Goal: Information Seeking & Learning: Learn about a topic

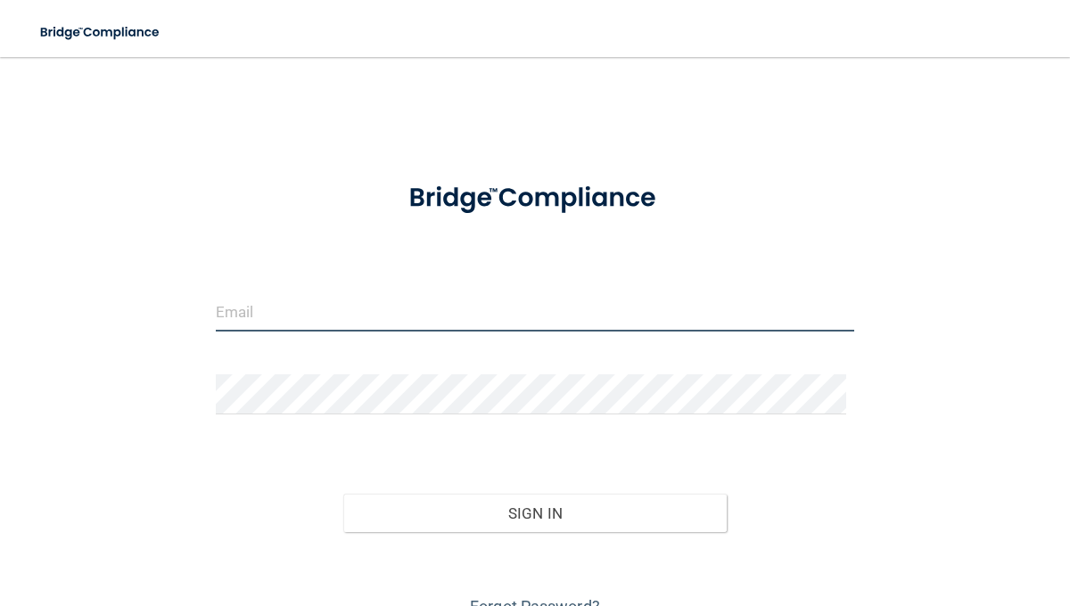
click at [324, 324] on input "email" at bounding box center [535, 311] width 639 height 40
type input "sford@eliteoms.com"
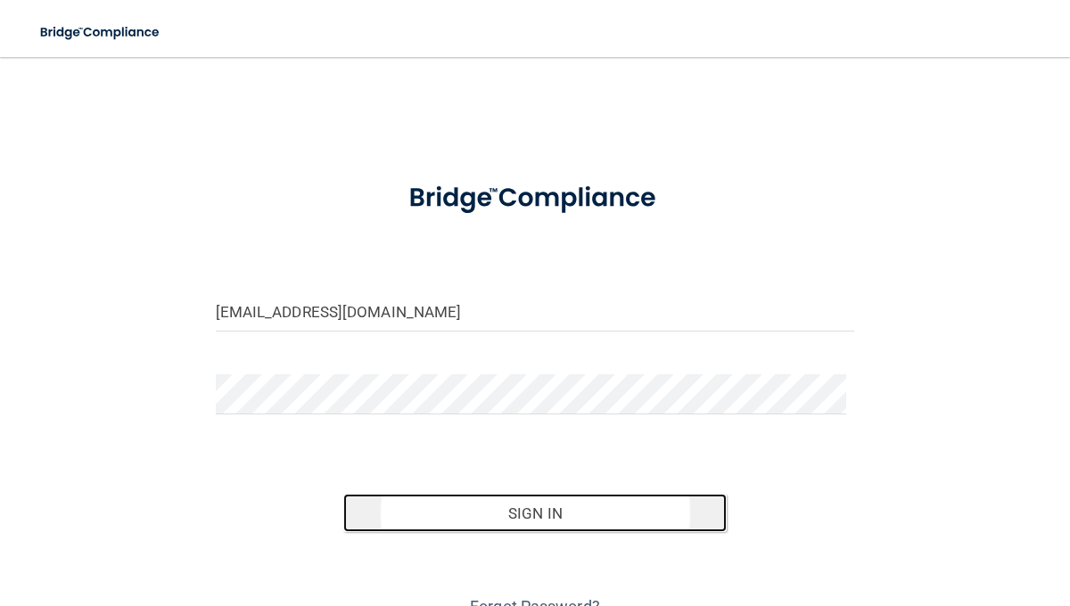
click at [537, 510] on button "Sign In" at bounding box center [534, 513] width 383 height 39
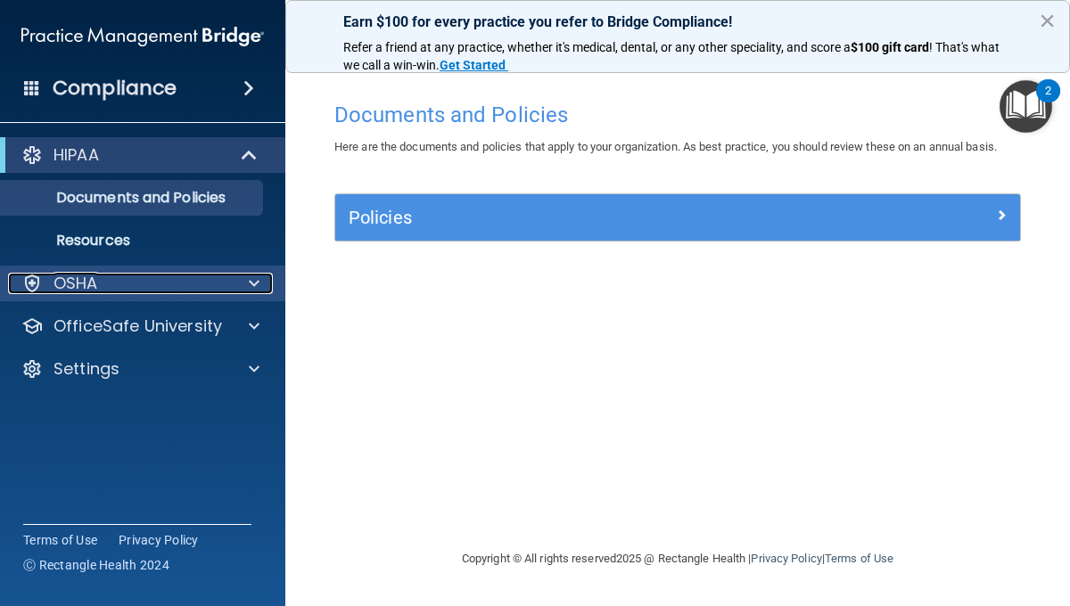
click at [220, 280] on div "OSHA" at bounding box center [118, 283] width 221 height 21
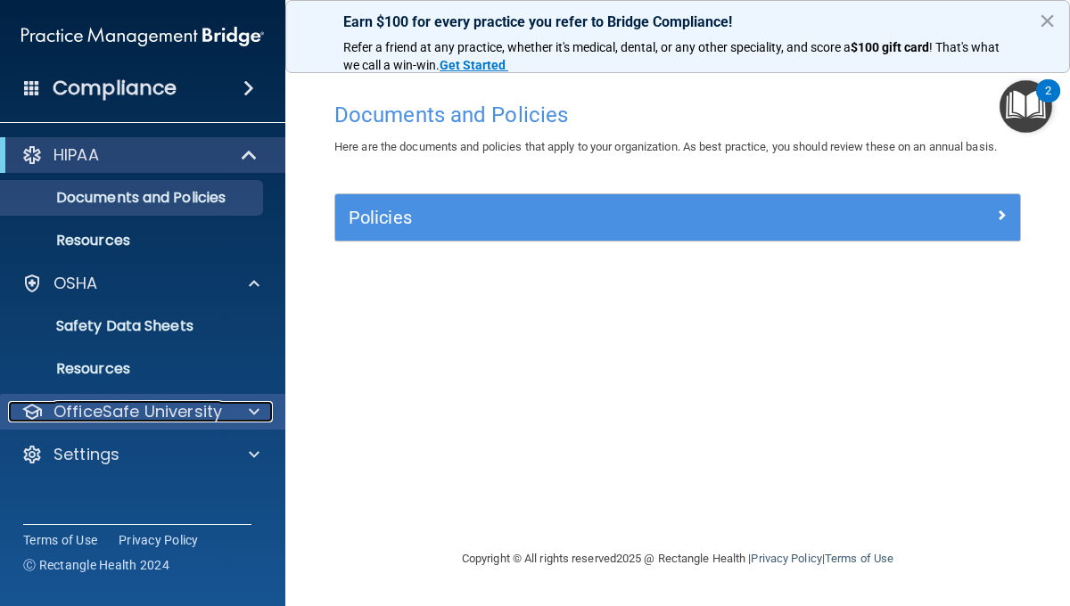
click at [268, 415] on div at bounding box center [251, 411] width 45 height 21
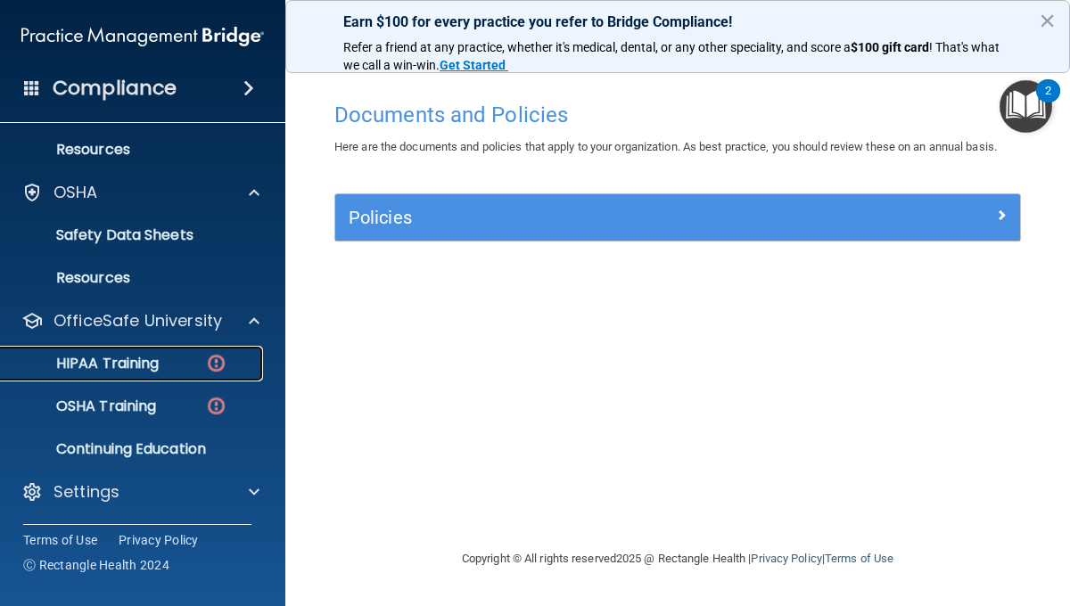
click at [220, 360] on img at bounding box center [216, 363] width 22 height 22
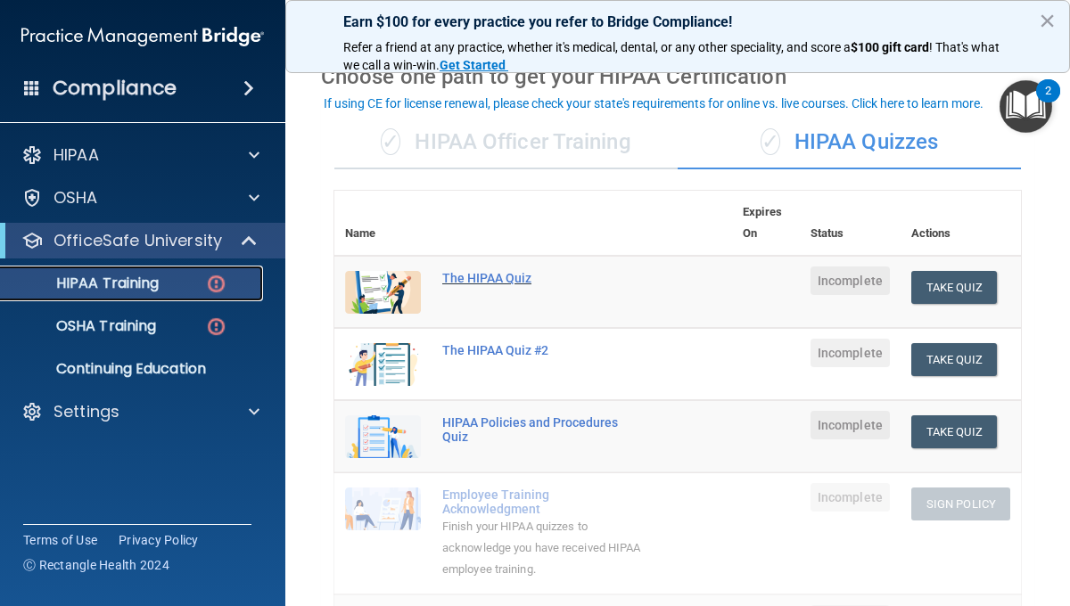
scroll to position [78, 0]
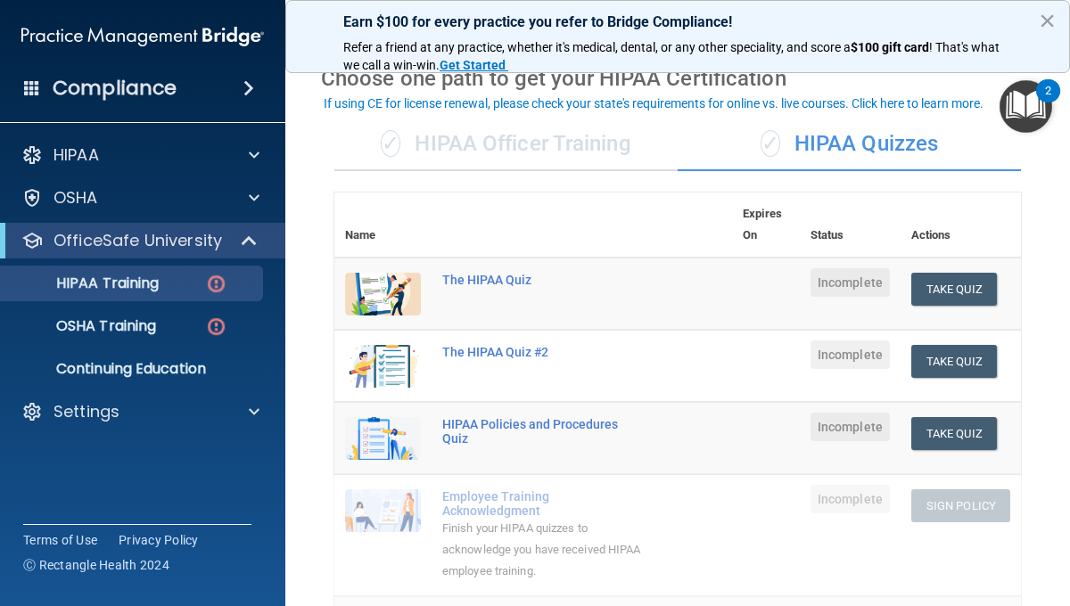
click at [517, 148] on div "✓ HIPAA Officer Training" at bounding box center [505, 144] width 343 height 53
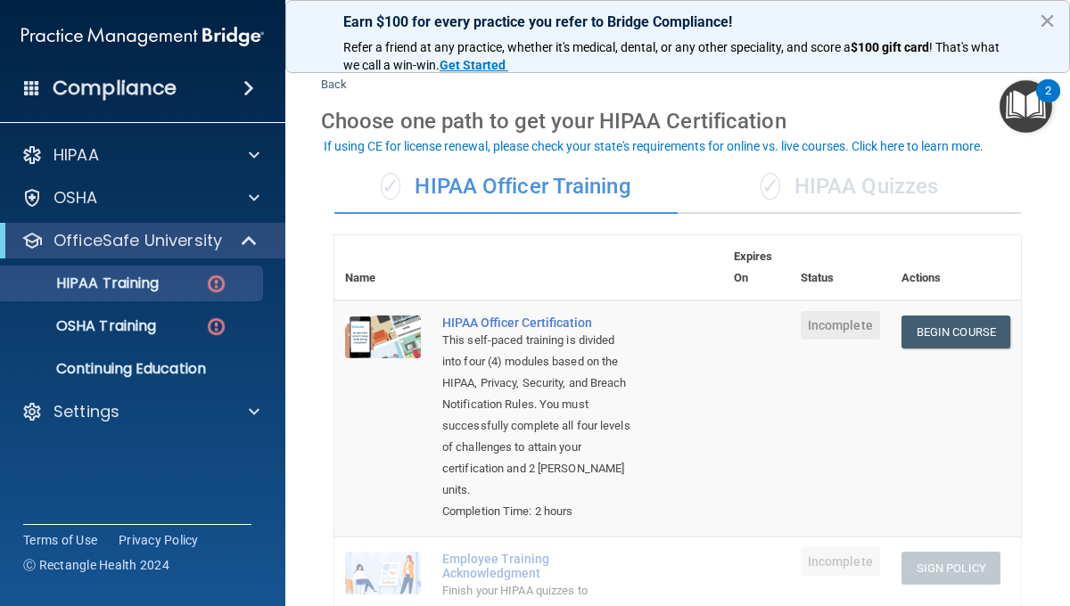
scroll to position [37, 0]
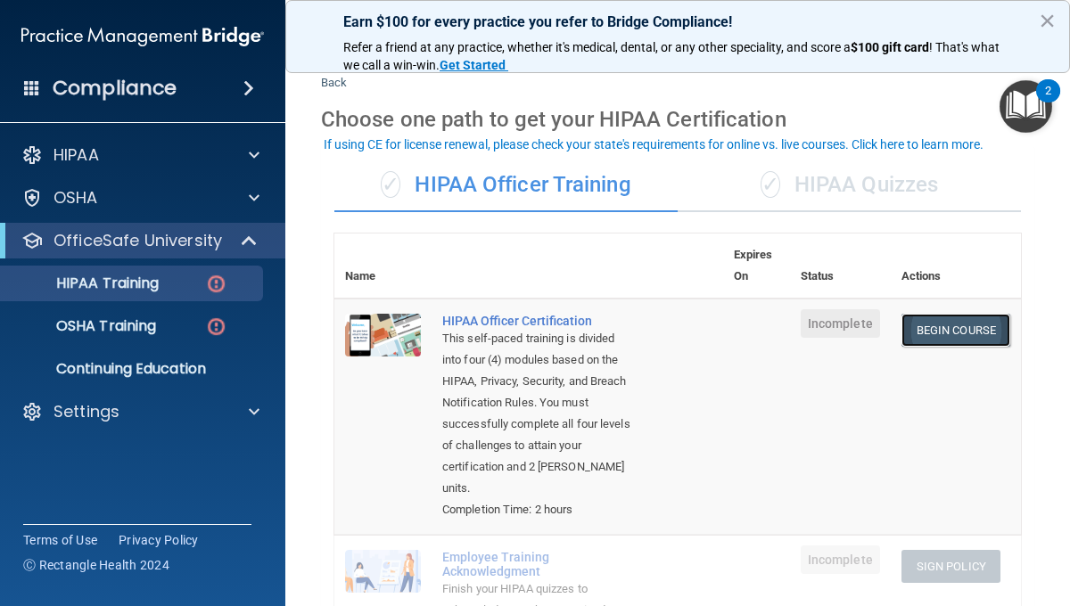
click at [950, 326] on link "Begin Course" at bounding box center [955, 330] width 109 height 33
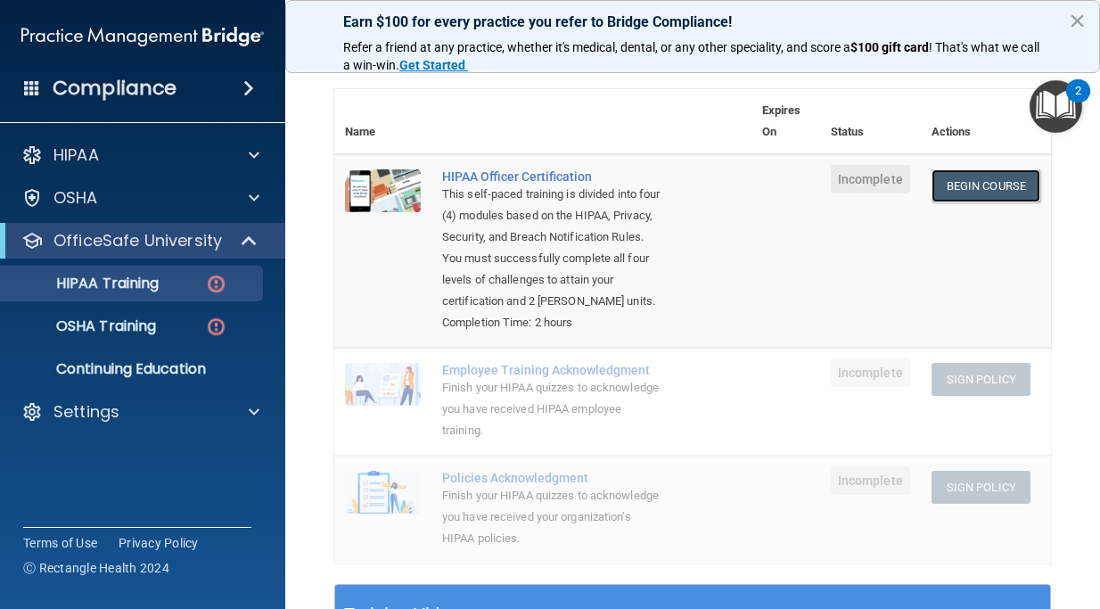
scroll to position [0, 0]
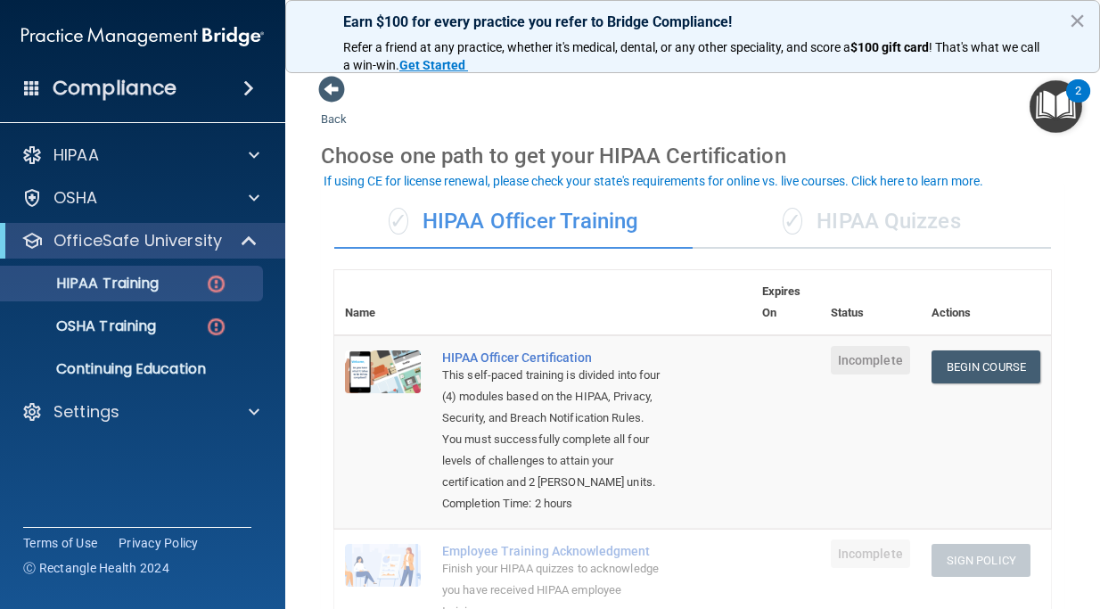
click at [868, 236] on div "✓ HIPAA Quizzes" at bounding box center [872, 221] width 358 height 53
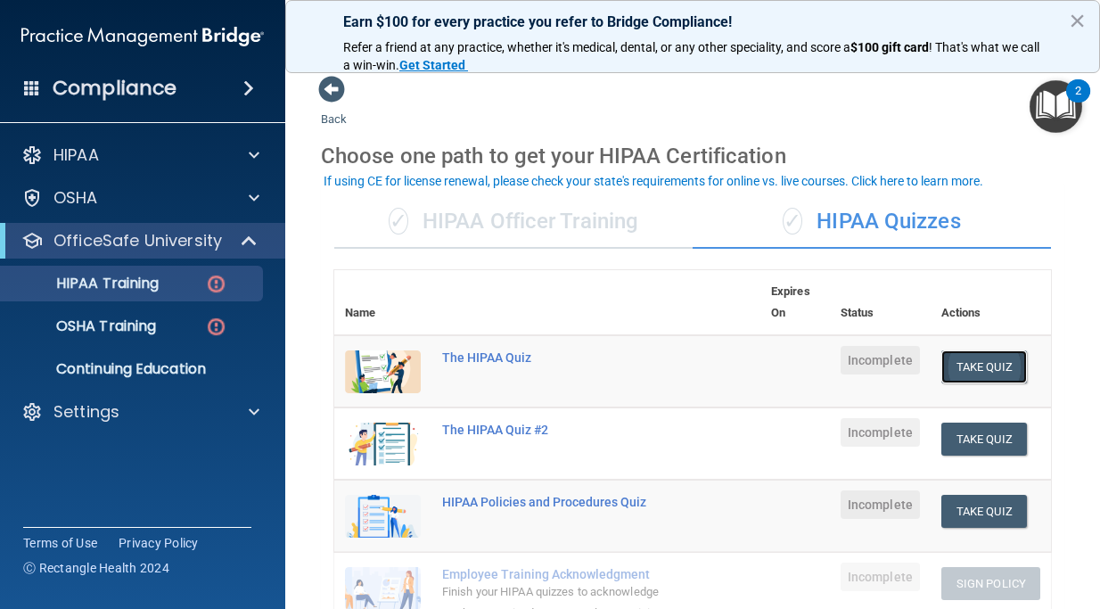
click at [974, 358] on button "Take Quiz" at bounding box center [984, 366] width 86 height 33
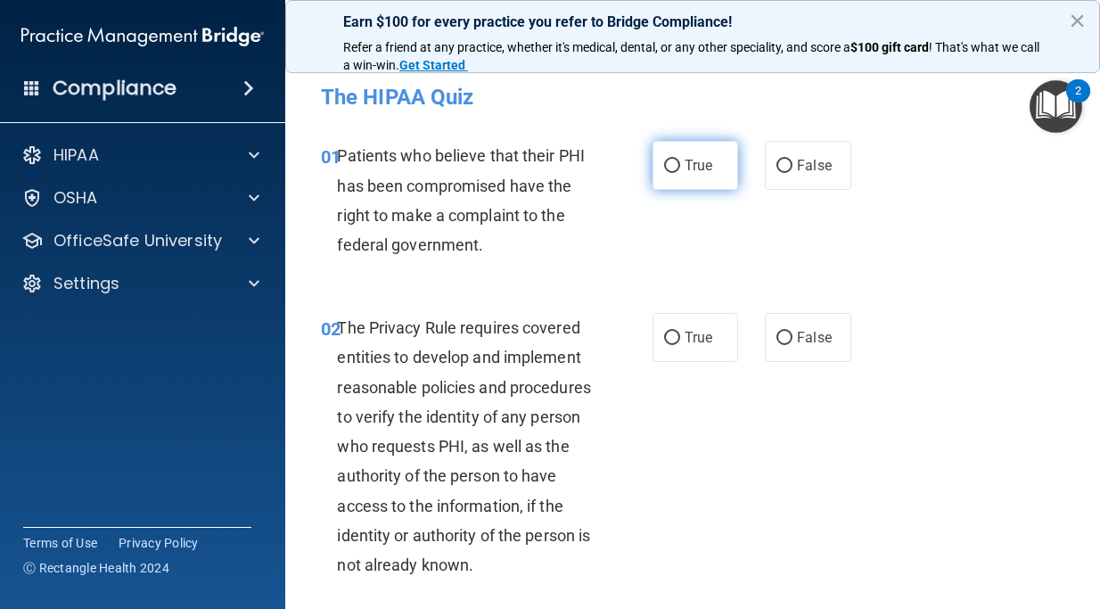
click at [699, 168] on span "True" at bounding box center [699, 165] width 28 height 17
click at [680, 168] on input "True" at bounding box center [672, 166] width 16 height 13
radio input "true"
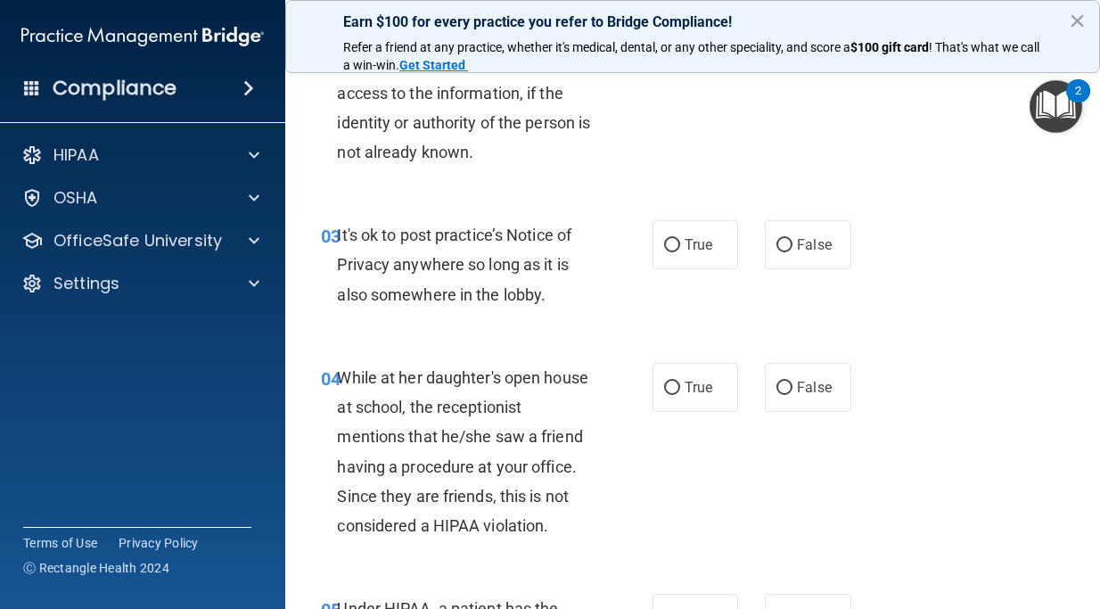
scroll to position [416, 0]
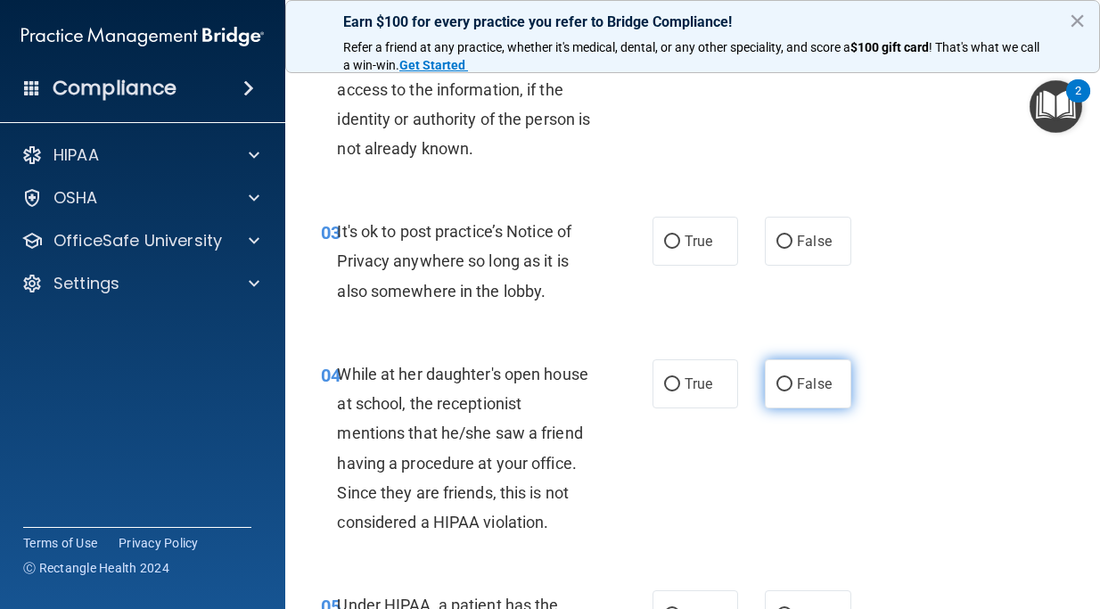
click at [786, 385] on input "False" at bounding box center [784, 384] width 16 height 13
radio input "true"
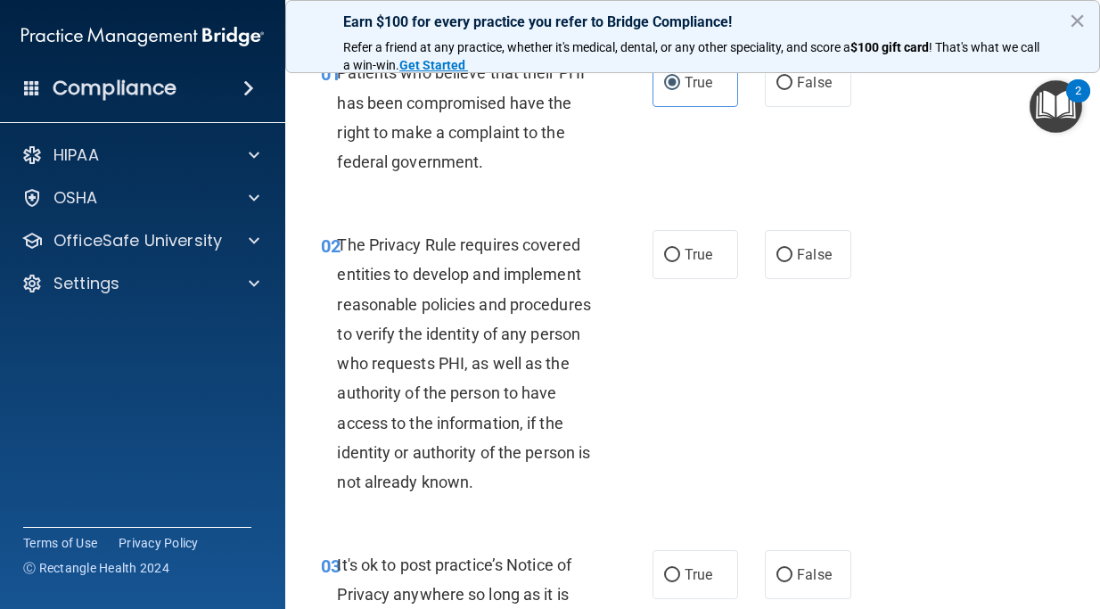
scroll to position [0, 0]
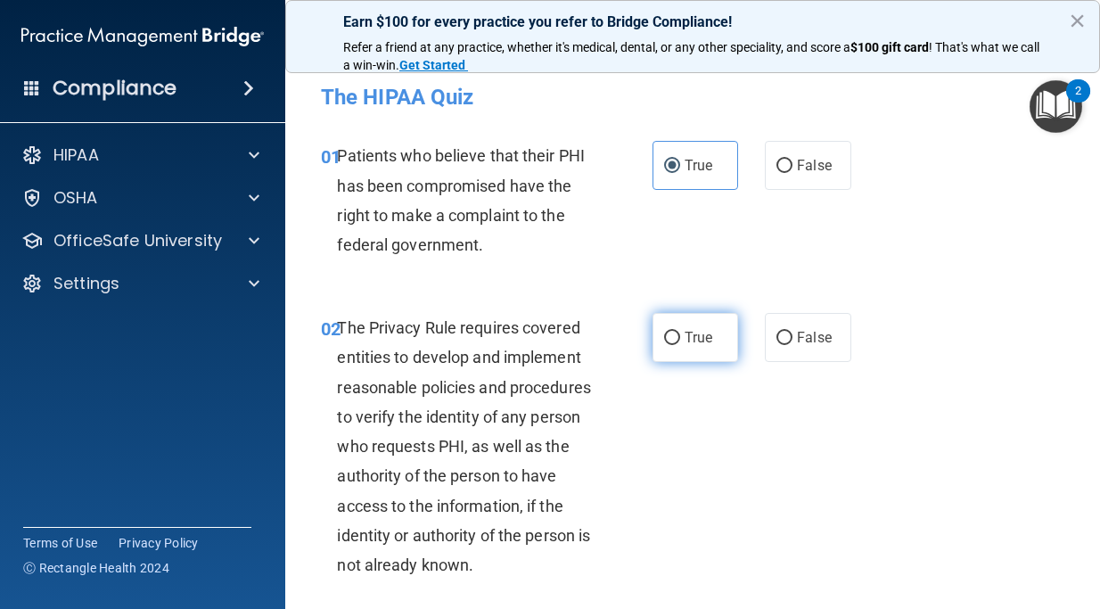
click at [669, 343] on input "True" at bounding box center [672, 338] width 16 height 13
radio input "true"
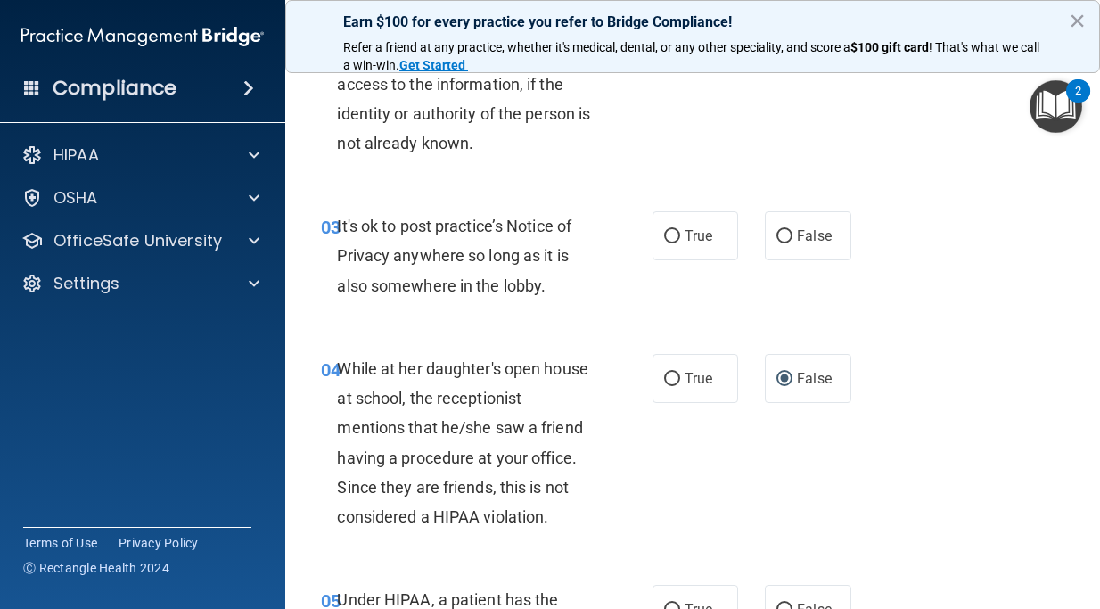
scroll to position [417, 0]
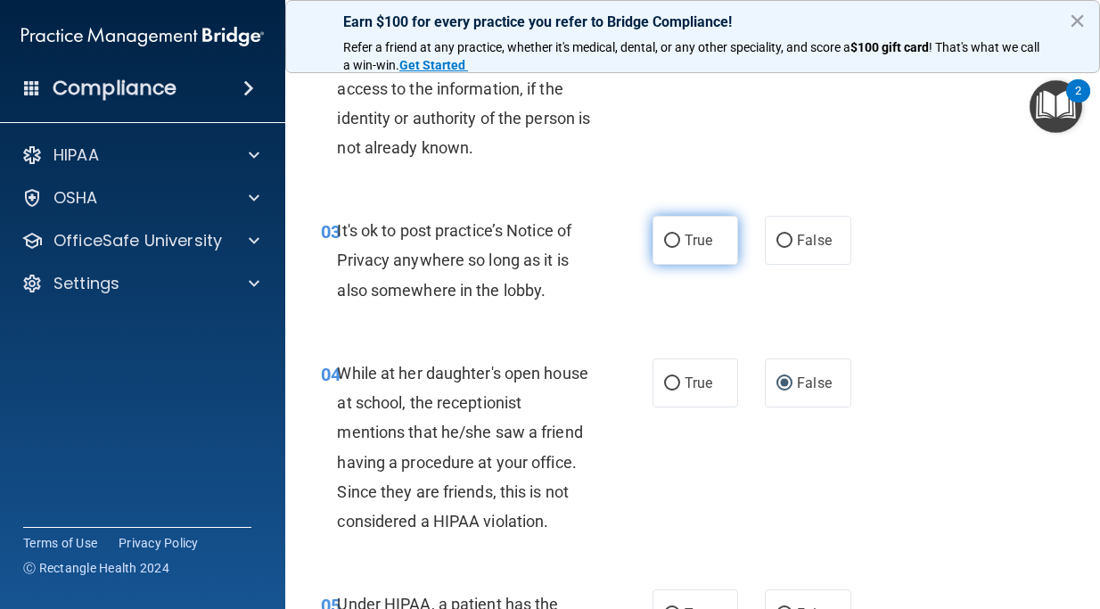
click at [674, 238] on input "True" at bounding box center [672, 240] width 16 height 13
radio input "true"
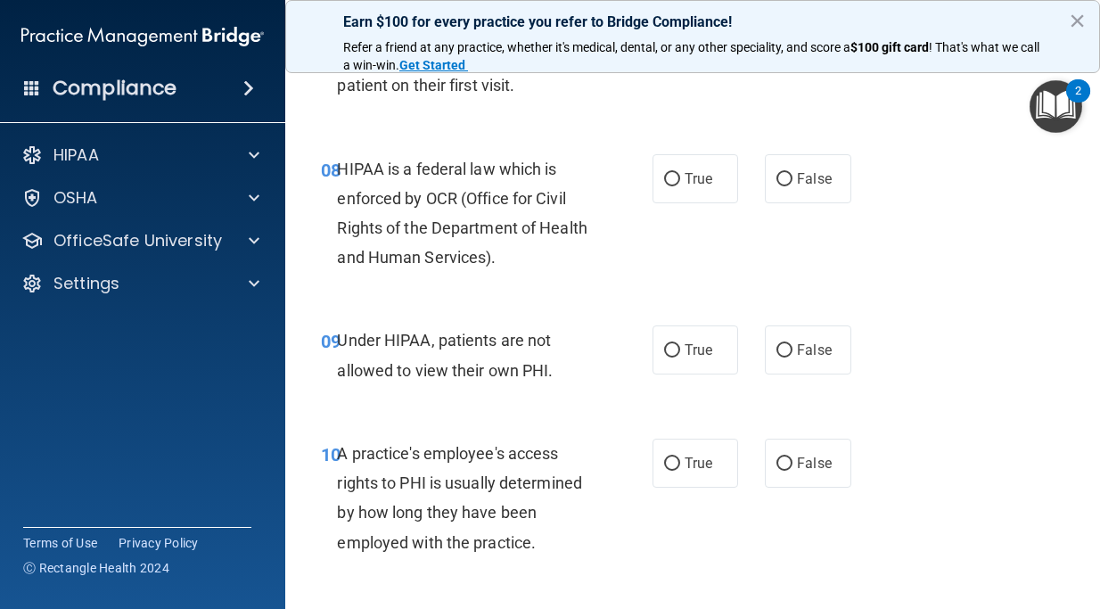
scroll to position [1341, 0]
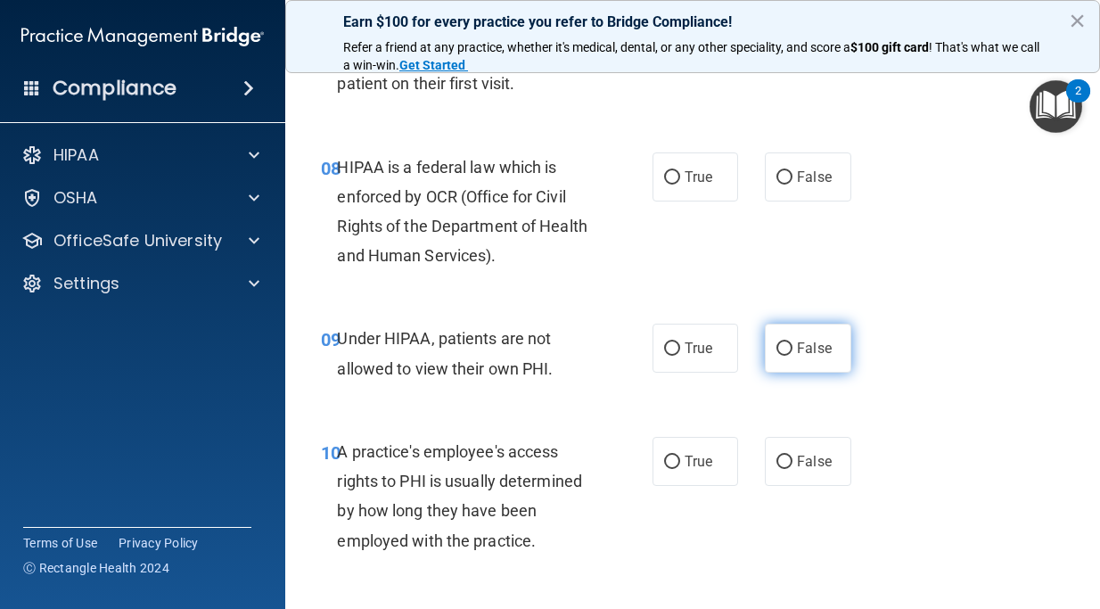
click at [801, 357] on span "False" at bounding box center [814, 348] width 35 height 17
click at [792, 356] on input "False" at bounding box center [784, 348] width 16 height 13
radio input "true"
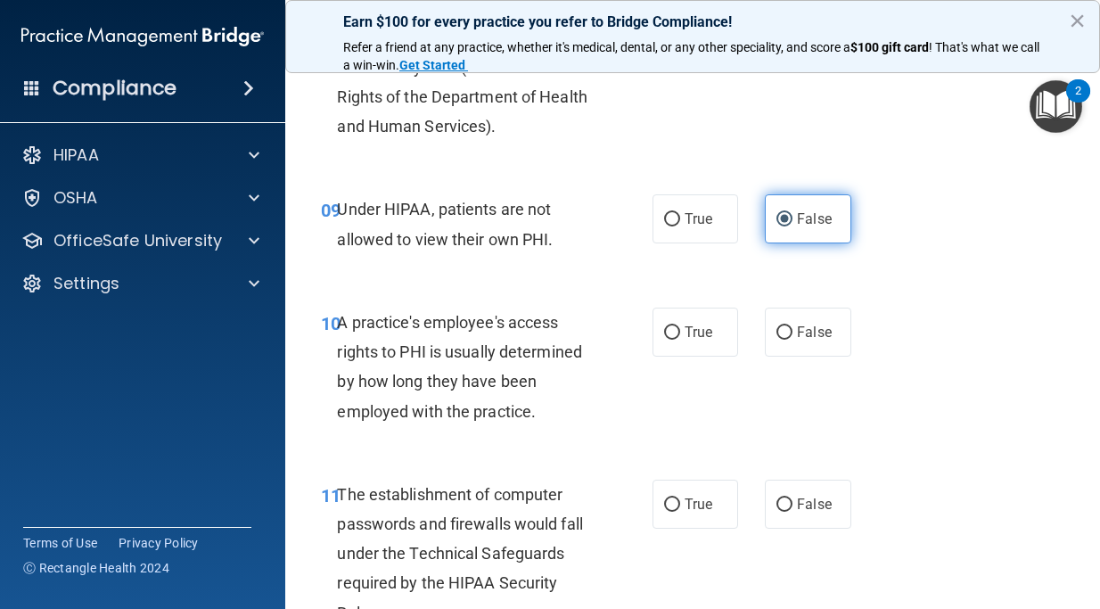
scroll to position [1476, 0]
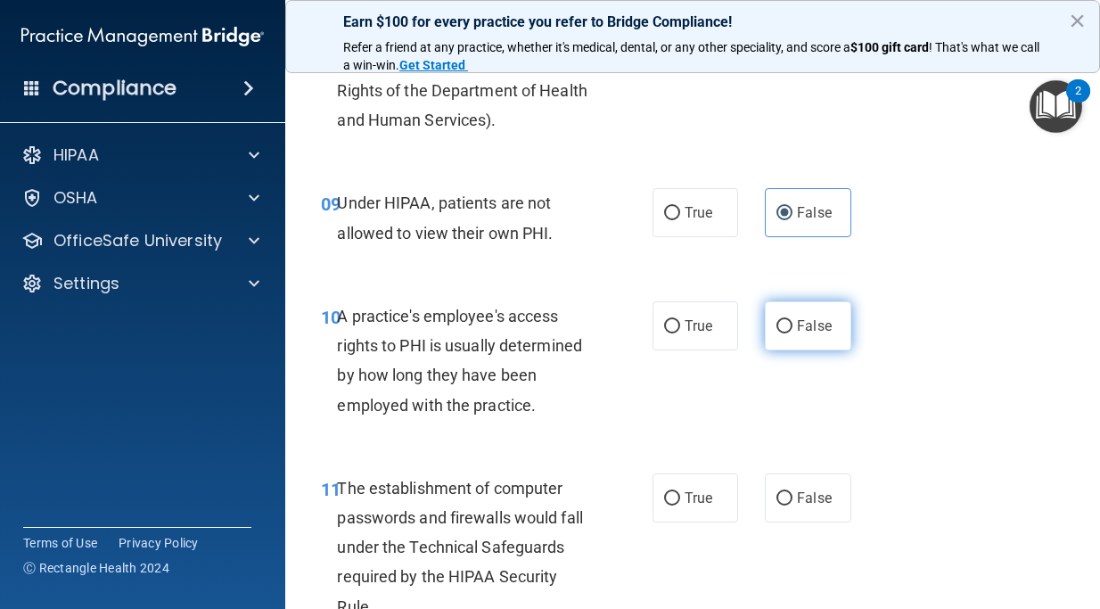
click at [792, 323] on label "False" at bounding box center [808, 325] width 86 height 49
click at [792, 323] on input "False" at bounding box center [784, 326] width 16 height 13
radio input "true"
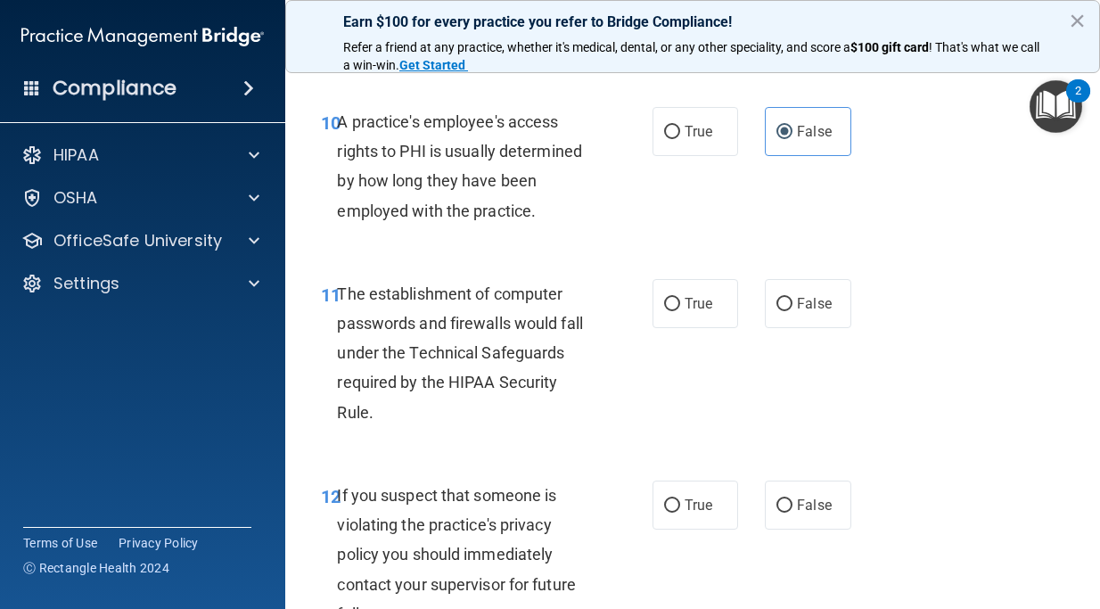
scroll to position [1700, 0]
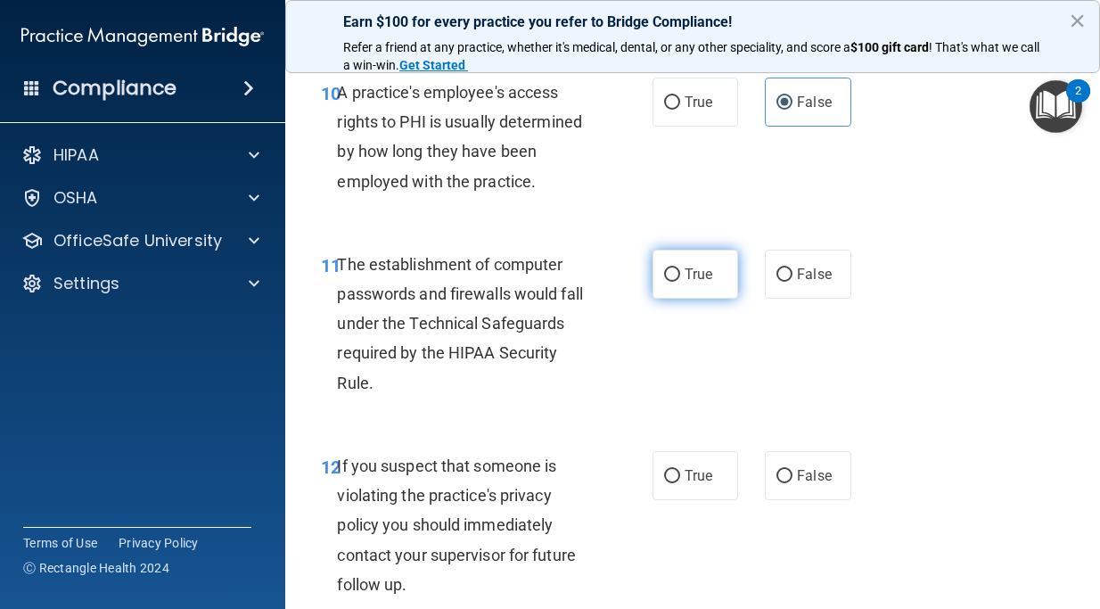
click at [691, 277] on span "True" at bounding box center [699, 274] width 28 height 17
click at [680, 277] on input "True" at bounding box center [672, 274] width 16 height 13
radio input "true"
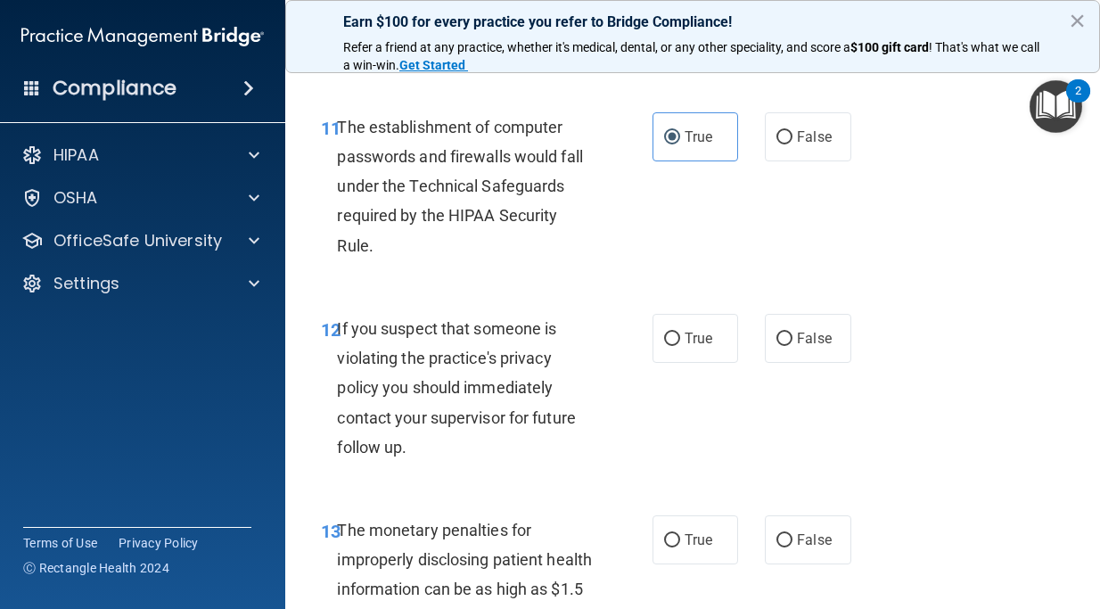
scroll to position [1876, 0]
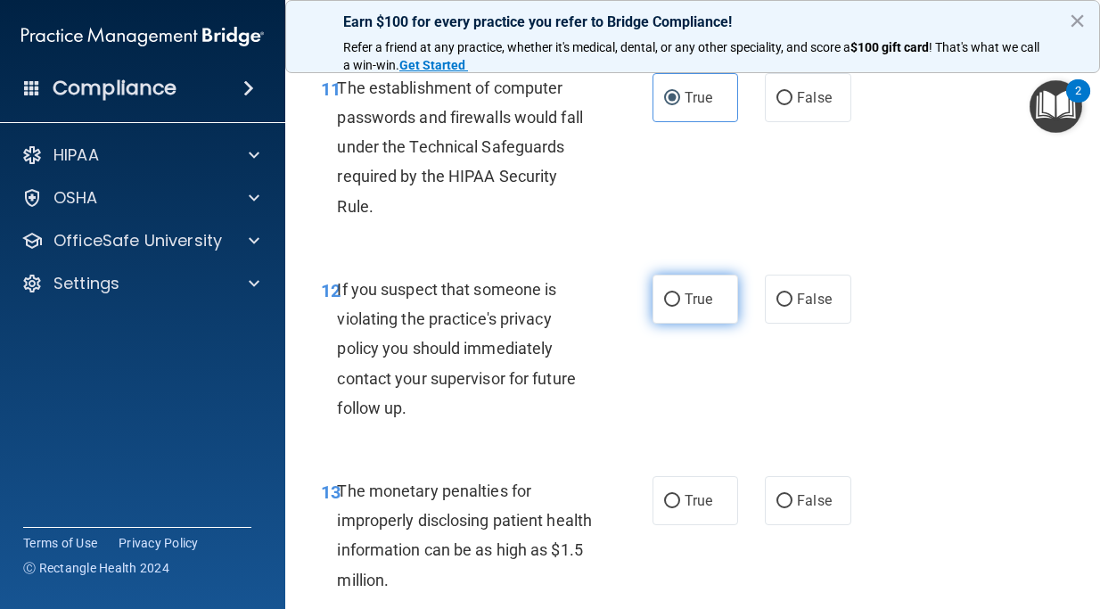
click at [696, 302] on span "True" at bounding box center [699, 299] width 28 height 17
click at [680, 302] on input "True" at bounding box center [672, 299] width 16 height 13
radio input "true"
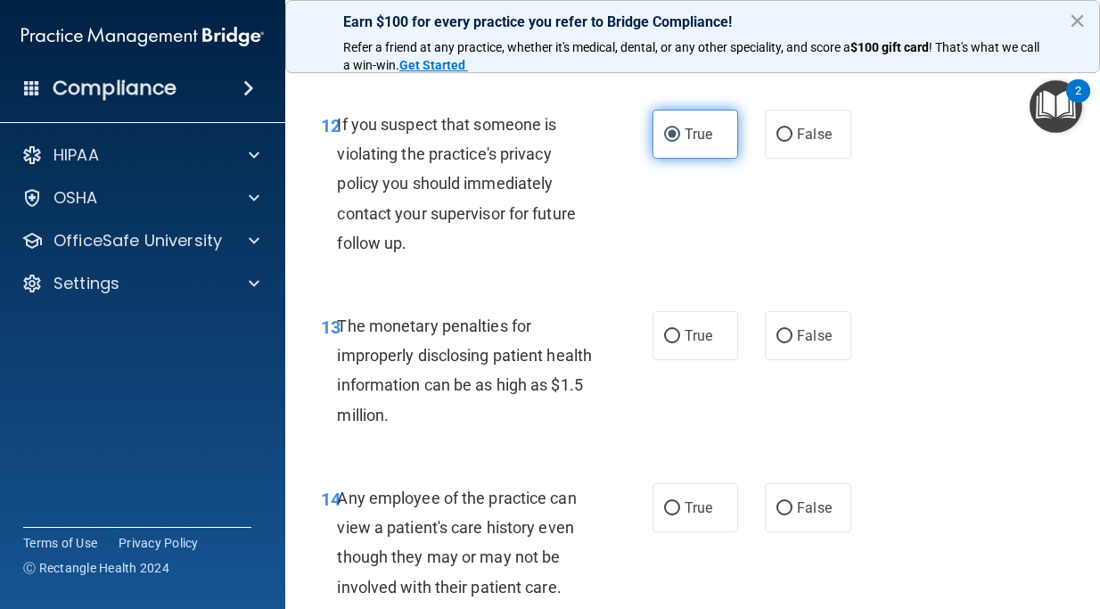
scroll to position [2059, 0]
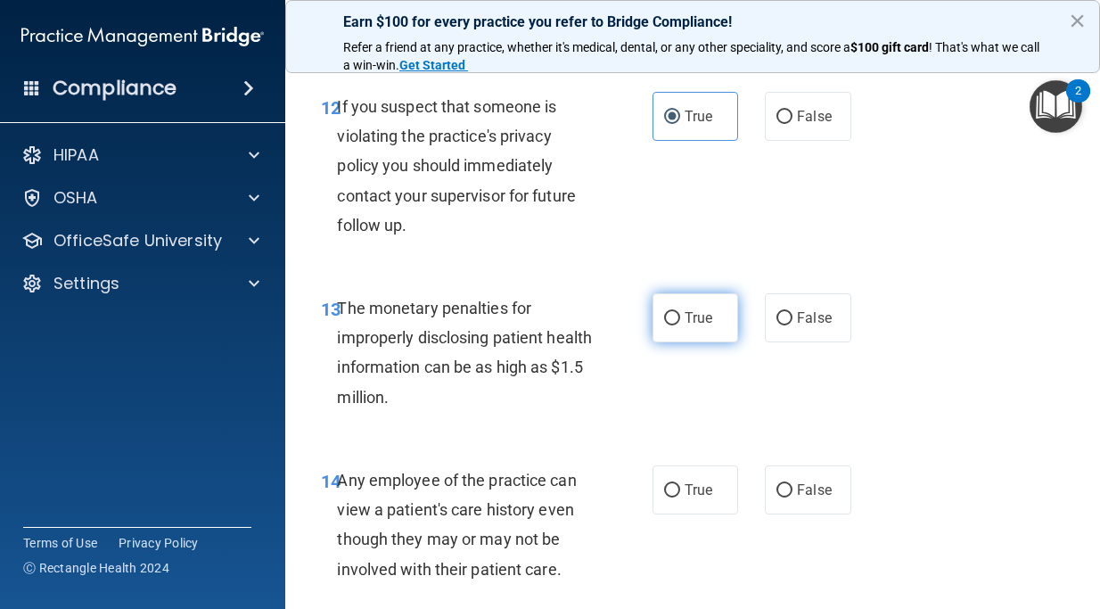
click at [689, 324] on span "True" at bounding box center [699, 317] width 28 height 17
click at [680, 324] on input "True" at bounding box center [672, 318] width 16 height 13
radio input "true"
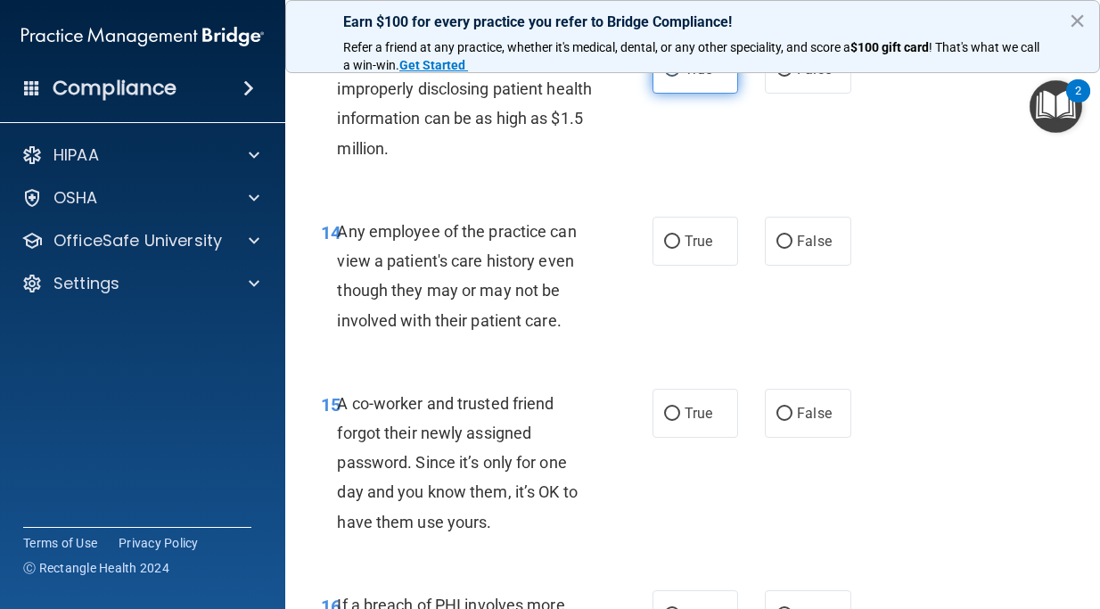
scroll to position [2313, 0]
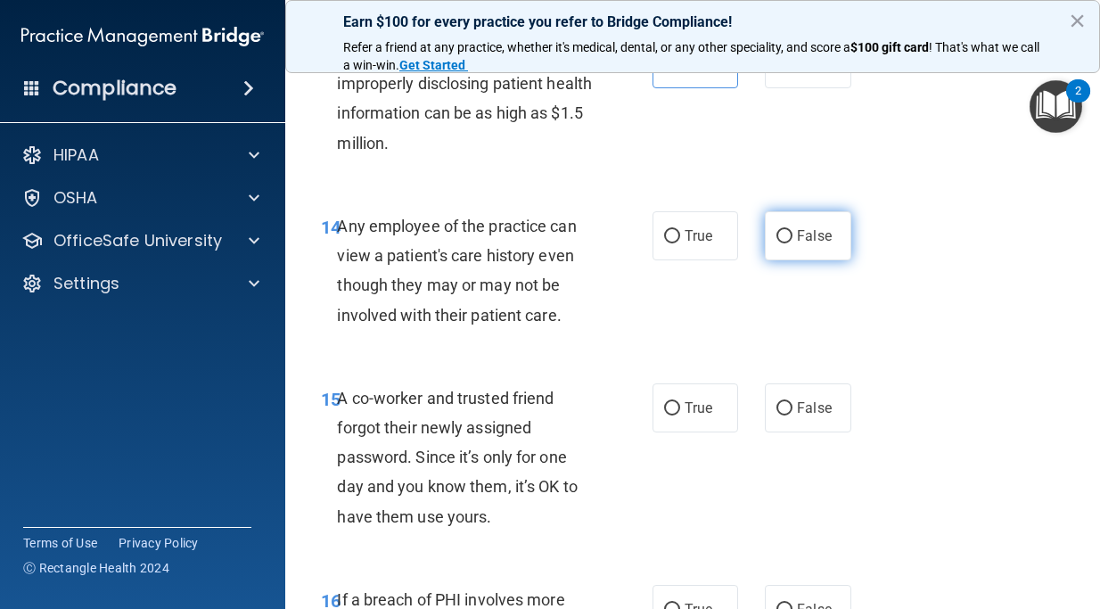
click at [805, 250] on label "False" at bounding box center [808, 235] width 86 height 49
click at [792, 243] on input "False" at bounding box center [784, 236] width 16 height 13
radio input "true"
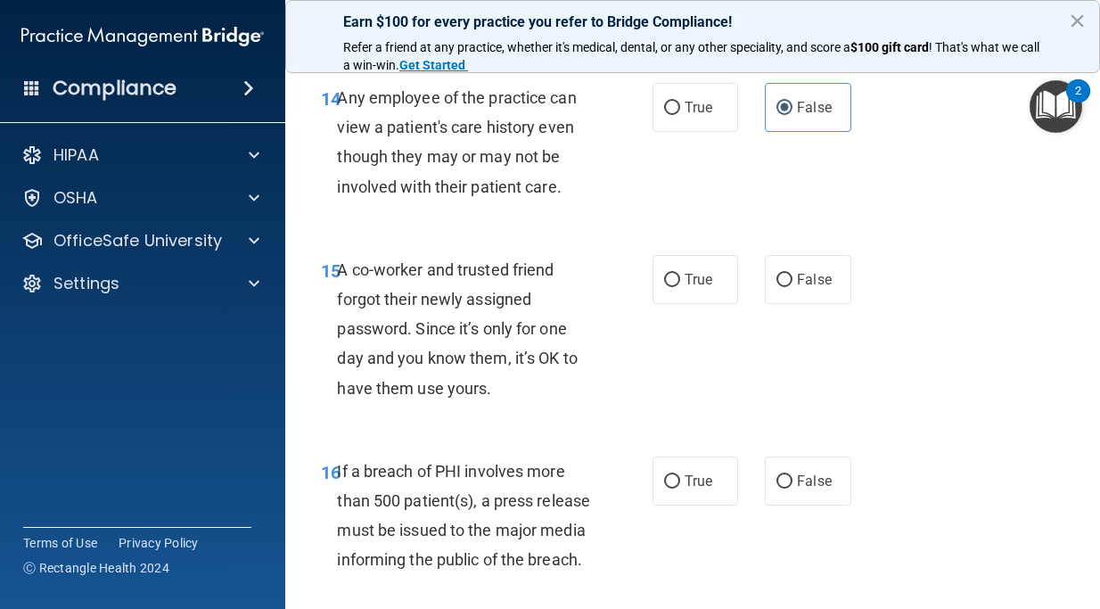
scroll to position [2445, 0]
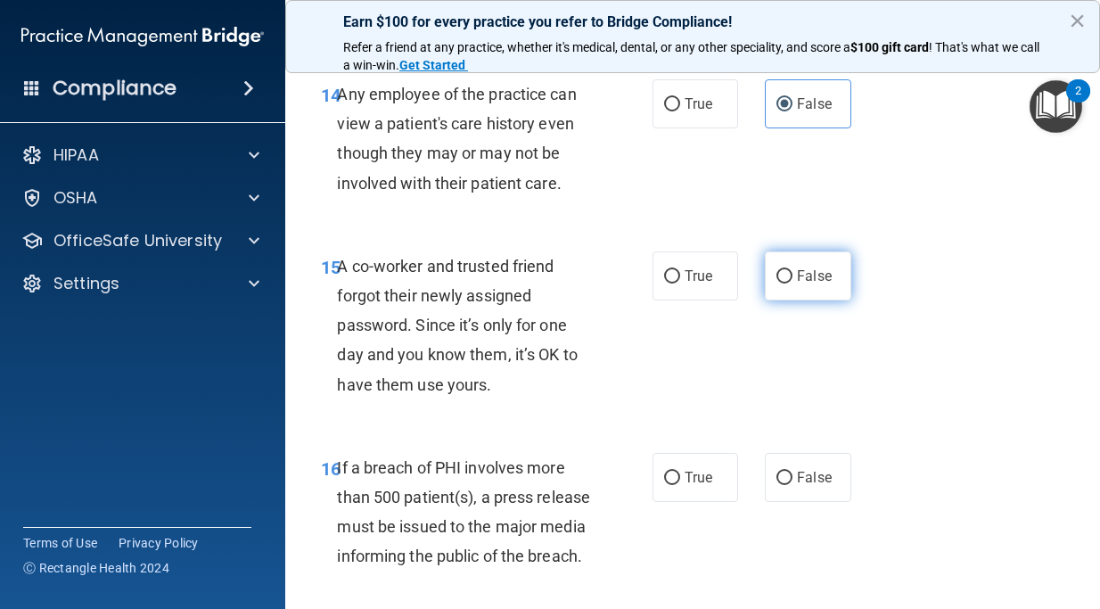
click at [797, 287] on label "False" at bounding box center [808, 275] width 86 height 49
click at [792, 283] on input "False" at bounding box center [784, 276] width 16 height 13
radio input "true"
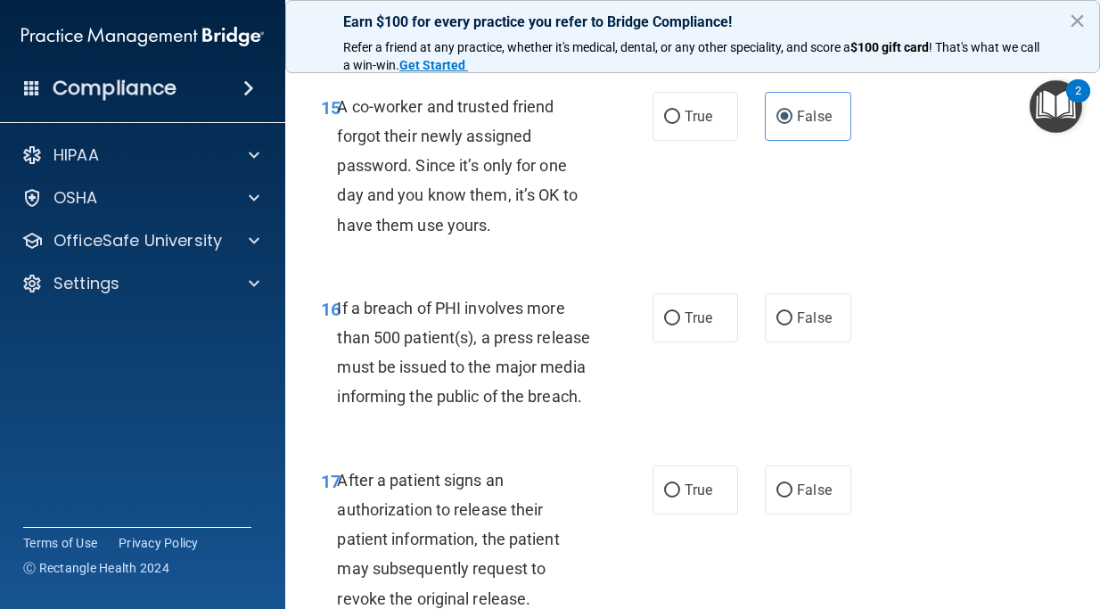
scroll to position [2606, 0]
click at [686, 319] on span "True" at bounding box center [699, 316] width 28 height 17
click at [680, 319] on input "True" at bounding box center [672, 317] width 16 height 13
radio input "true"
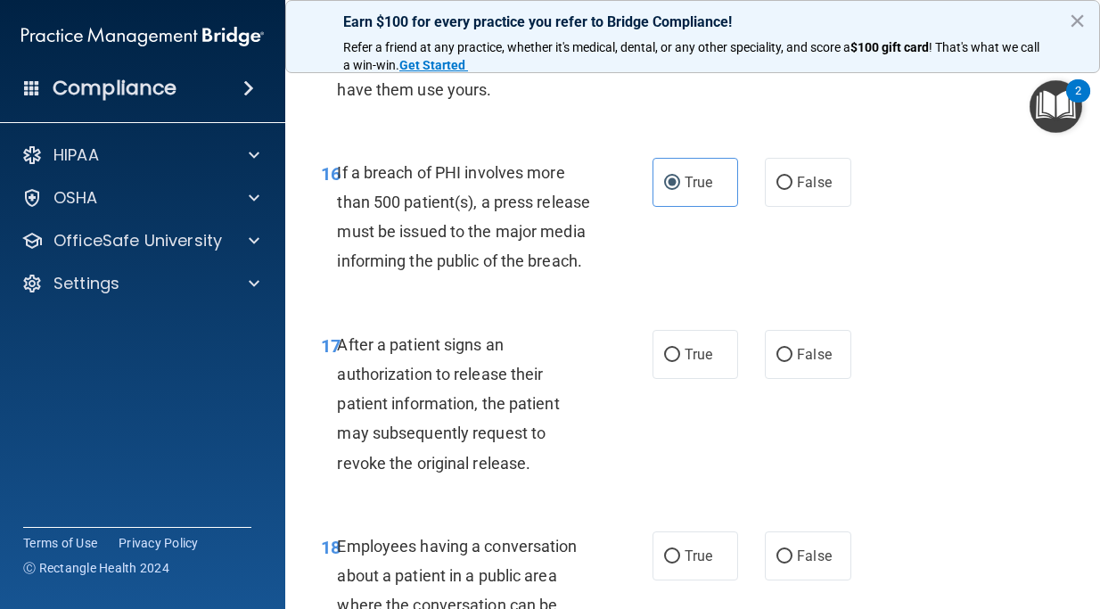
scroll to position [2741, 0]
click at [697, 381] on div "17 After a patient signs an authorization to release their patient information,…" at bounding box center [693, 407] width 770 height 201
click at [699, 354] on span "True" at bounding box center [699, 353] width 28 height 17
click at [680, 354] on input "True" at bounding box center [672, 354] width 16 height 13
radio input "true"
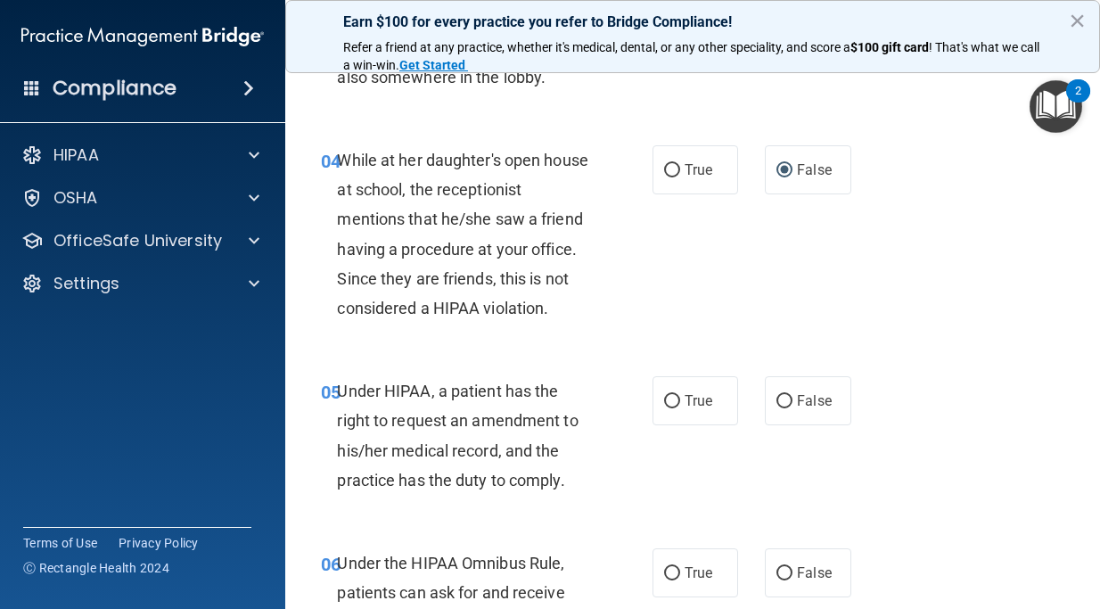
scroll to position [657, 0]
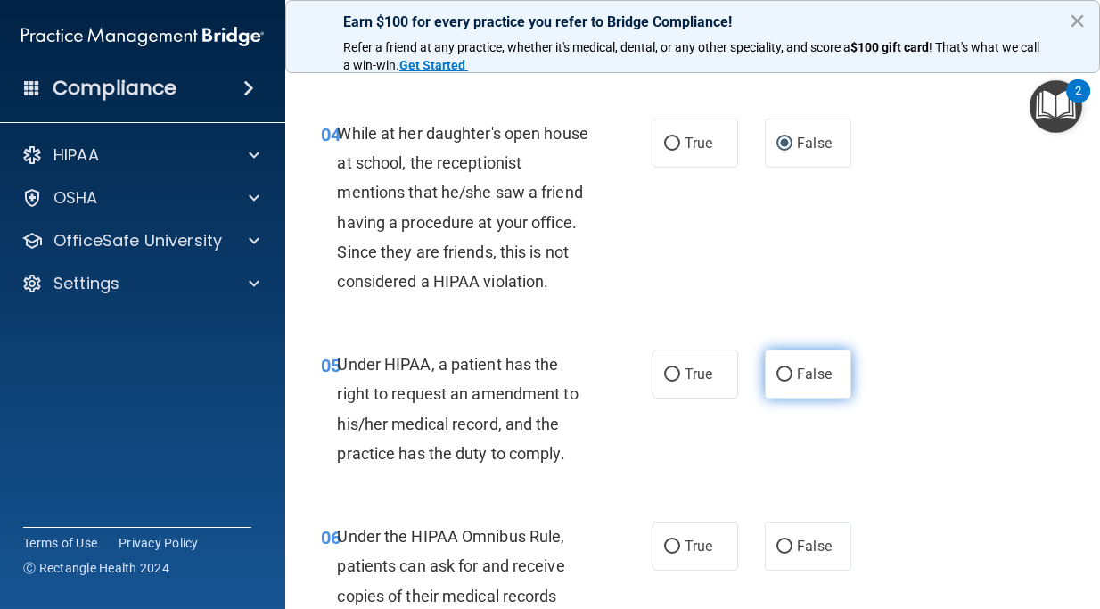
click at [808, 396] on label "False" at bounding box center [808, 373] width 86 height 49
click at [792, 382] on input "False" at bounding box center [784, 374] width 16 height 13
radio input "true"
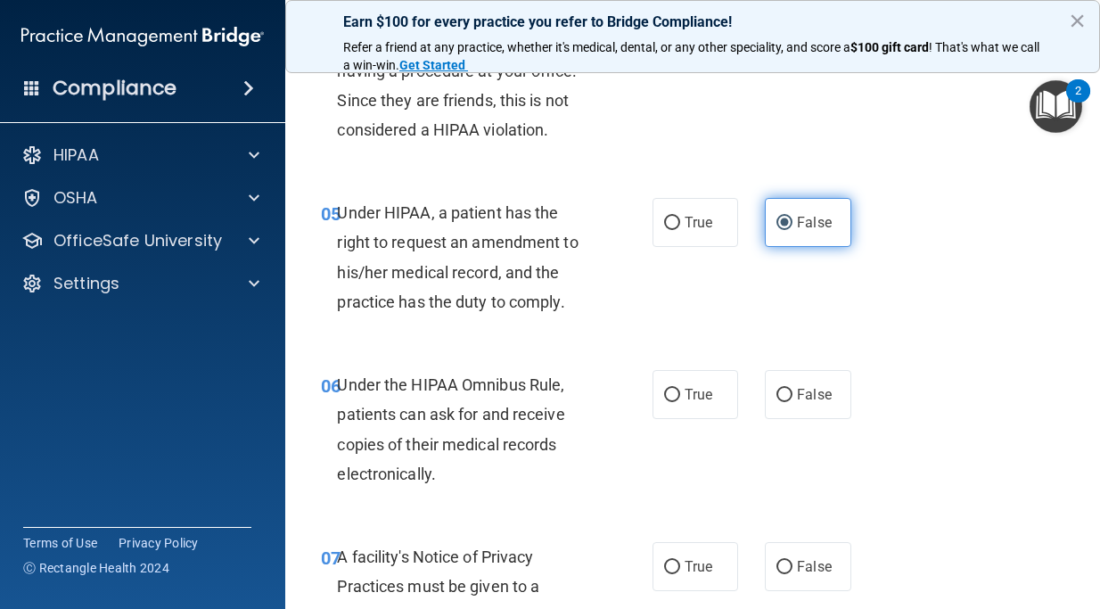
scroll to position [812, 0]
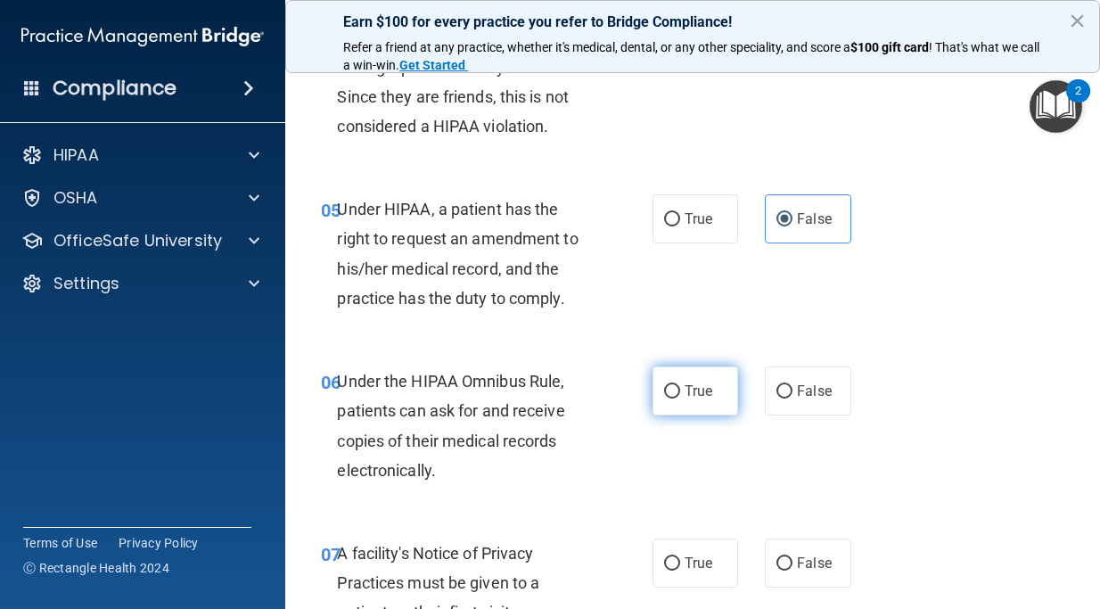
click at [670, 392] on input "True" at bounding box center [672, 391] width 16 height 13
radio input "true"
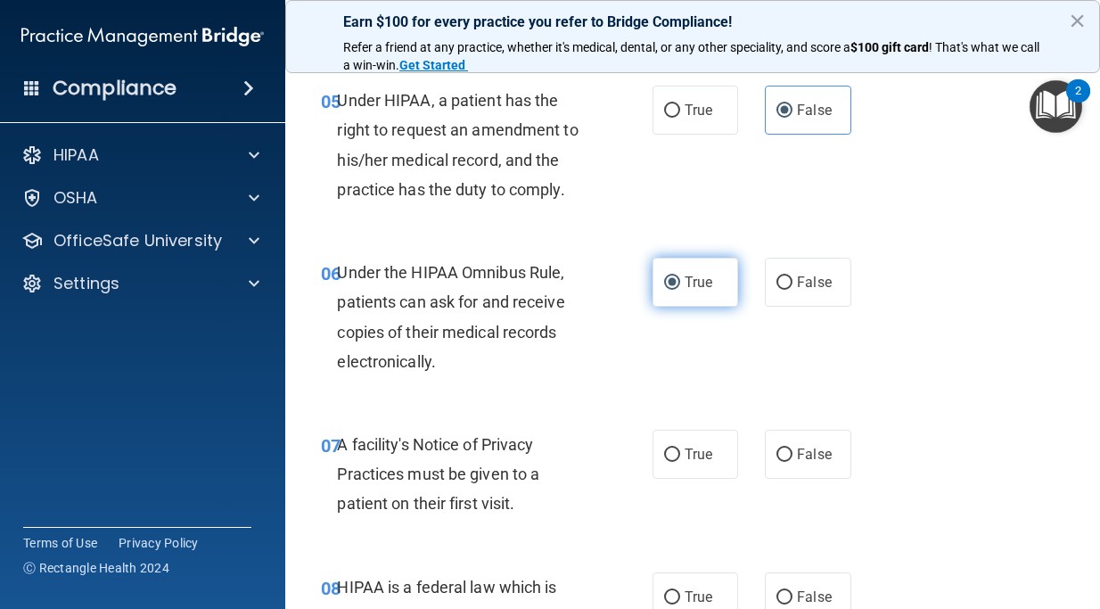
scroll to position [940, 0]
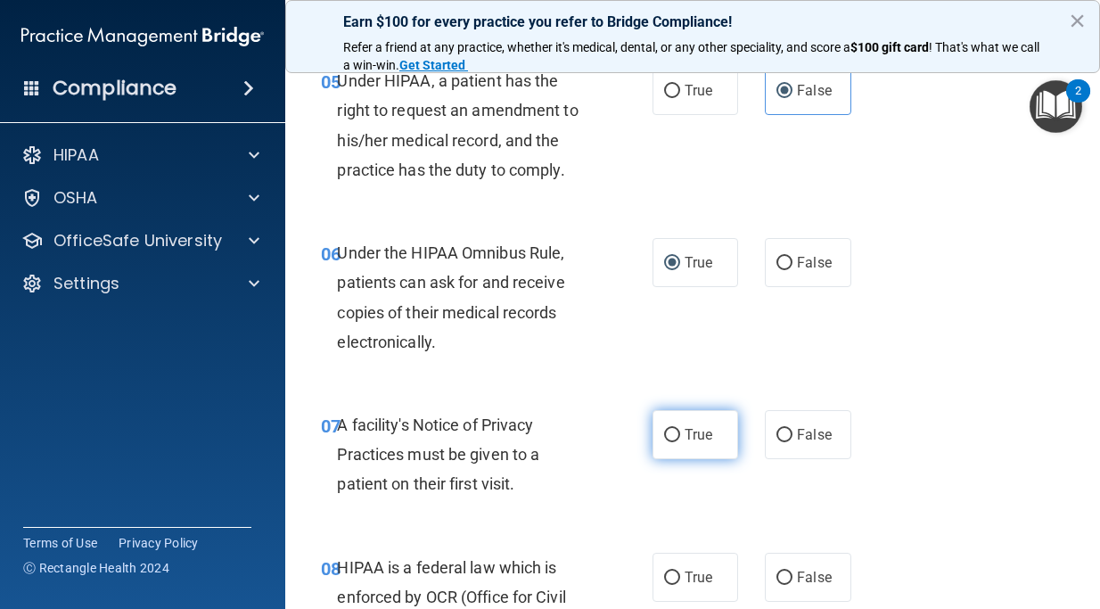
click at [681, 431] on label "True" at bounding box center [696, 434] width 86 height 49
click at [680, 431] on input "True" at bounding box center [672, 435] width 16 height 13
radio input "true"
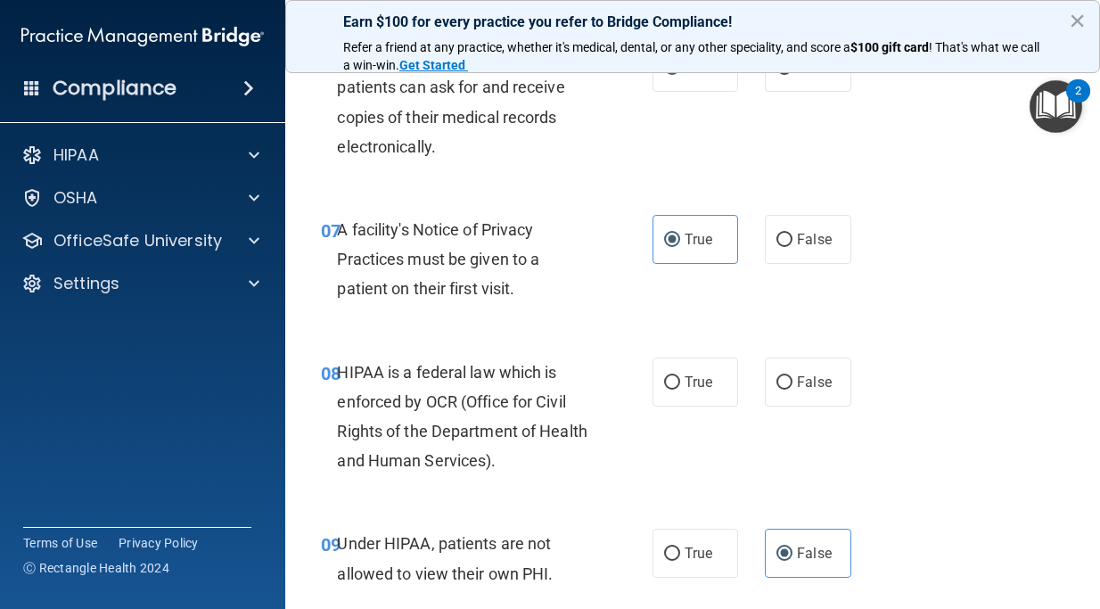
scroll to position [1138, 0]
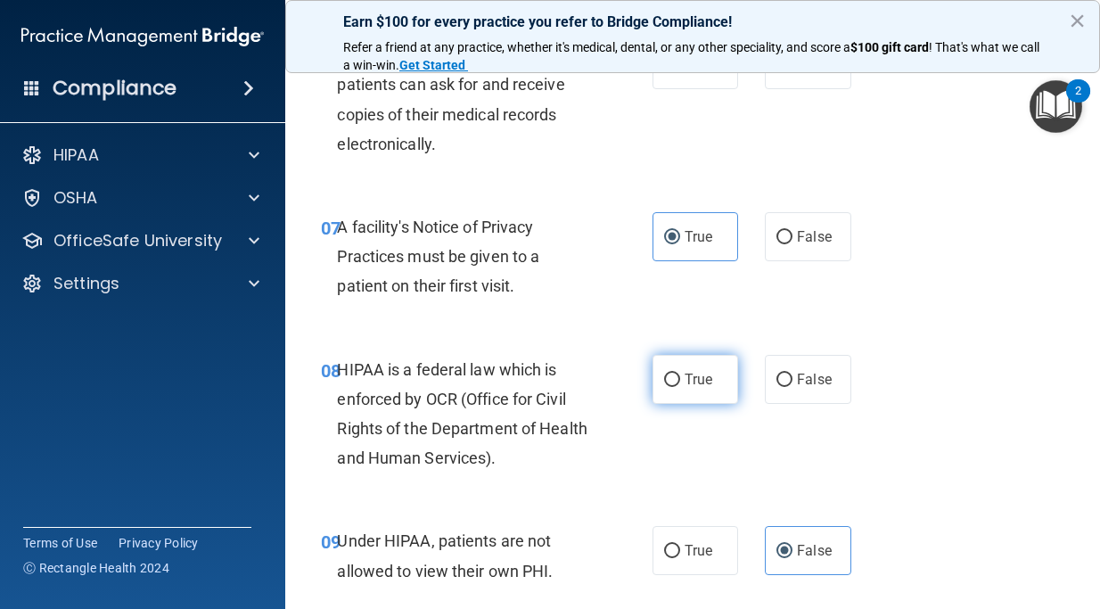
click at [678, 384] on input "True" at bounding box center [672, 380] width 16 height 13
radio input "true"
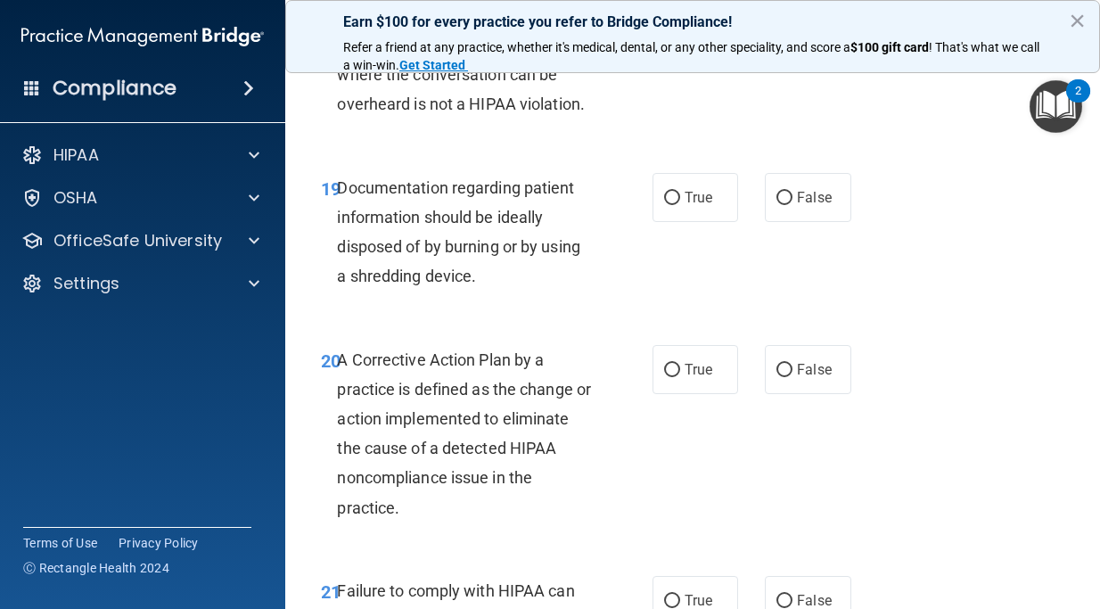
scroll to position [3101, 0]
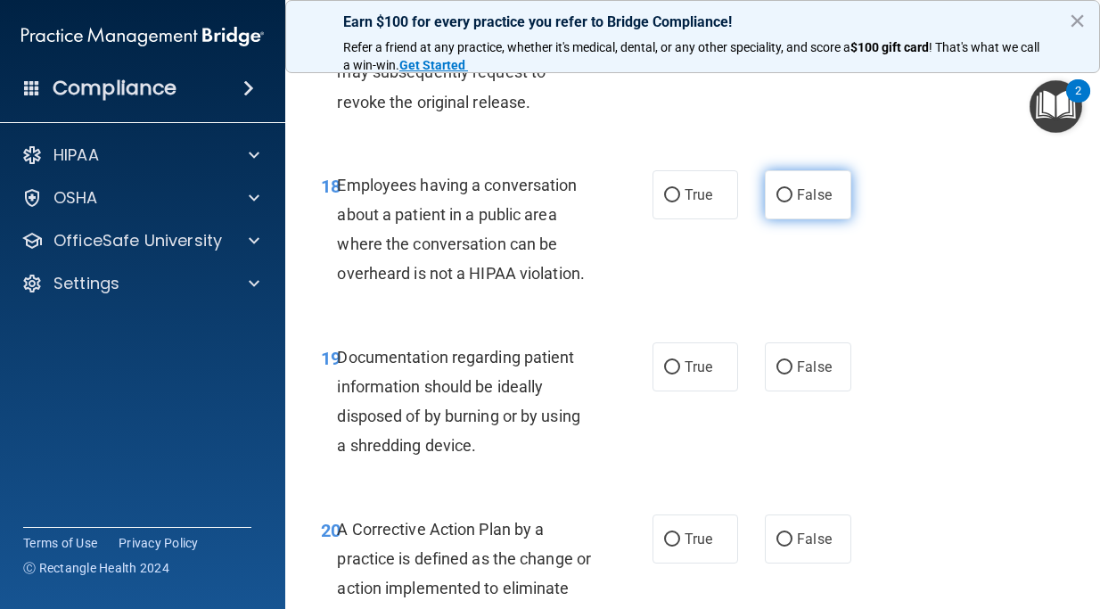
click at [813, 201] on span "False" at bounding box center [814, 194] width 35 height 17
click at [792, 201] on input "False" at bounding box center [784, 195] width 16 height 13
radio input "true"
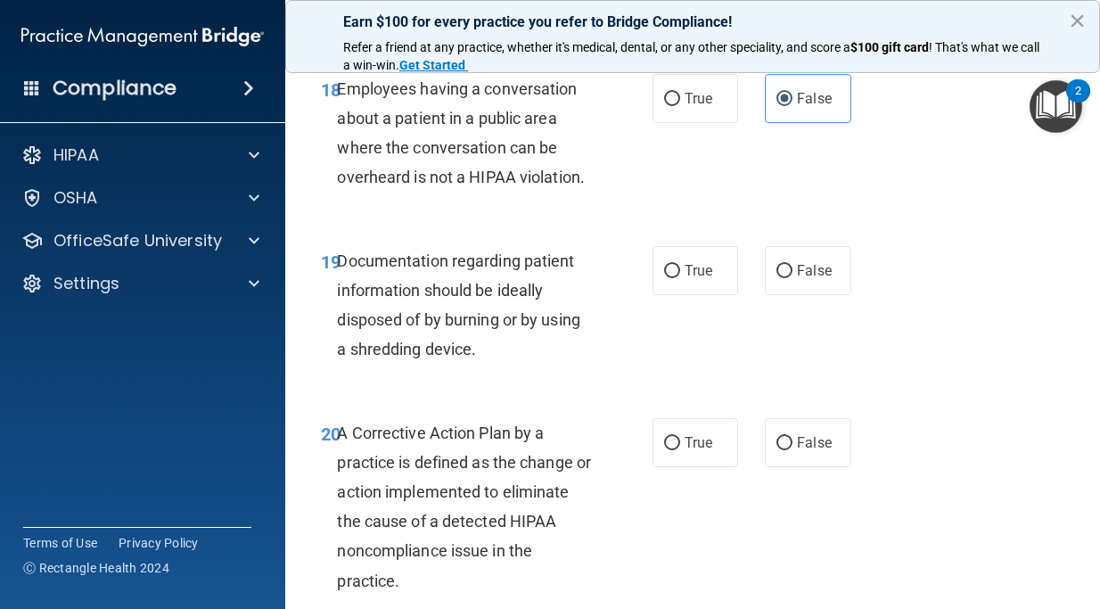
scroll to position [3197, 0]
click at [679, 259] on label "True" at bounding box center [696, 271] width 86 height 49
click at [679, 266] on input "True" at bounding box center [672, 272] width 16 height 13
radio input "true"
click at [677, 443] on input "True" at bounding box center [672, 444] width 16 height 13
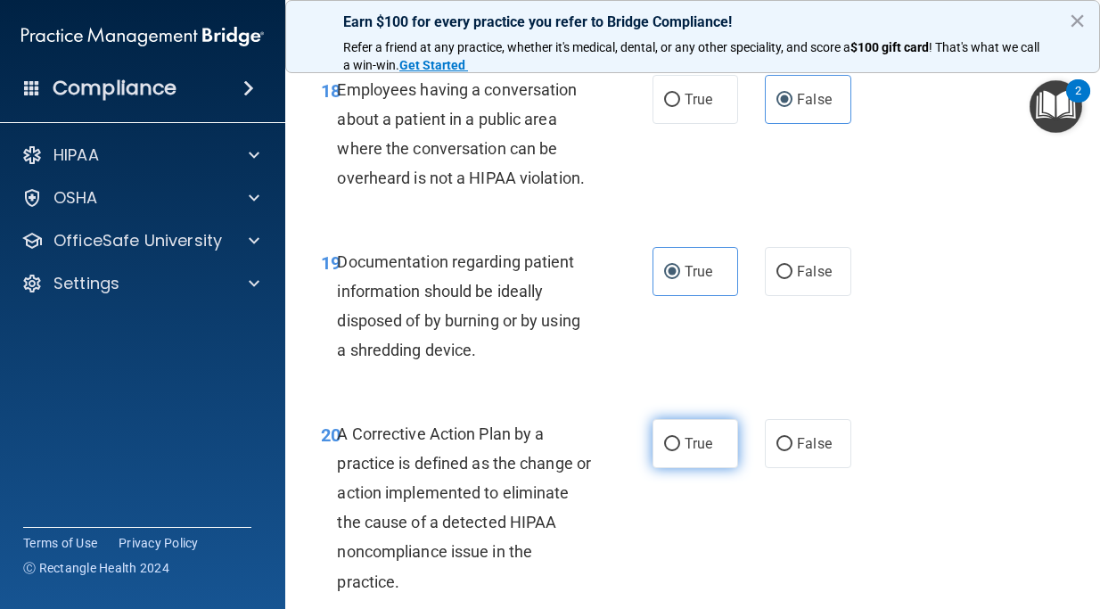
radio input "true"
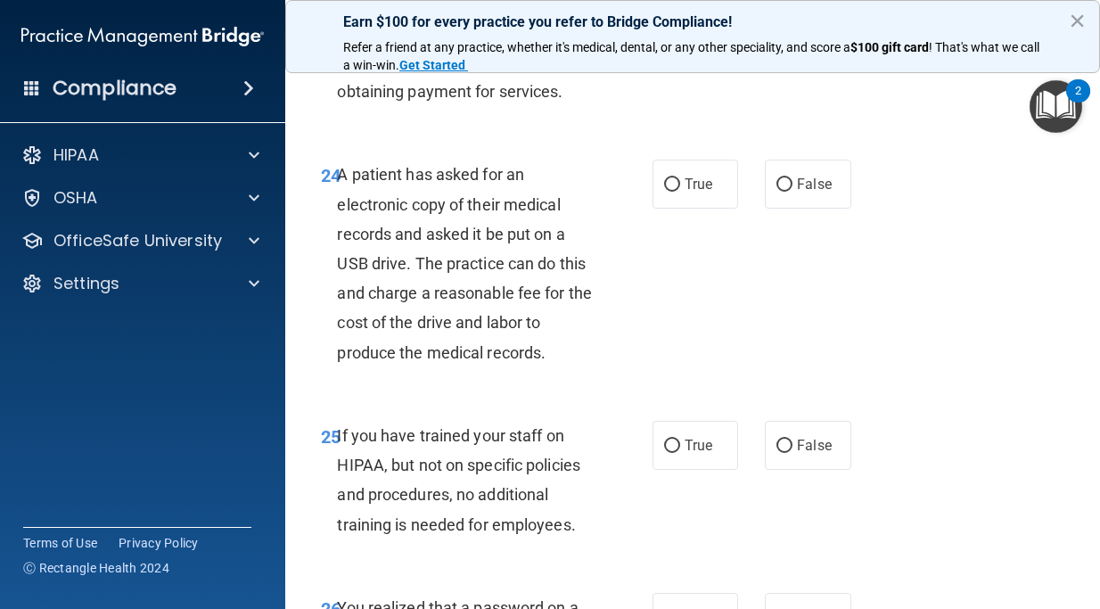
scroll to position [4323, 0]
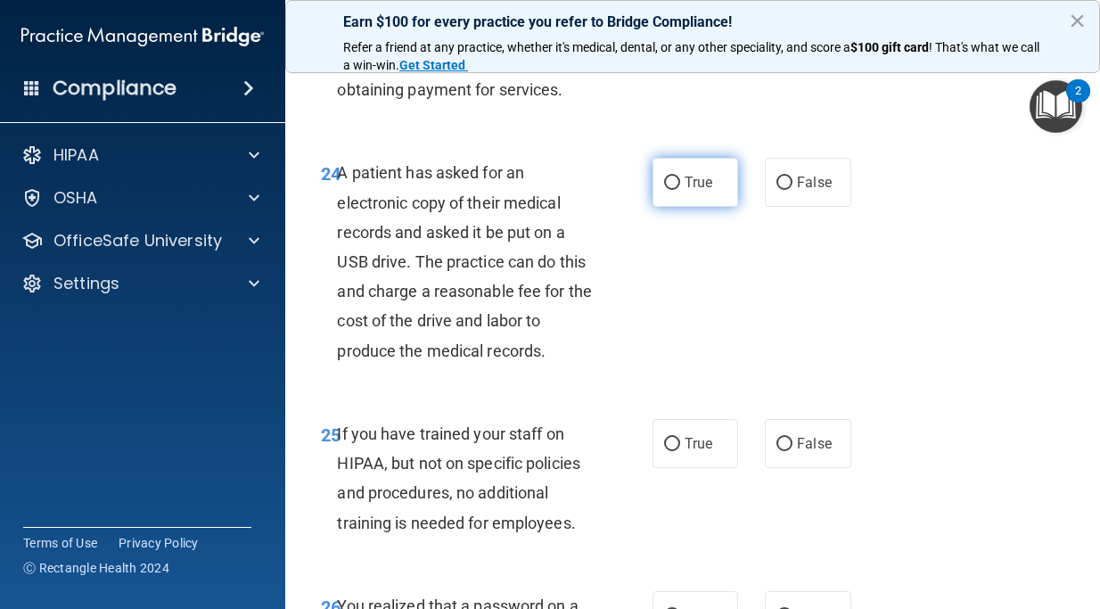
click at [675, 207] on label "True" at bounding box center [696, 182] width 86 height 49
click at [675, 190] on input "True" at bounding box center [672, 183] width 16 height 13
radio input "true"
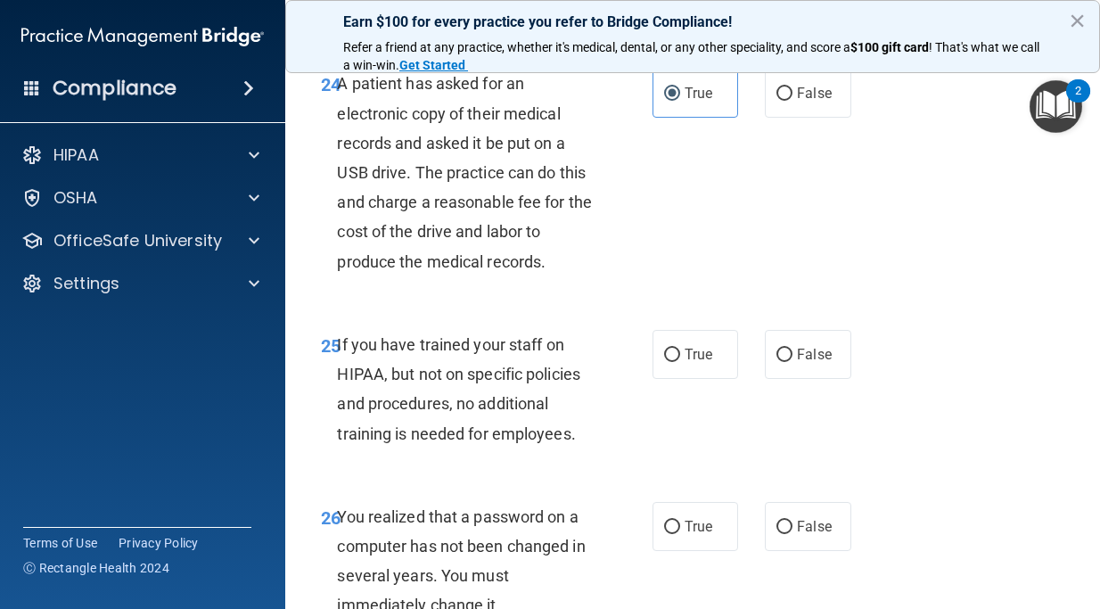
scroll to position [4437, 0]
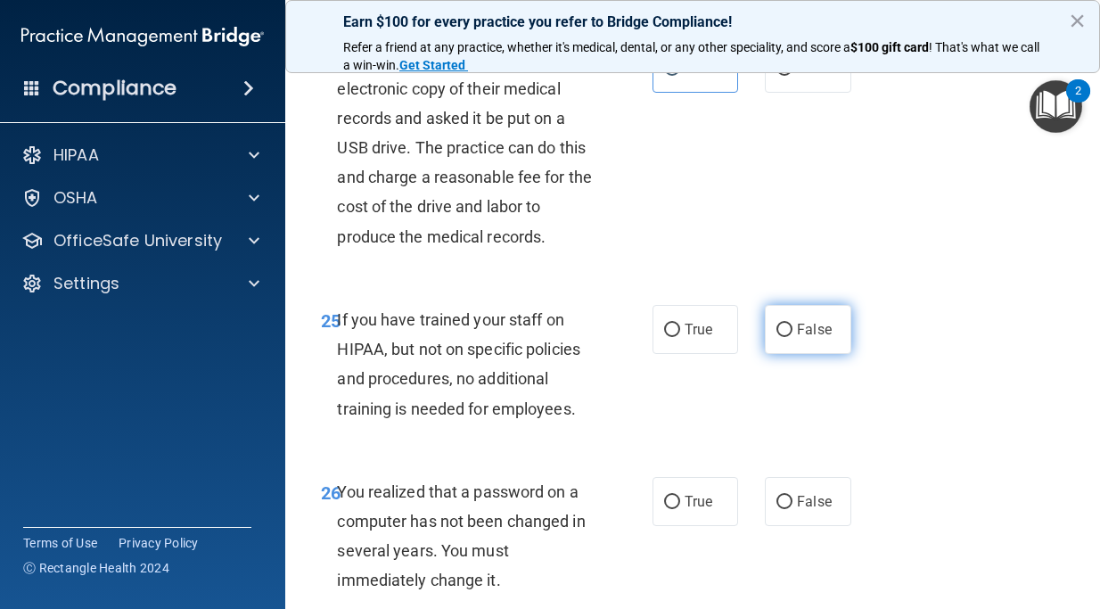
click at [815, 354] on label "False" at bounding box center [808, 329] width 86 height 49
click at [792, 337] on input "False" at bounding box center [784, 330] width 16 height 13
radio input "true"
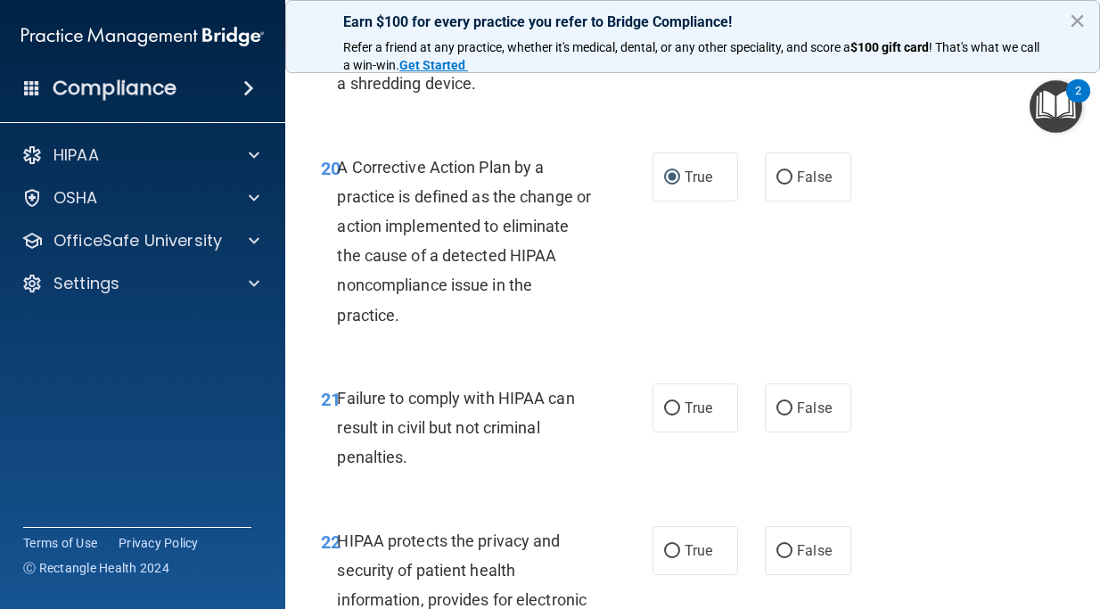
scroll to position [3485, 0]
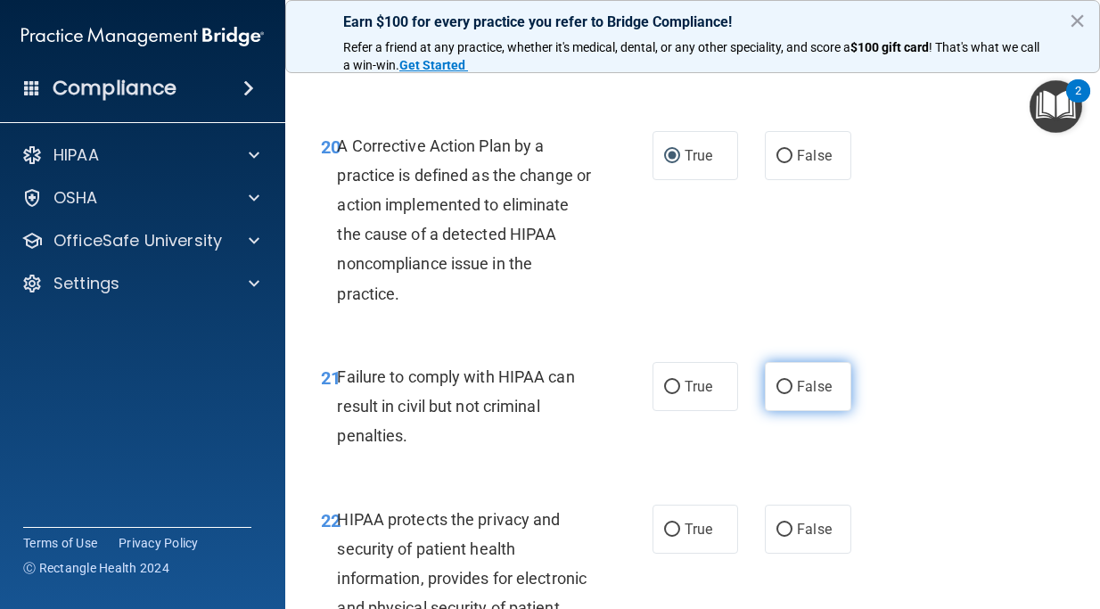
click at [811, 395] on label "False" at bounding box center [808, 386] width 86 height 49
click at [792, 394] on input "False" at bounding box center [784, 387] width 16 height 13
radio input "true"
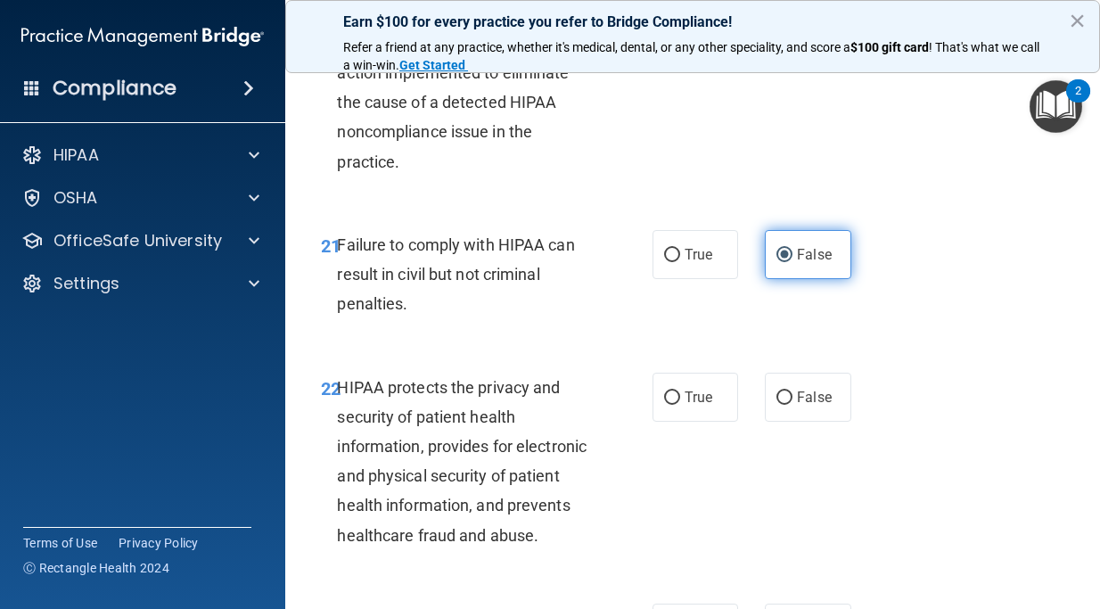
scroll to position [3618, 0]
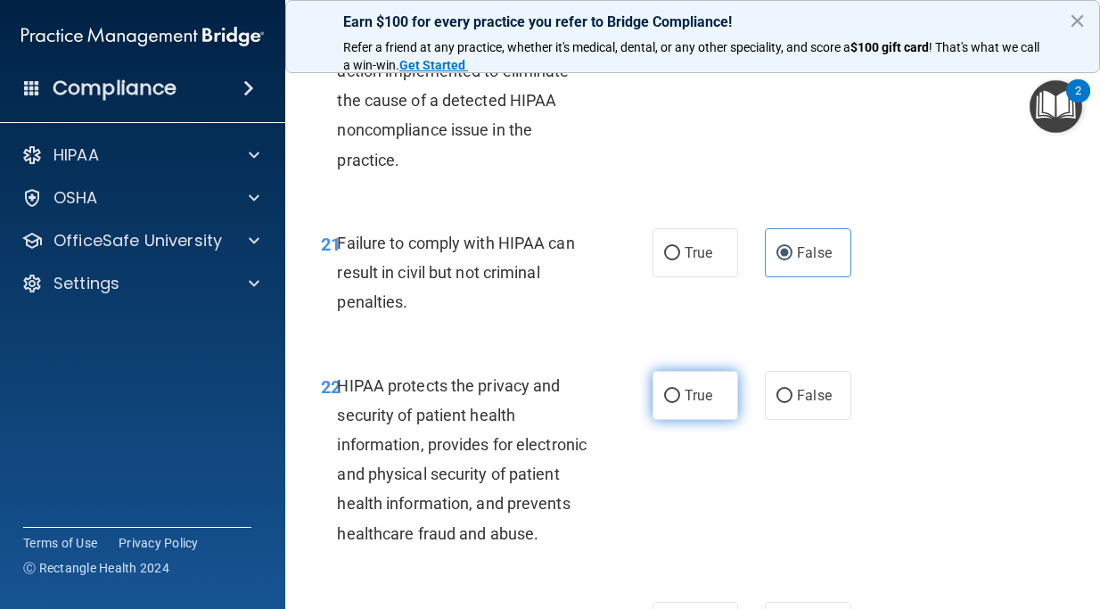
click at [720, 398] on label "True" at bounding box center [696, 395] width 86 height 49
click at [680, 398] on input "True" at bounding box center [672, 396] width 16 height 13
radio input "true"
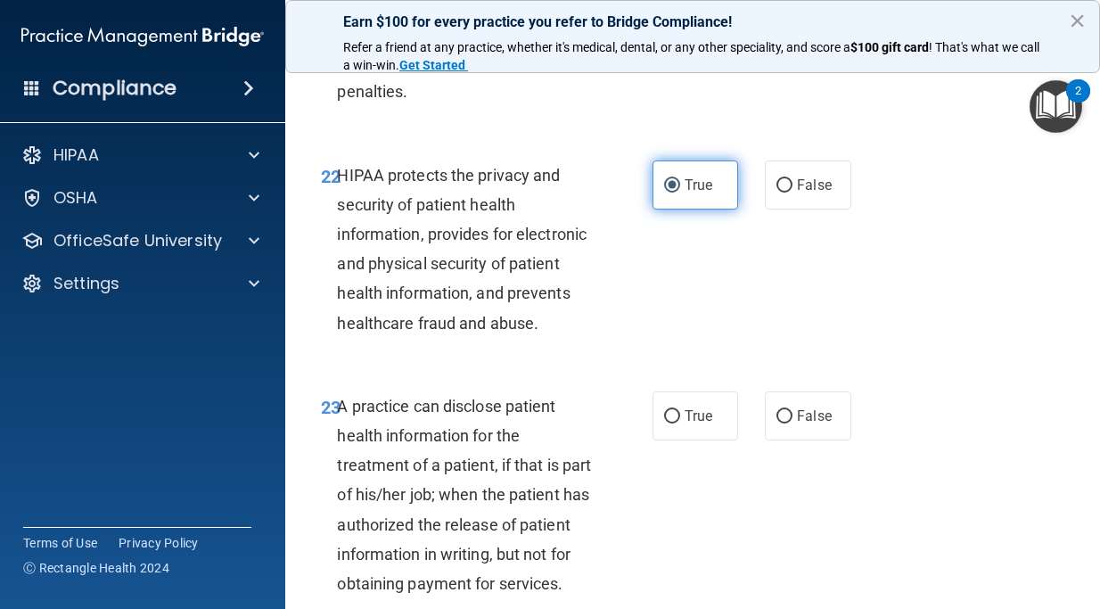
scroll to position [3865, 0]
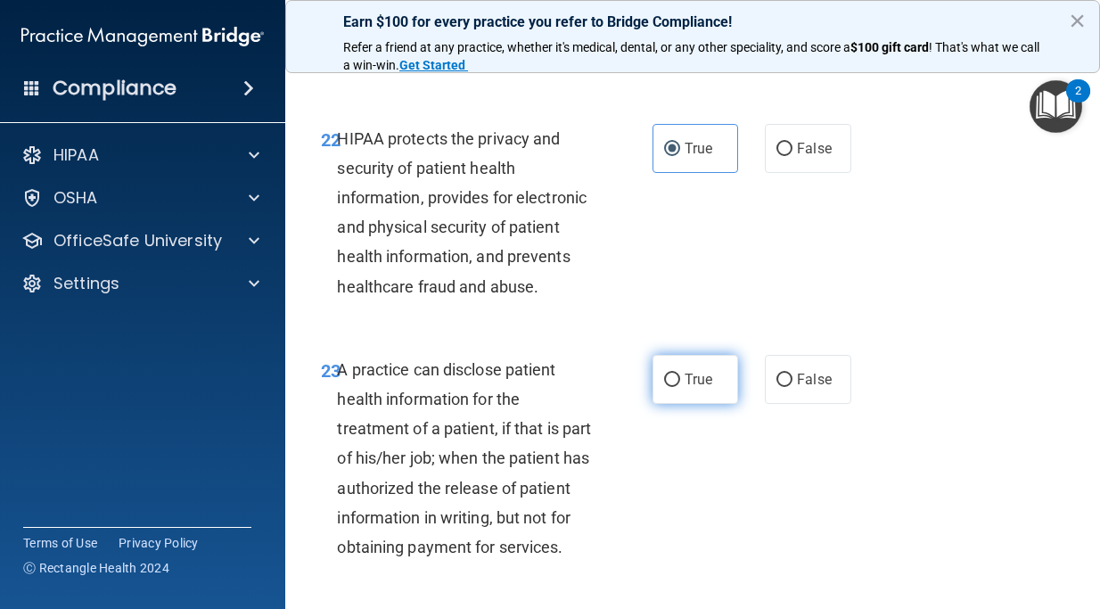
click at [700, 387] on span "True" at bounding box center [699, 379] width 28 height 17
click at [680, 387] on input "True" at bounding box center [672, 380] width 16 height 13
radio input "true"
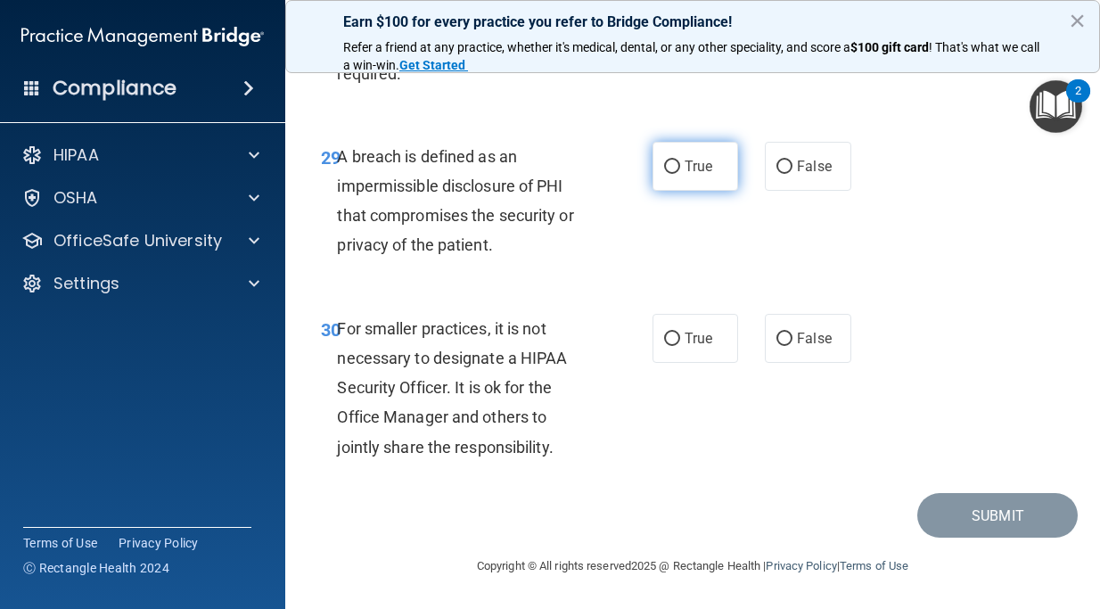
scroll to position [5355, 0]
click at [686, 191] on label "True" at bounding box center [696, 166] width 86 height 49
click at [680, 174] on input "True" at bounding box center [672, 166] width 16 height 13
radio input "true"
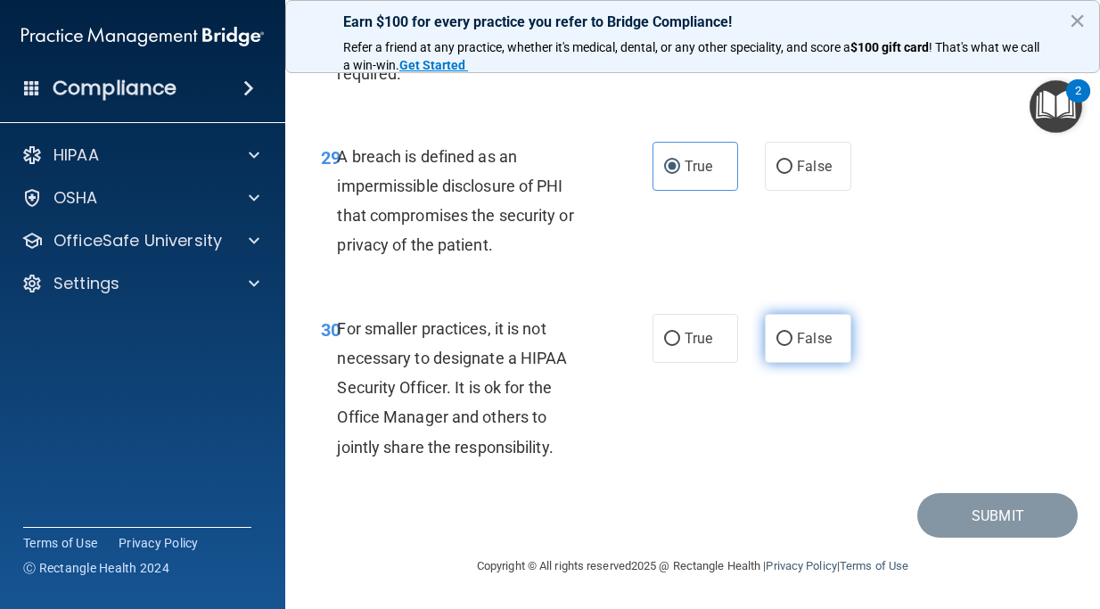
click at [817, 363] on label "False" at bounding box center [808, 338] width 86 height 49
click at [792, 346] on input "False" at bounding box center [784, 339] width 16 height 13
radio input "true"
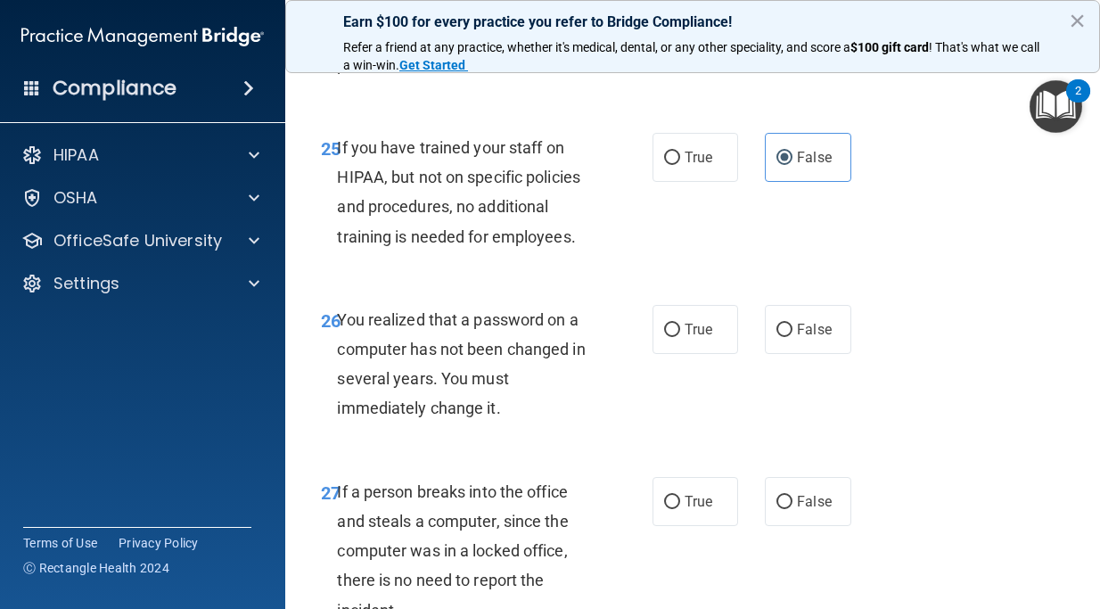
scroll to position [4610, 0]
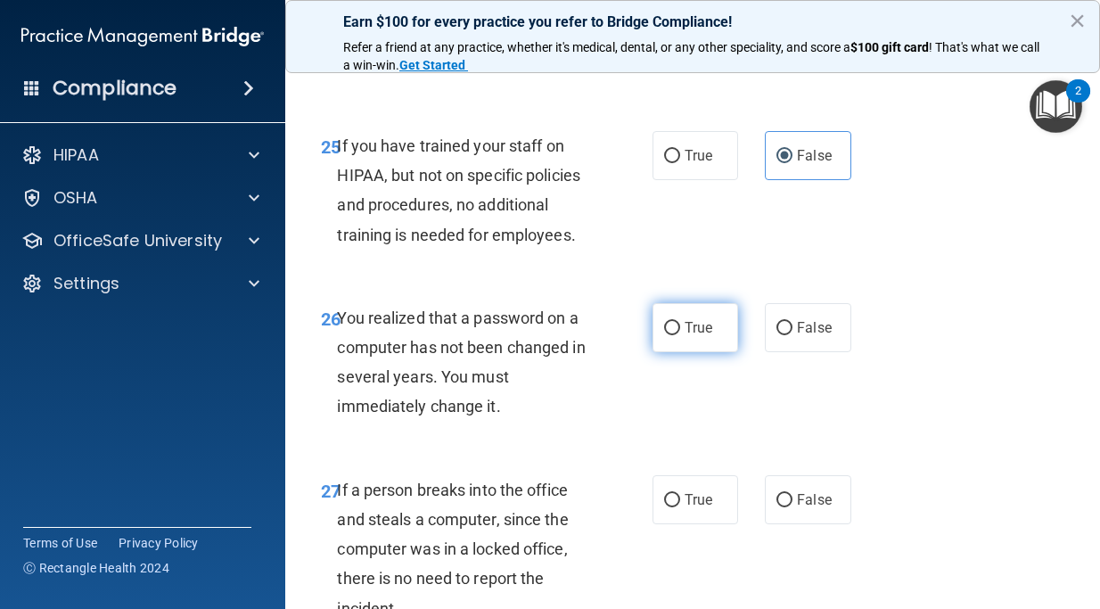
click at [684, 352] on label "True" at bounding box center [696, 327] width 86 height 49
click at [680, 335] on input "True" at bounding box center [672, 328] width 16 height 13
radio input "true"
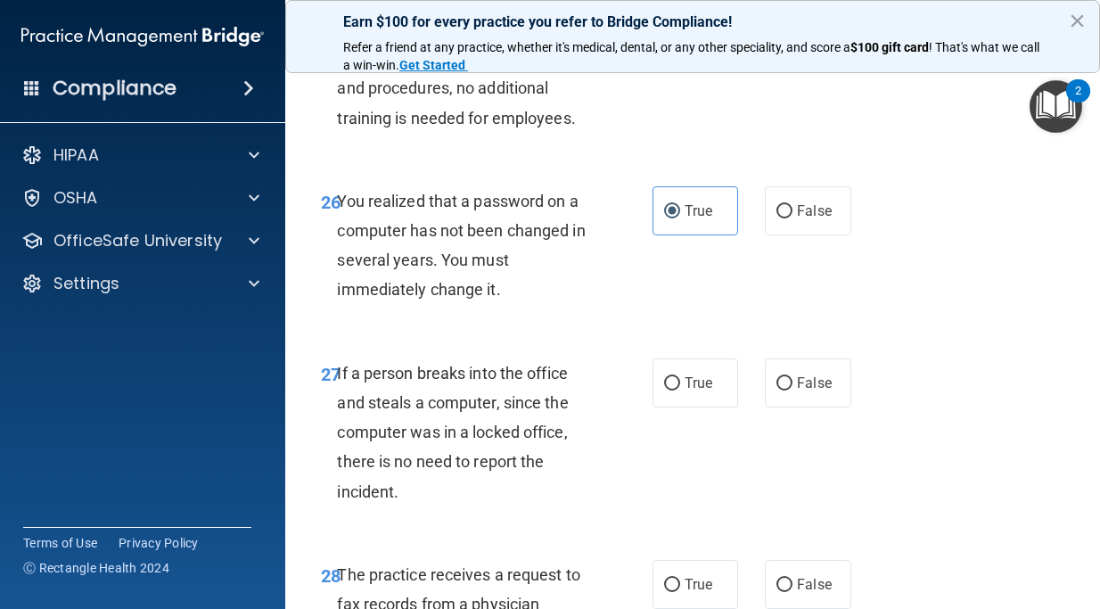
scroll to position [4729, 0]
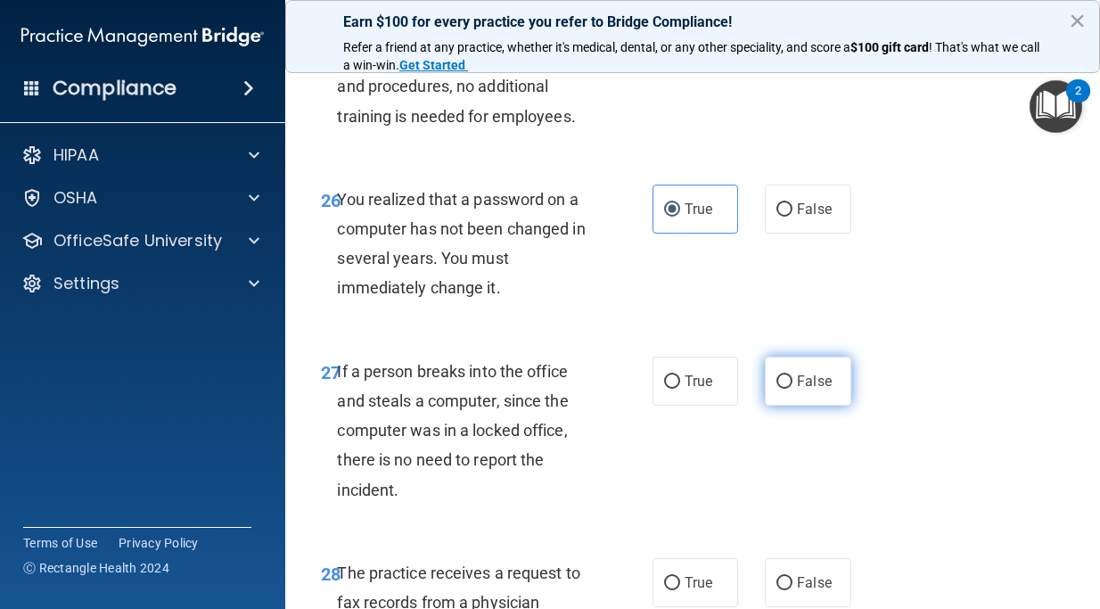
click at [799, 390] on span "False" at bounding box center [814, 381] width 35 height 17
click at [792, 389] on input "False" at bounding box center [784, 381] width 16 height 13
radio input "true"
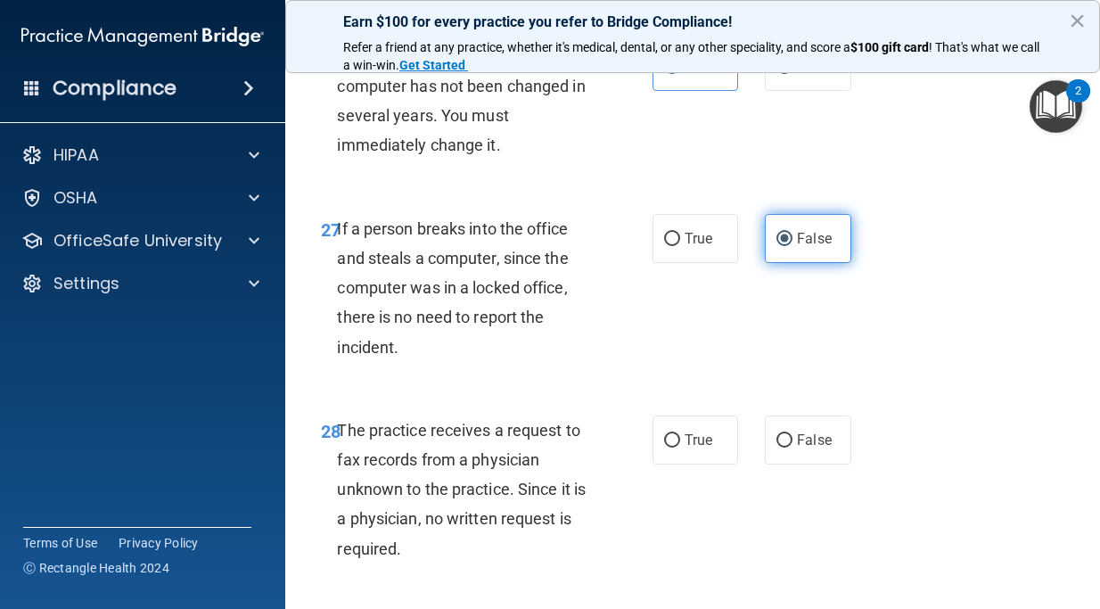
scroll to position [4920, 0]
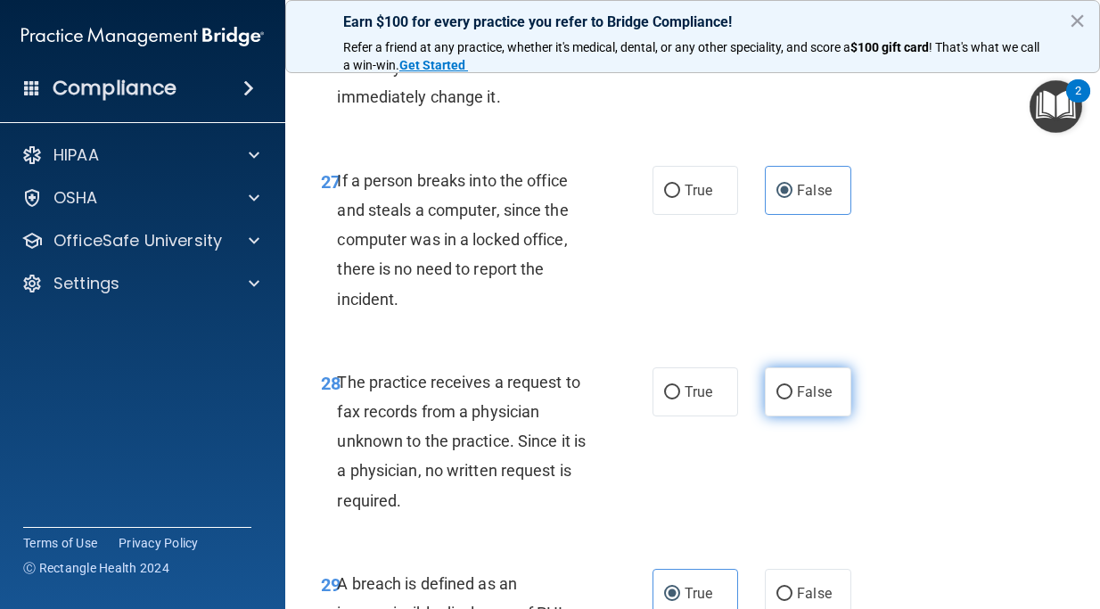
click at [799, 400] on span "False" at bounding box center [814, 391] width 35 height 17
click at [792, 399] on input "False" at bounding box center [784, 392] width 16 height 13
radio input "true"
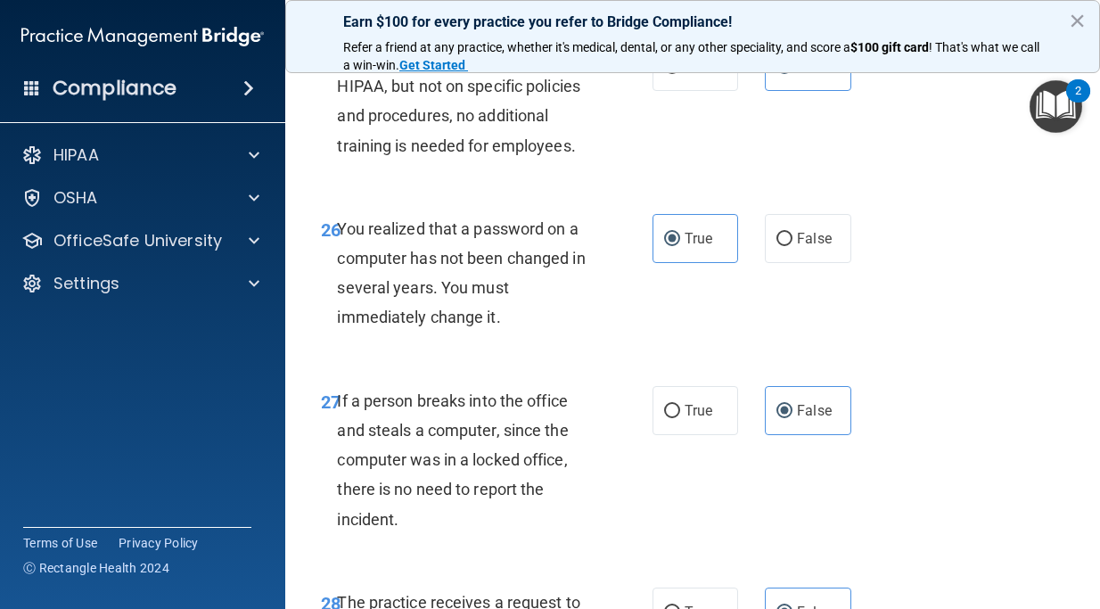
scroll to position [5377, 0]
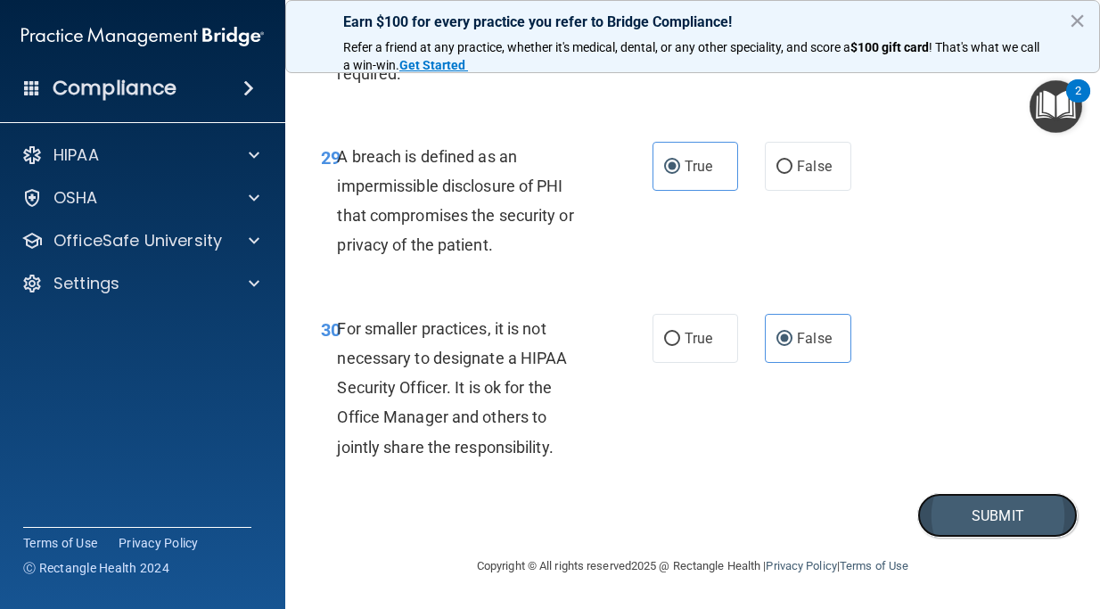
click at [950, 512] on button "Submit" at bounding box center [997, 515] width 160 height 45
click at [1069, 22] on button "×" at bounding box center [1077, 20] width 17 height 29
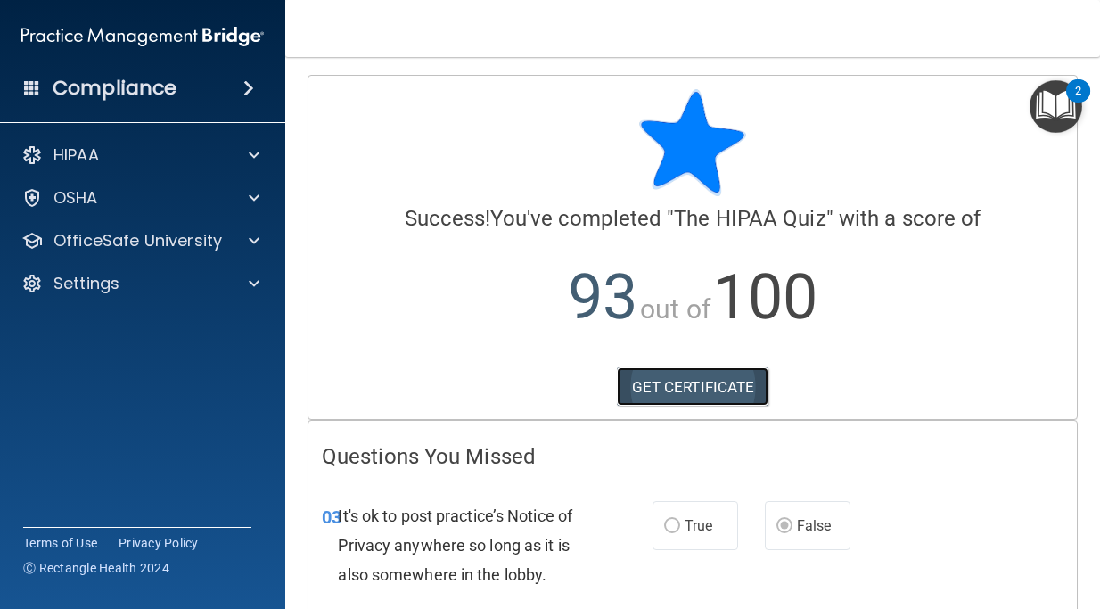
click at [708, 401] on link "GET CERTIFICATE" at bounding box center [693, 386] width 152 height 39
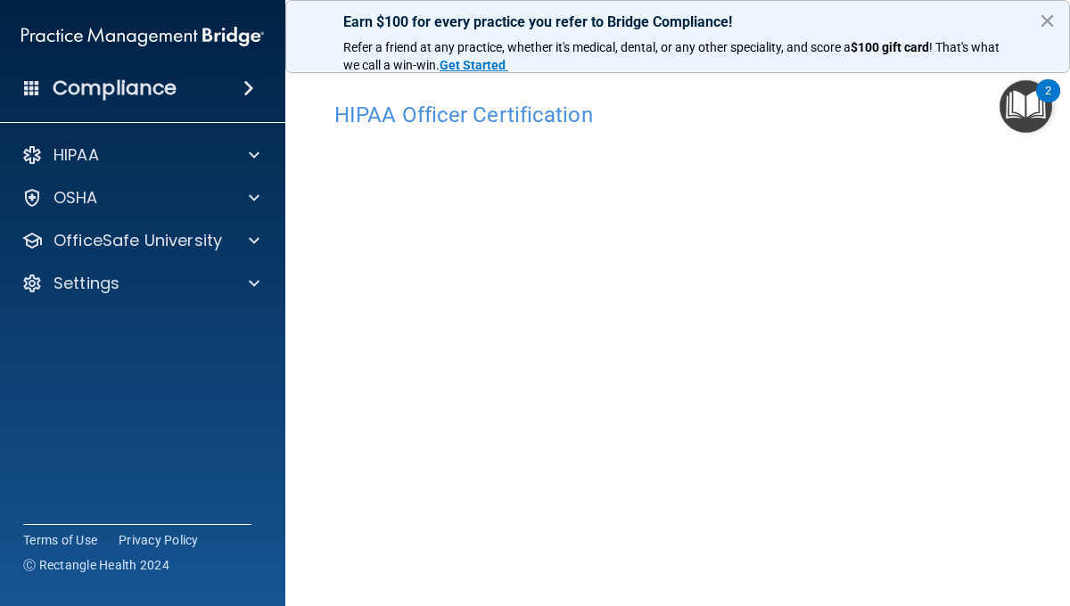
click at [1046, 22] on button "×" at bounding box center [1047, 20] width 17 height 29
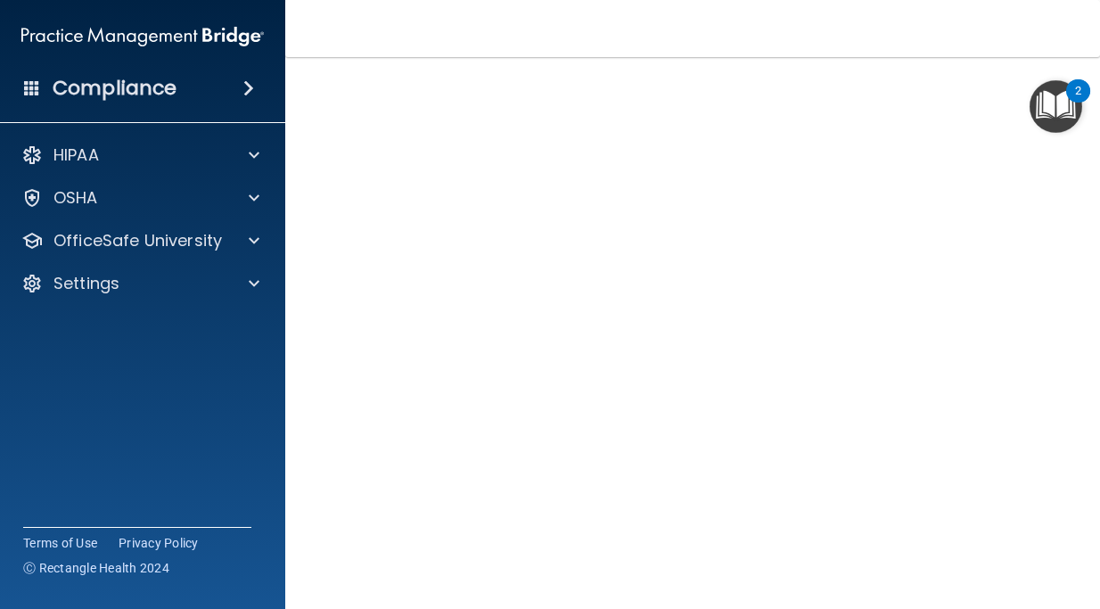
scroll to position [74, 0]
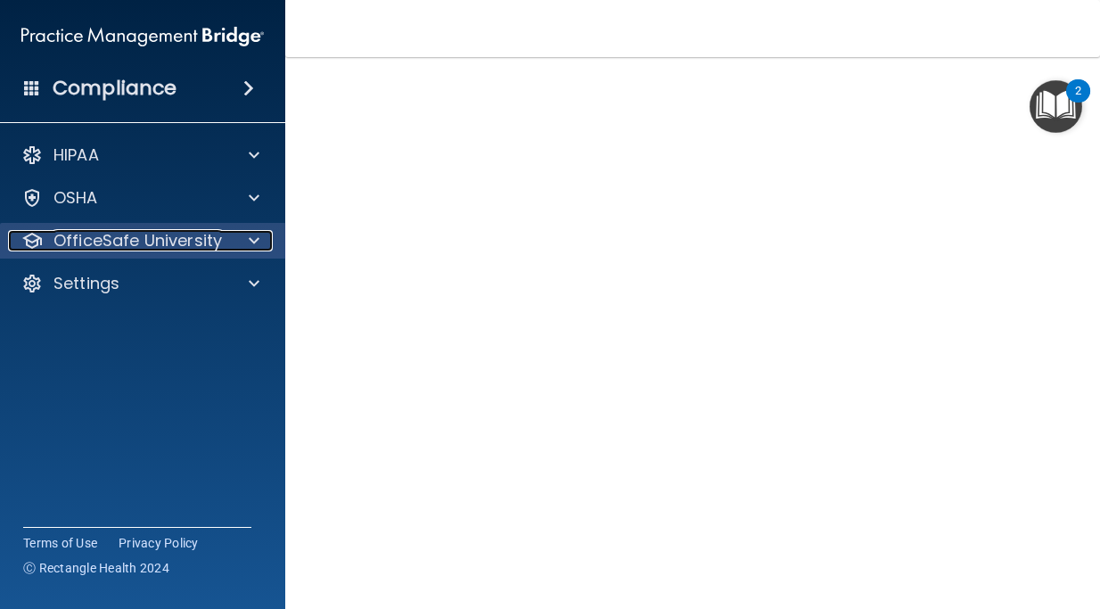
click at [169, 249] on p "OfficeSafe University" at bounding box center [137, 240] width 168 height 21
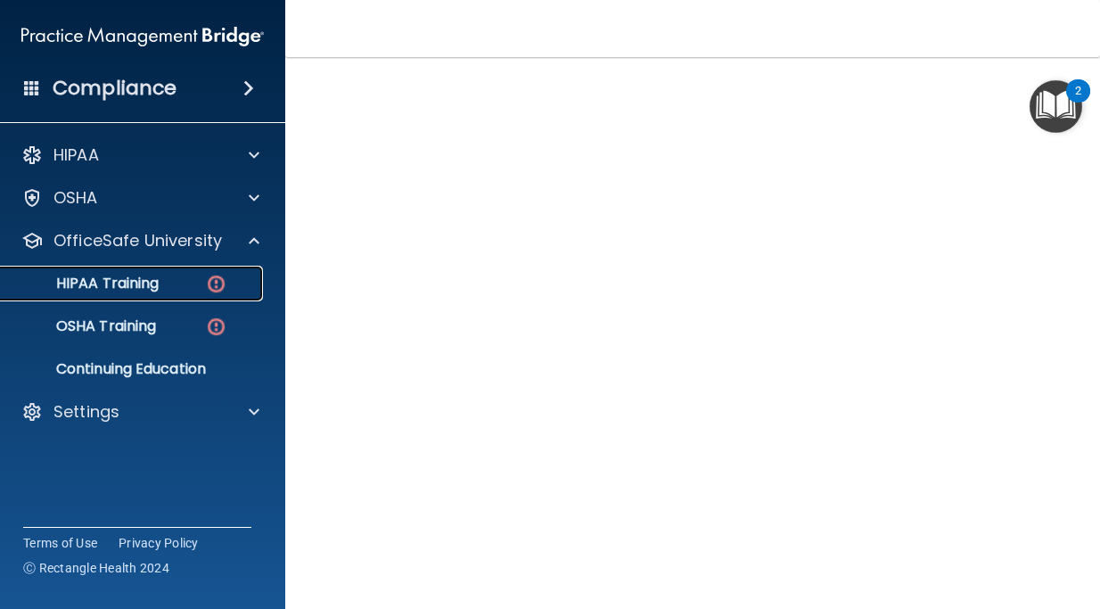
click at [128, 292] on p "HIPAA Training" at bounding box center [85, 284] width 147 height 18
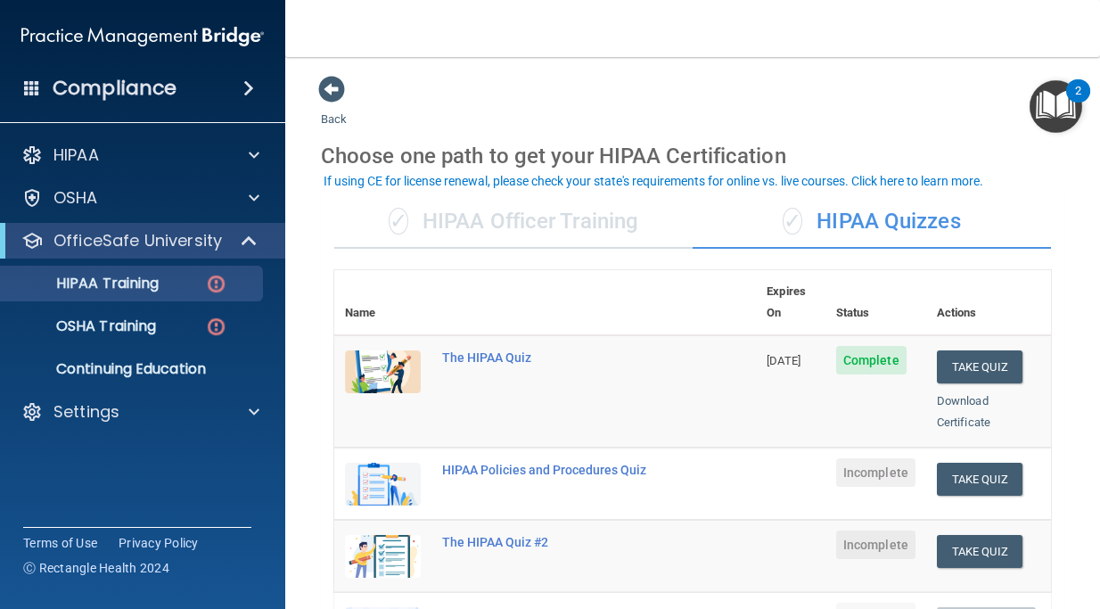
click at [492, 222] on div "✓ HIPAA Officer Training" at bounding box center [513, 221] width 358 height 53
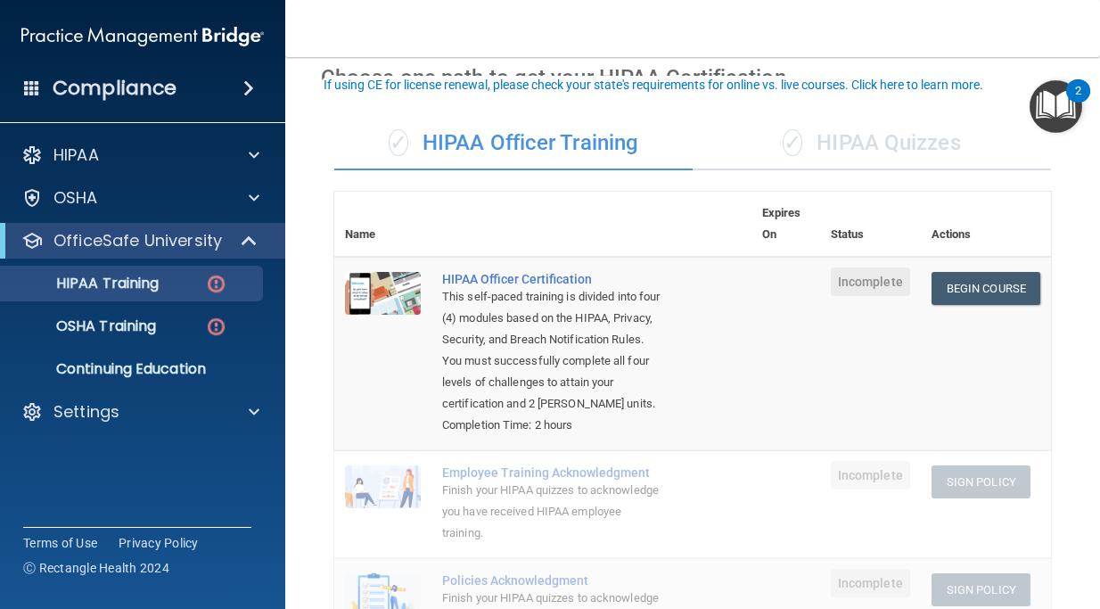
scroll to position [97, 0]
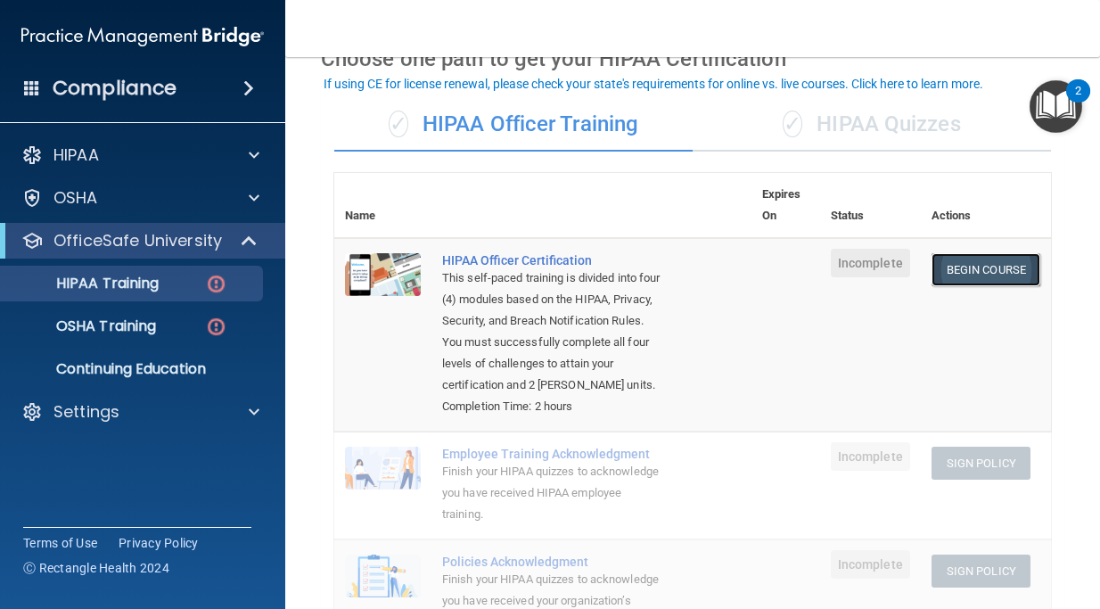
click at [978, 283] on link "Begin Course" at bounding box center [986, 269] width 109 height 33
click at [878, 117] on div "✓ HIPAA Quizzes" at bounding box center [872, 124] width 358 height 53
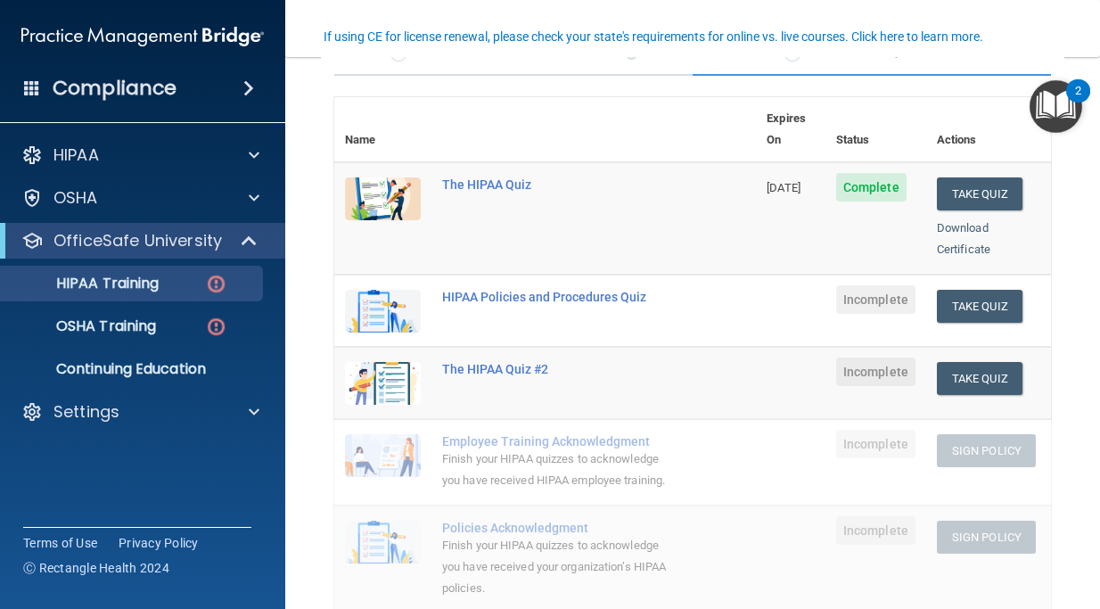
scroll to position [178, 0]
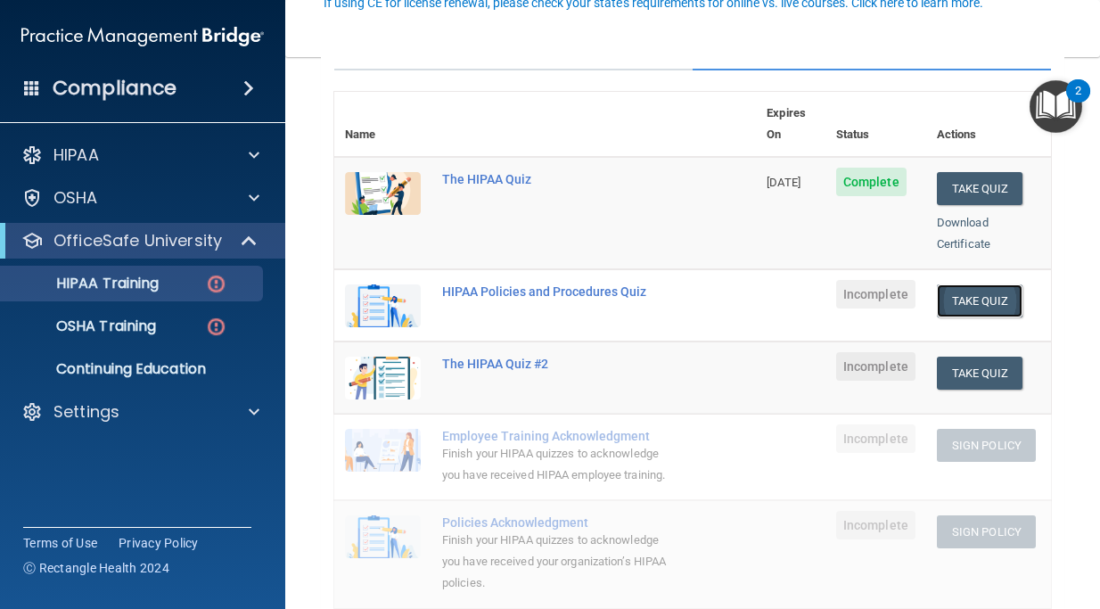
click at [1011, 284] on button "Take Quiz" at bounding box center [980, 300] width 86 height 33
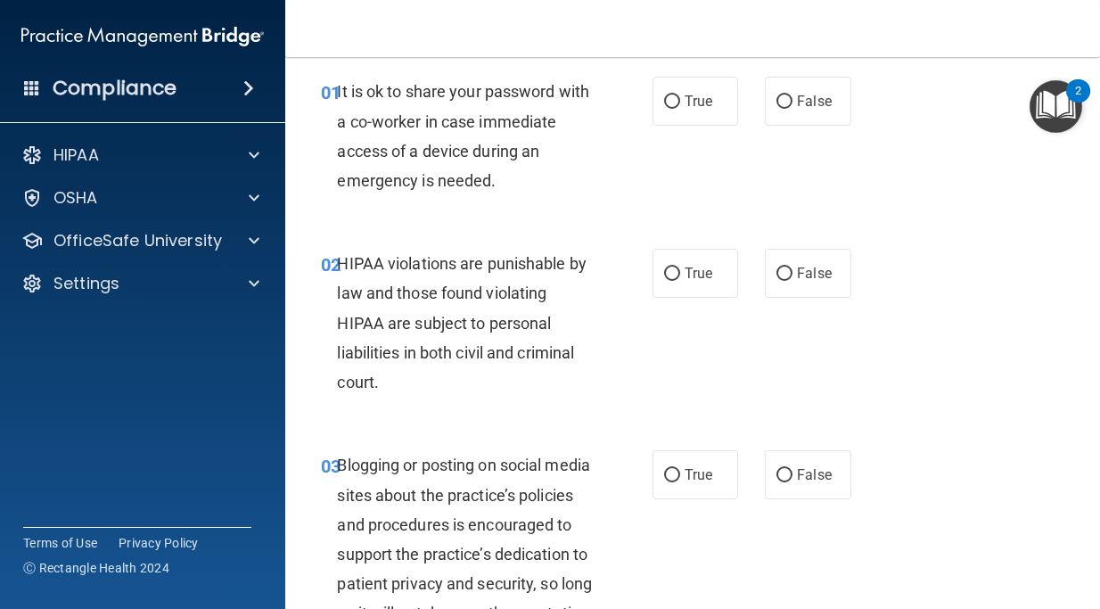
scroll to position [70, 0]
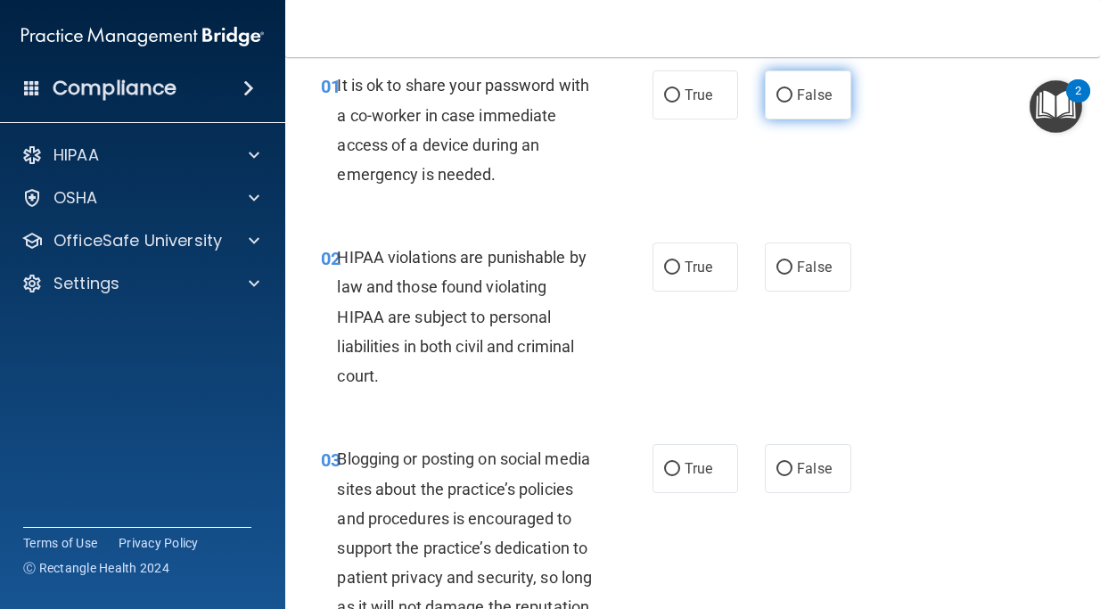
click at [825, 105] on label "False" at bounding box center [808, 94] width 86 height 49
click at [792, 103] on input "False" at bounding box center [784, 95] width 16 height 13
radio input "true"
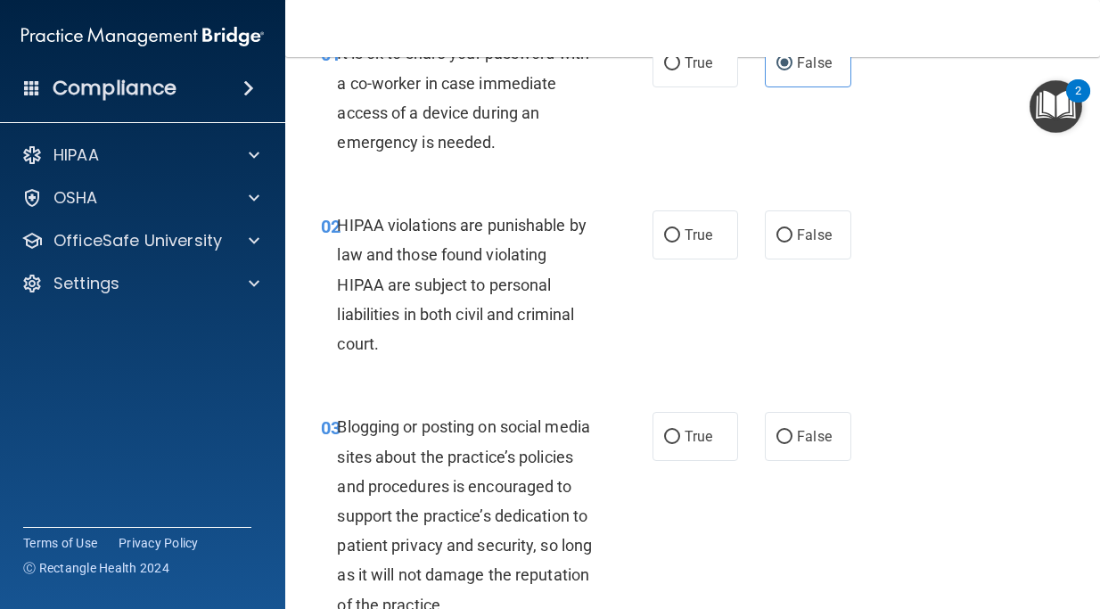
scroll to position [101, 0]
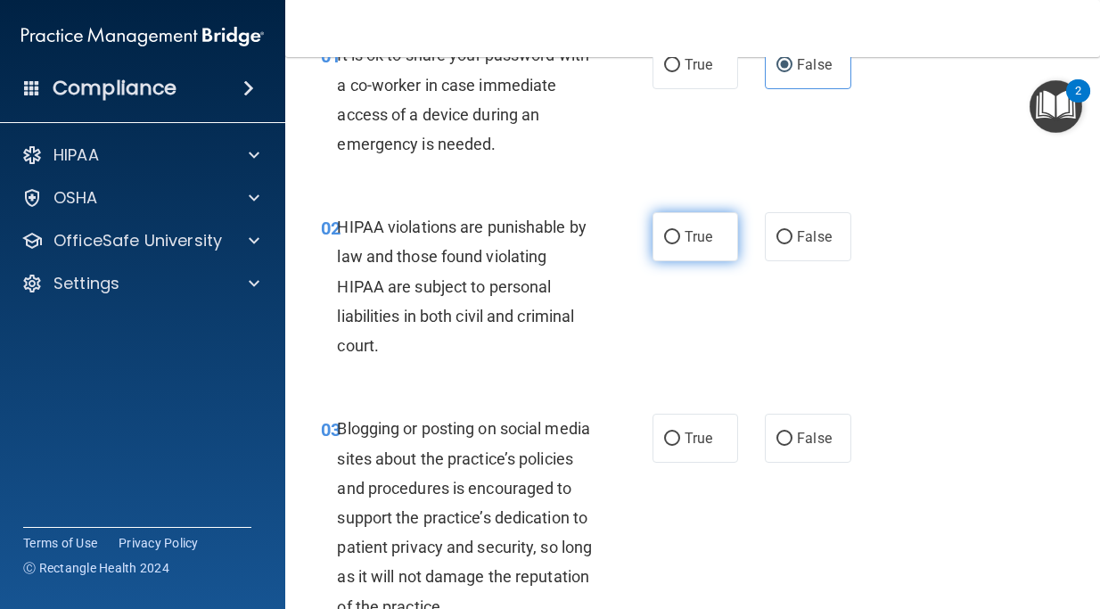
click at [693, 240] on span "True" at bounding box center [699, 236] width 28 height 17
click at [680, 240] on input "True" at bounding box center [672, 237] width 16 height 13
radio input "true"
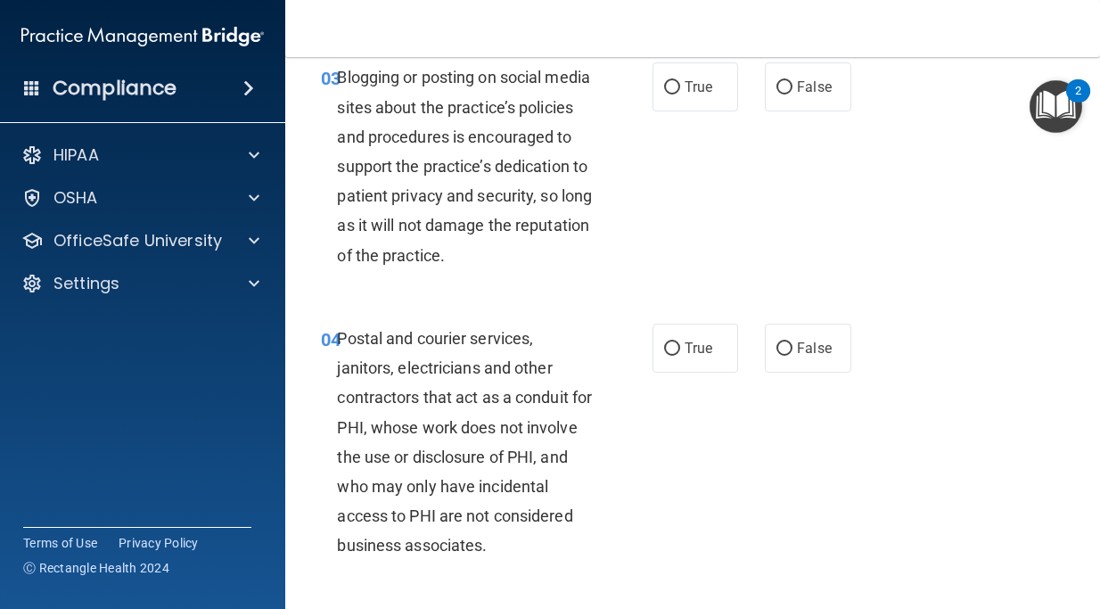
scroll to position [445, 0]
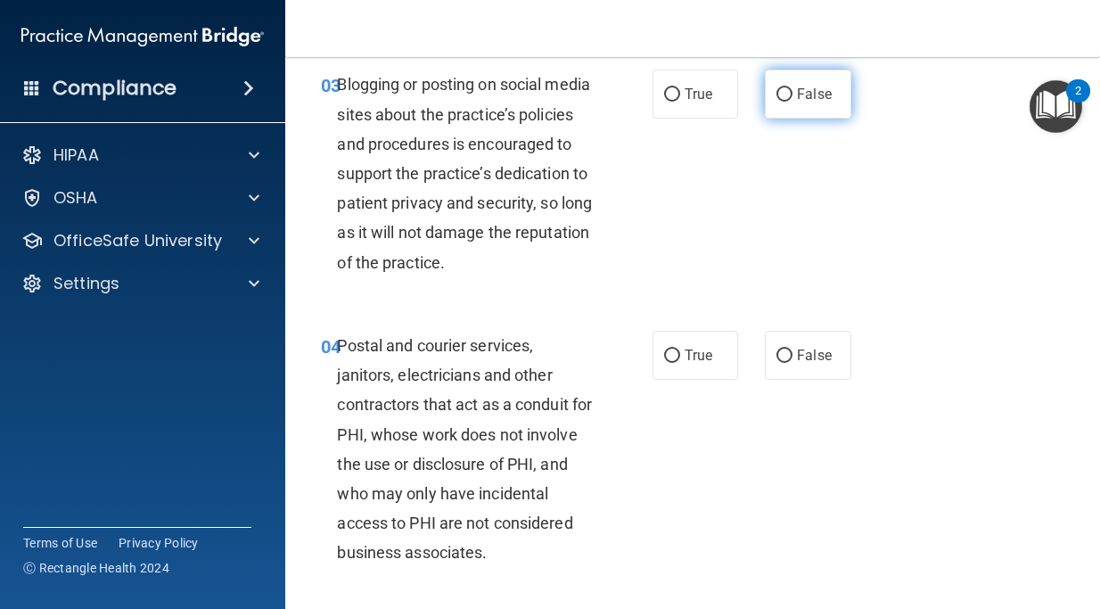
click at [822, 94] on span "False" at bounding box center [814, 94] width 35 height 17
click at [792, 94] on input "False" at bounding box center [784, 94] width 16 height 13
radio input "true"
click at [677, 363] on input "True" at bounding box center [672, 355] width 16 height 13
radio input "true"
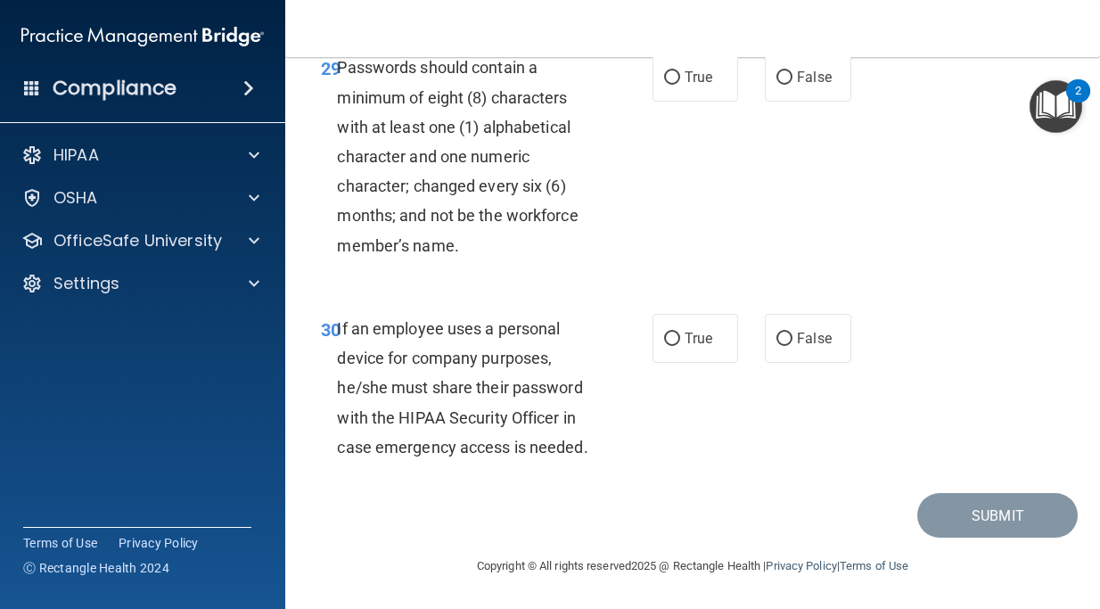
scroll to position [5941, 0]
click at [816, 345] on span "False" at bounding box center [814, 338] width 35 height 17
click at [792, 345] on input "False" at bounding box center [784, 339] width 16 height 13
radio input "true"
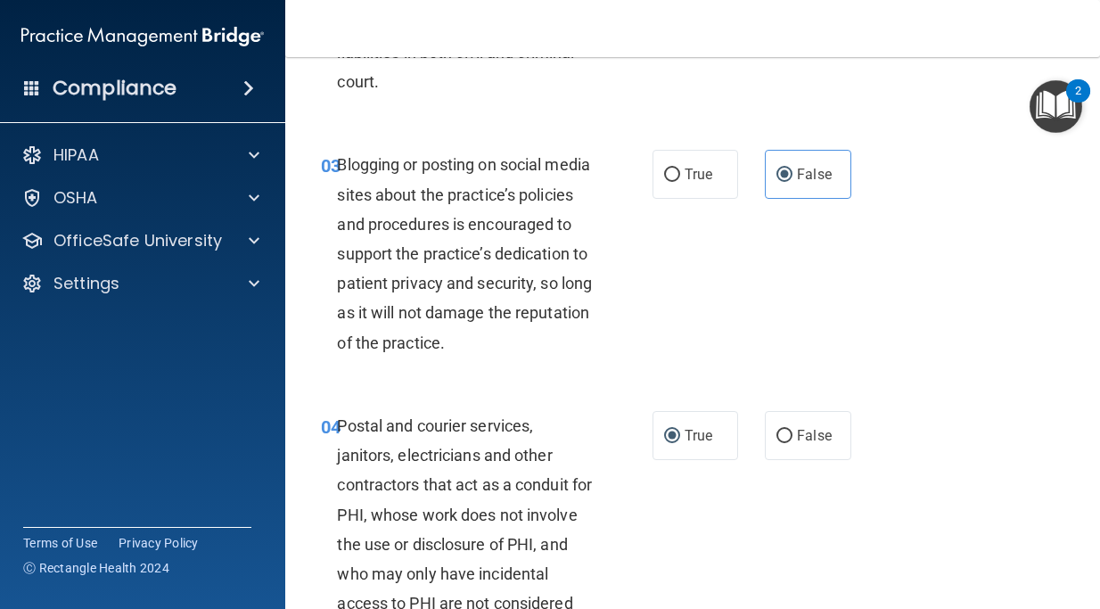
scroll to position [422, 0]
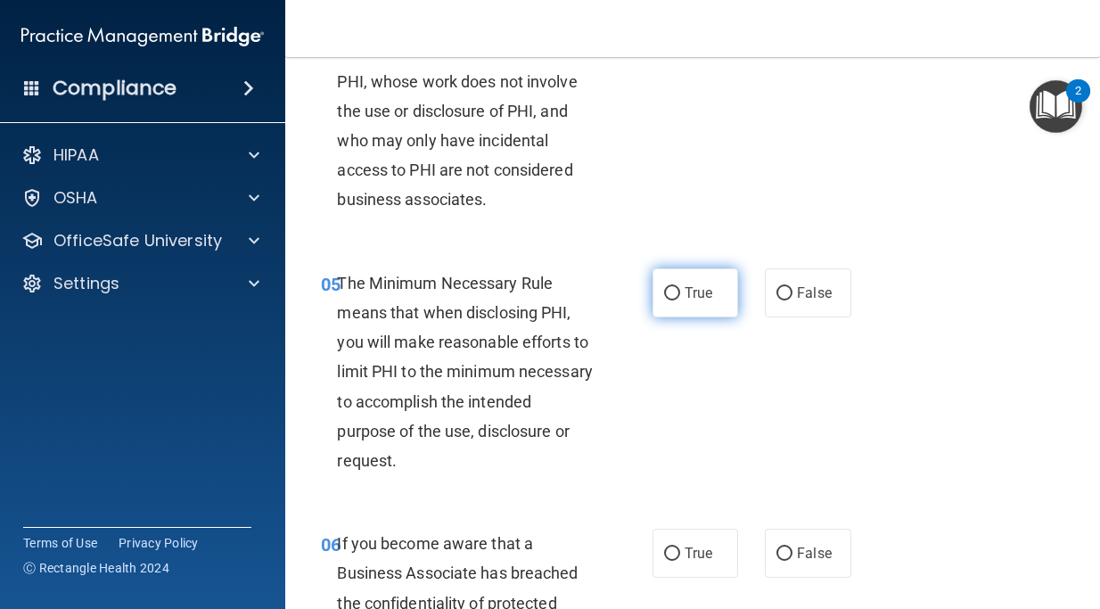
click at [692, 317] on label "True" at bounding box center [696, 292] width 86 height 49
click at [680, 300] on input "True" at bounding box center [672, 293] width 16 height 13
radio input "true"
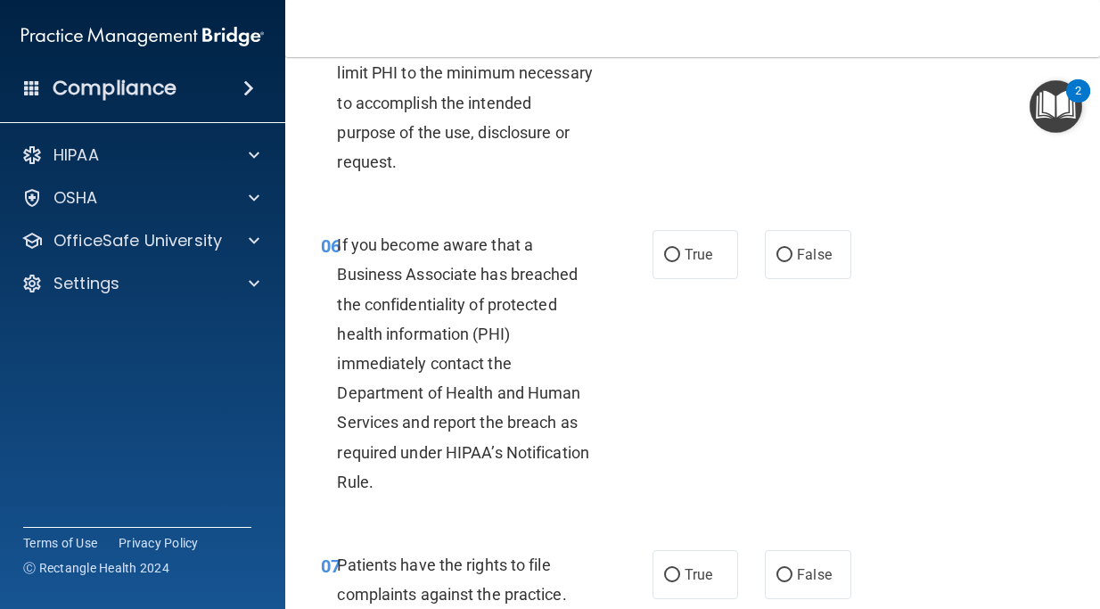
scroll to position [1152, 0]
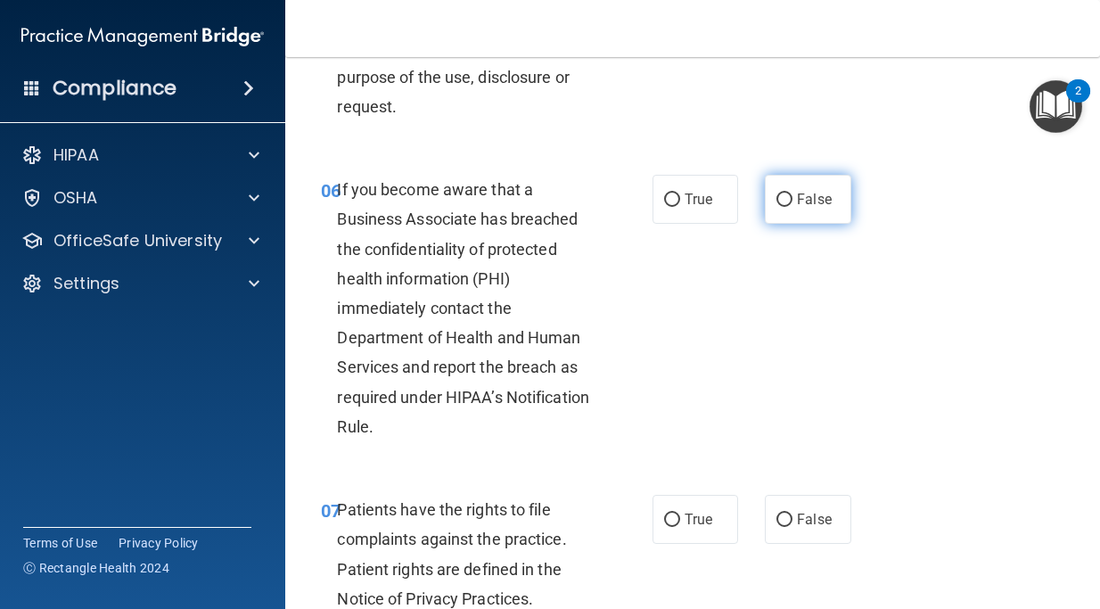
click at [784, 207] on input "False" at bounding box center [784, 199] width 16 height 13
radio input "true"
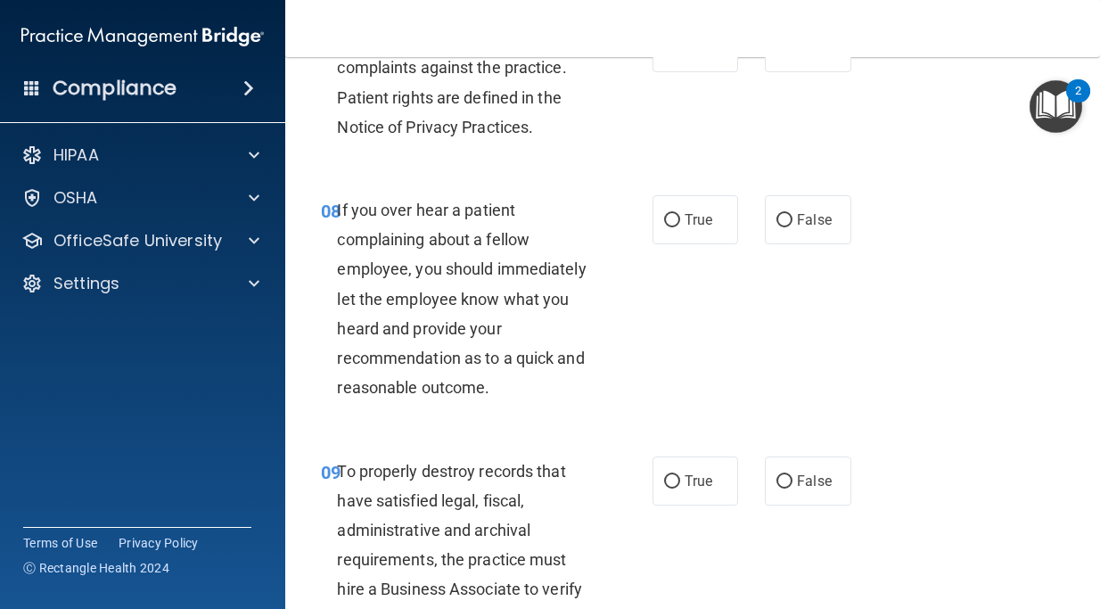
scroll to position [1624, 0]
click at [672, 71] on label "True" at bounding box center [696, 46] width 86 height 49
click at [672, 54] on input "True" at bounding box center [672, 47] width 16 height 13
radio input "true"
click at [672, 71] on label "True" at bounding box center [696, 46] width 86 height 49
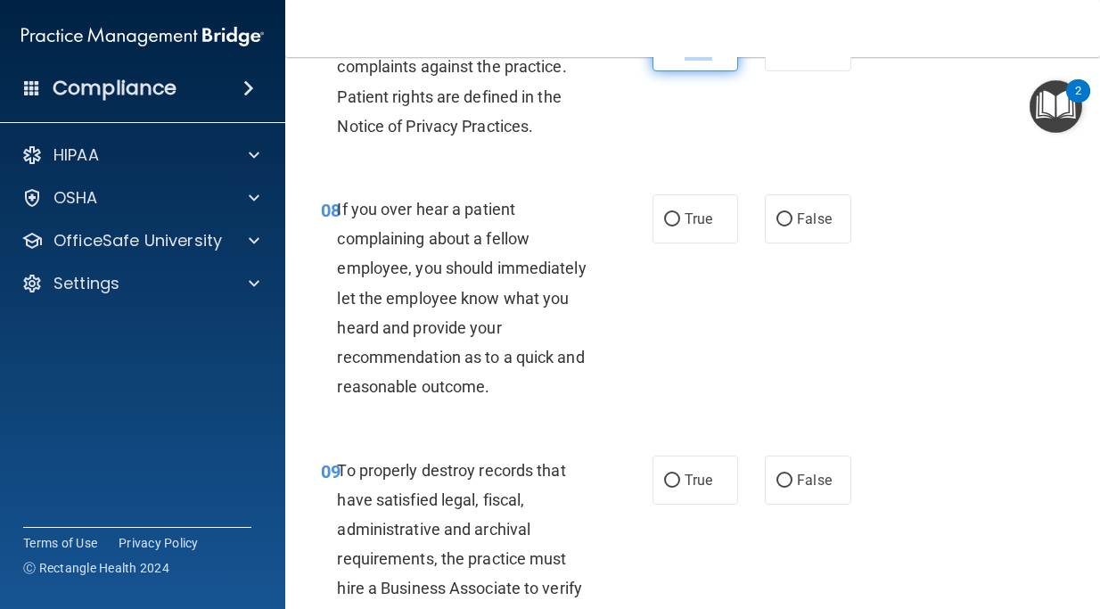
click at [672, 54] on input "True" at bounding box center [672, 47] width 16 height 13
click at [779, 226] on input "False" at bounding box center [784, 219] width 16 height 13
radio input "true"
click at [673, 488] on input "True" at bounding box center [672, 480] width 16 height 13
radio input "true"
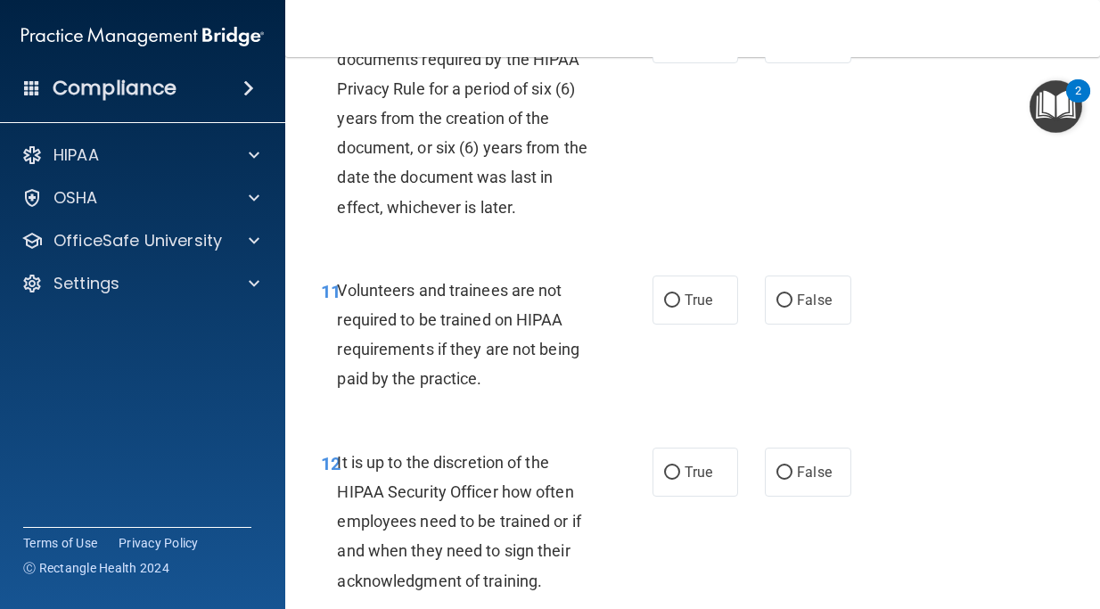
scroll to position [2351, 0]
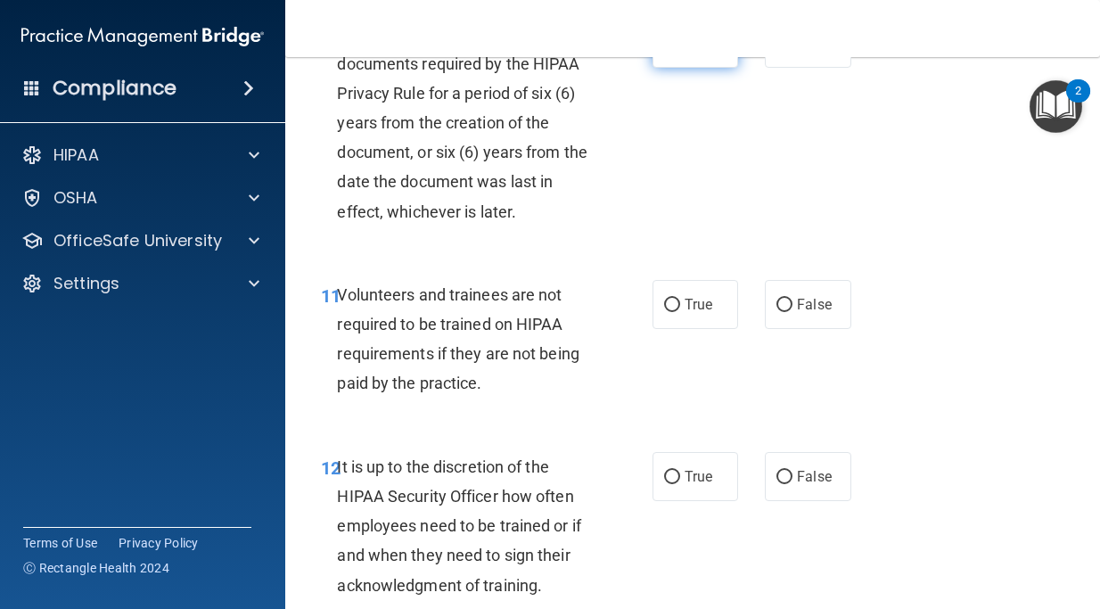
click at [686, 52] on span "True" at bounding box center [699, 43] width 28 height 17
click at [680, 51] on input "True" at bounding box center [672, 43] width 16 height 13
radio input "true"
click at [794, 329] on label "False" at bounding box center [808, 304] width 86 height 49
click at [792, 312] on input "False" at bounding box center [784, 305] width 16 height 13
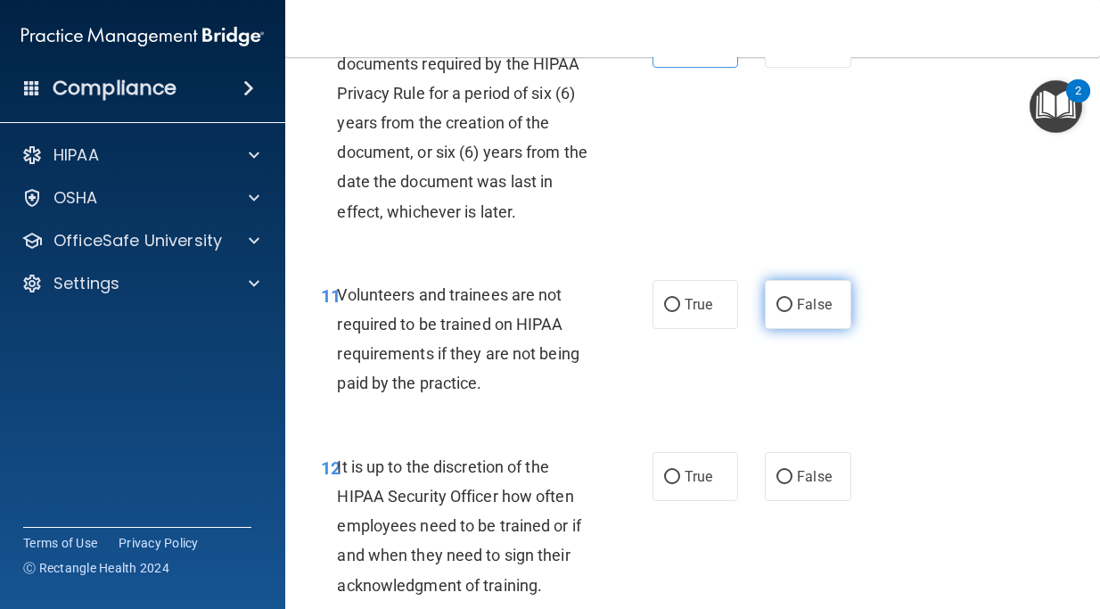
radio input "true"
click at [780, 501] on label "False" at bounding box center [808, 476] width 86 height 49
click at [780, 484] on input "False" at bounding box center [784, 477] width 16 height 13
radio input "true"
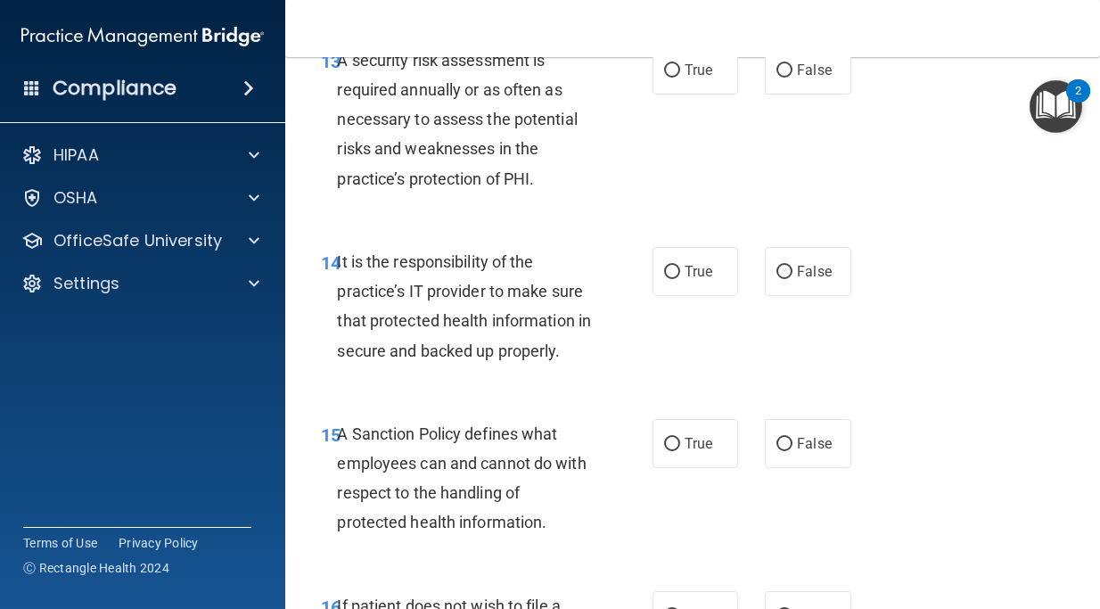
scroll to position [2958, 0]
click at [690, 95] on label "True" at bounding box center [696, 70] width 86 height 49
click at [680, 78] on input "True" at bounding box center [672, 71] width 16 height 13
radio input "true"
click at [795, 296] on label "False" at bounding box center [808, 272] width 86 height 49
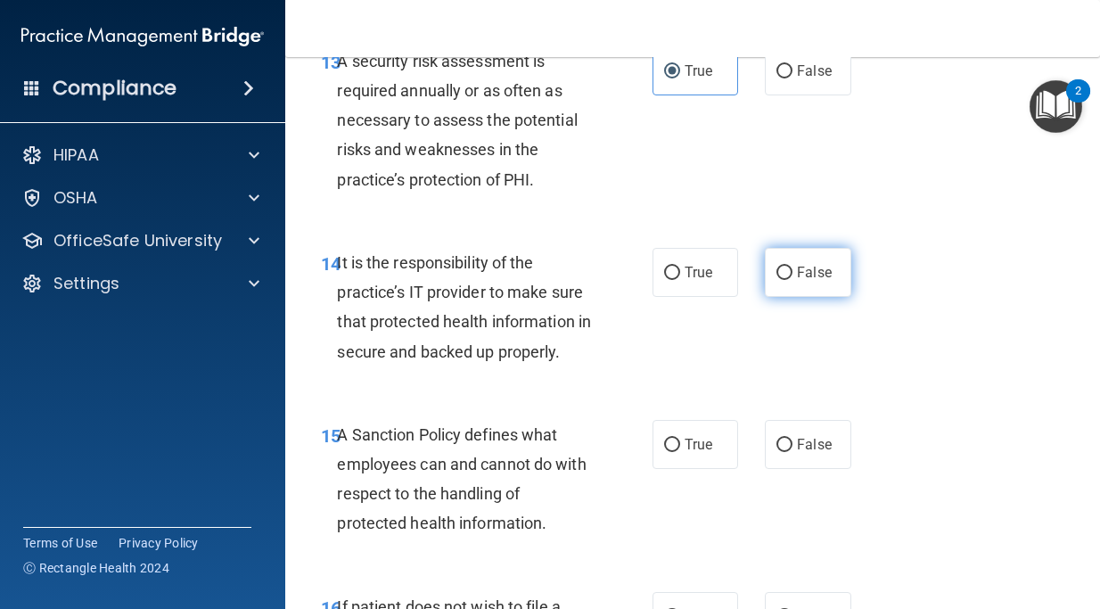
click at [792, 280] on input "False" at bounding box center [784, 273] width 16 height 13
radio input "true"
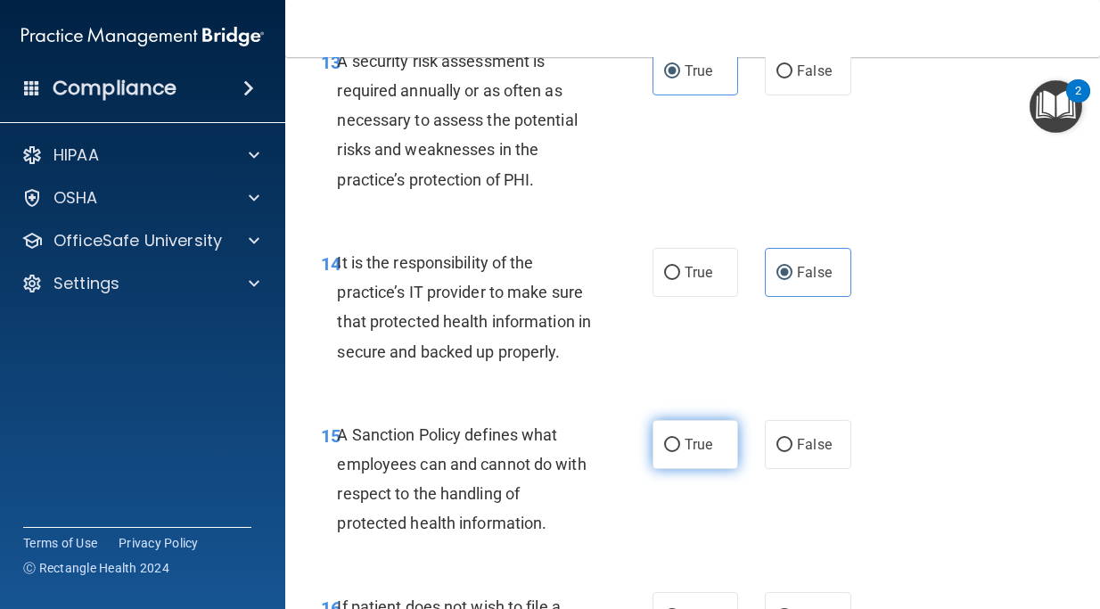
click at [690, 456] on label "True" at bounding box center [696, 444] width 86 height 49
click at [680, 452] on input "True" at bounding box center [672, 445] width 16 height 13
radio input "true"
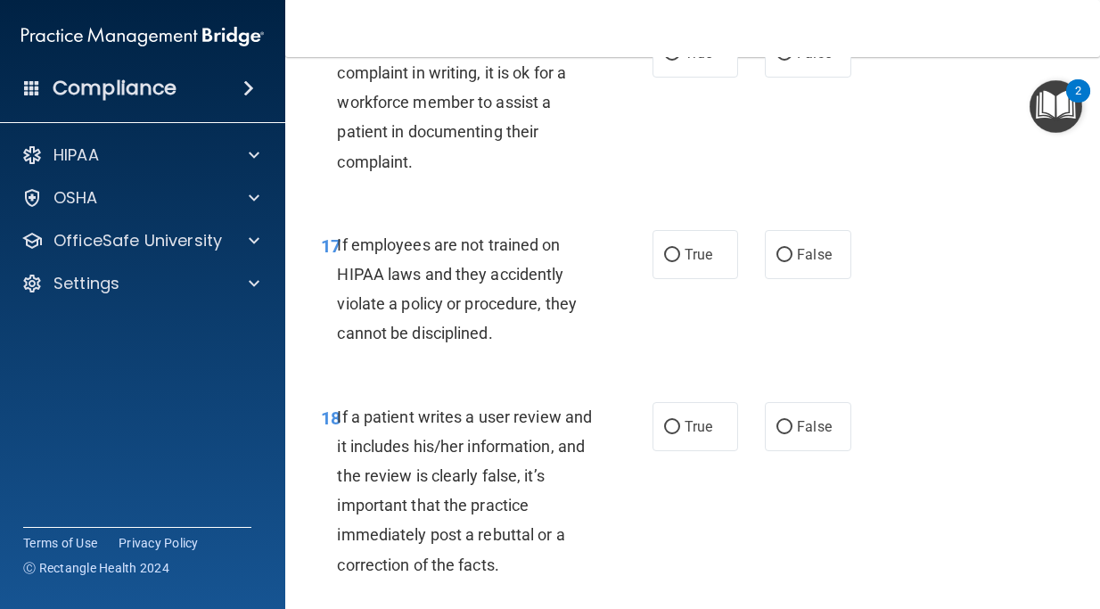
scroll to position [3520, 0]
click at [677, 62] on input "True" at bounding box center [672, 54] width 16 height 13
radio input "true"
click at [812, 264] on span "False" at bounding box center [814, 255] width 35 height 17
click at [792, 263] on input "False" at bounding box center [784, 256] width 16 height 13
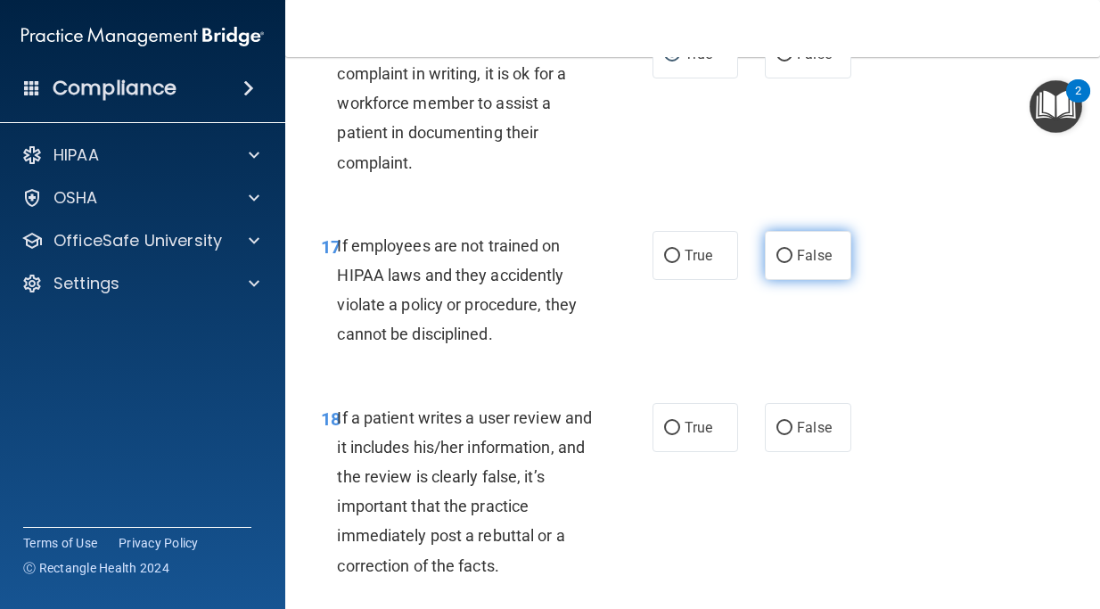
radio input "true"
click at [792, 450] on label "False" at bounding box center [808, 427] width 86 height 49
click at [792, 435] on input "False" at bounding box center [784, 428] width 16 height 13
radio input "true"
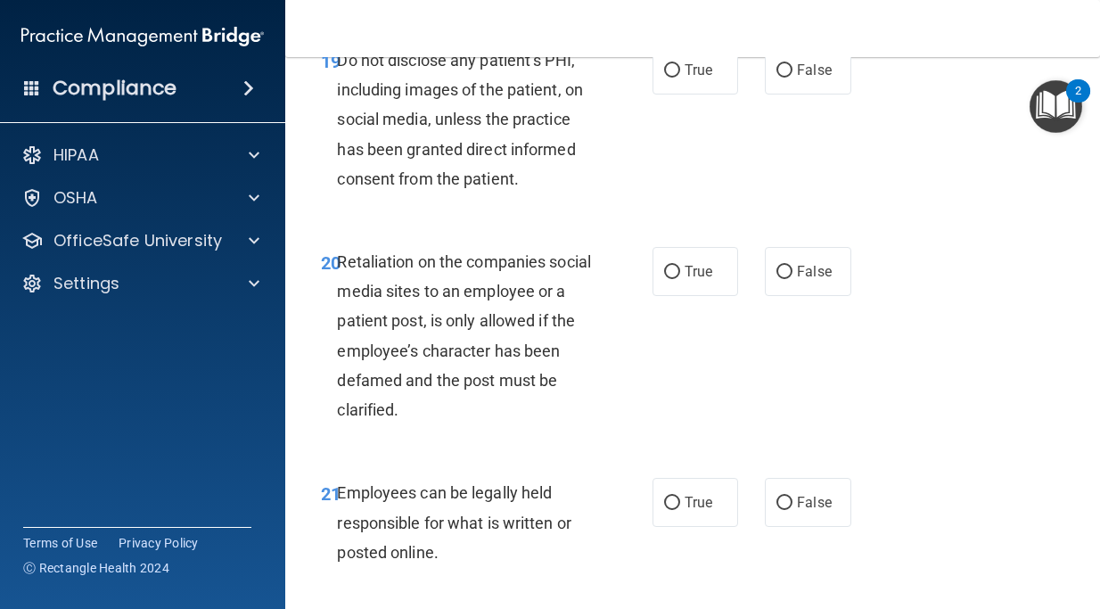
scroll to position [4102, 0]
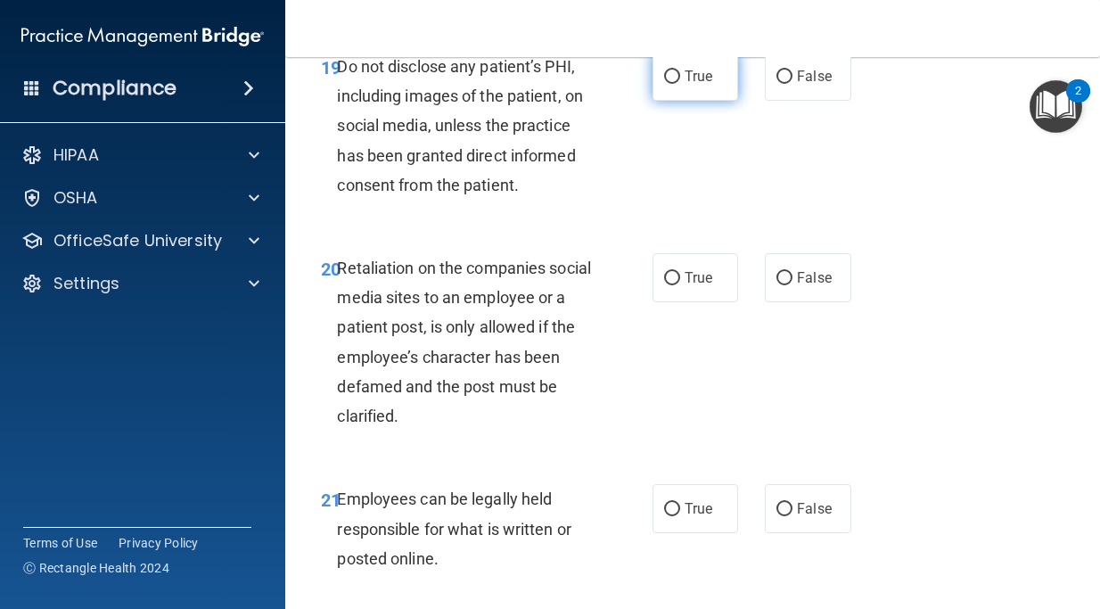
click at [690, 101] on label "True" at bounding box center [696, 76] width 86 height 49
click at [680, 84] on input "True" at bounding box center [672, 76] width 16 height 13
radio input "true"
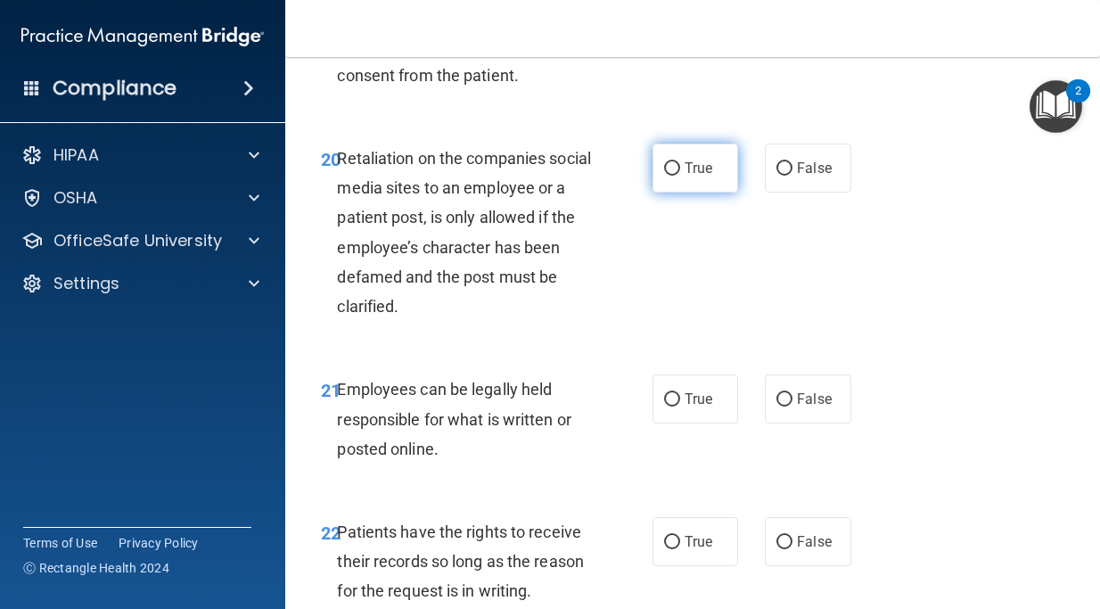
scroll to position [4256, 0]
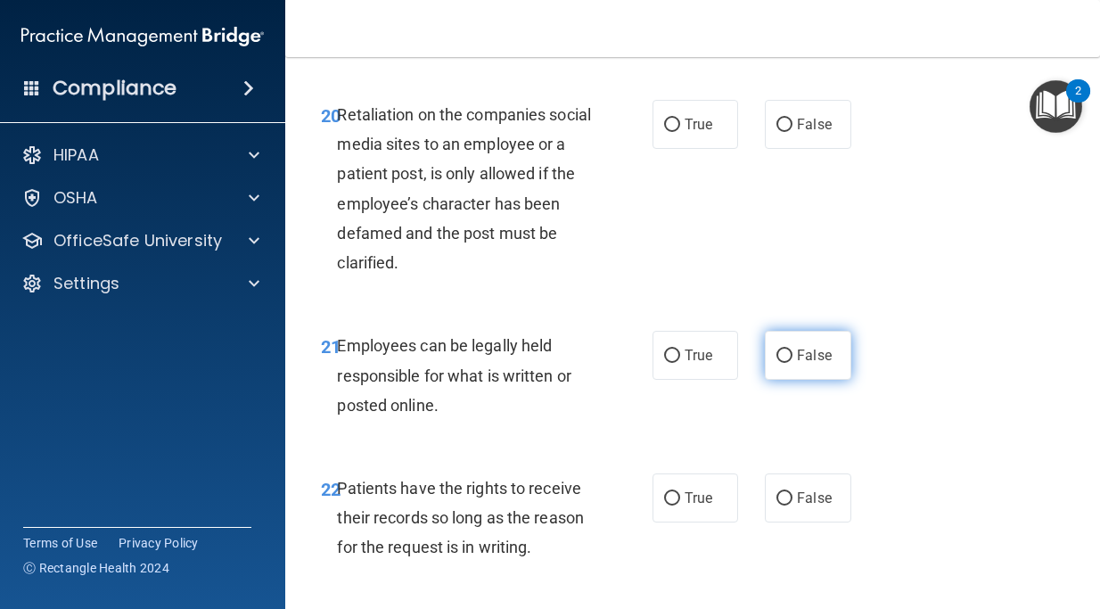
click at [772, 380] on label "False" at bounding box center [808, 355] width 86 height 49
click at [776, 363] on input "False" at bounding box center [784, 355] width 16 height 13
radio input "true"
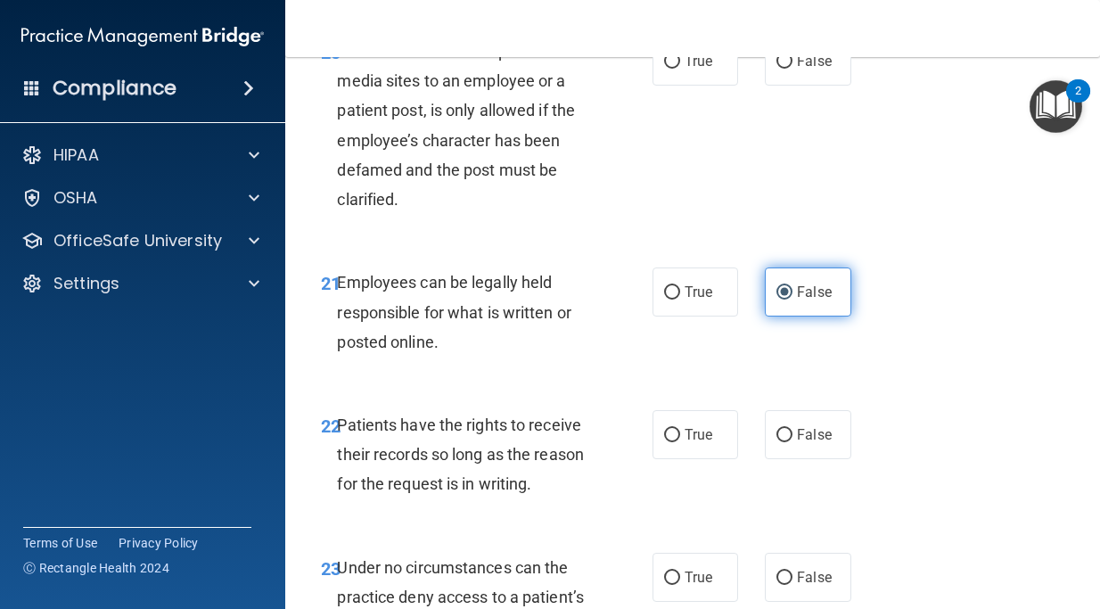
scroll to position [4354, 0]
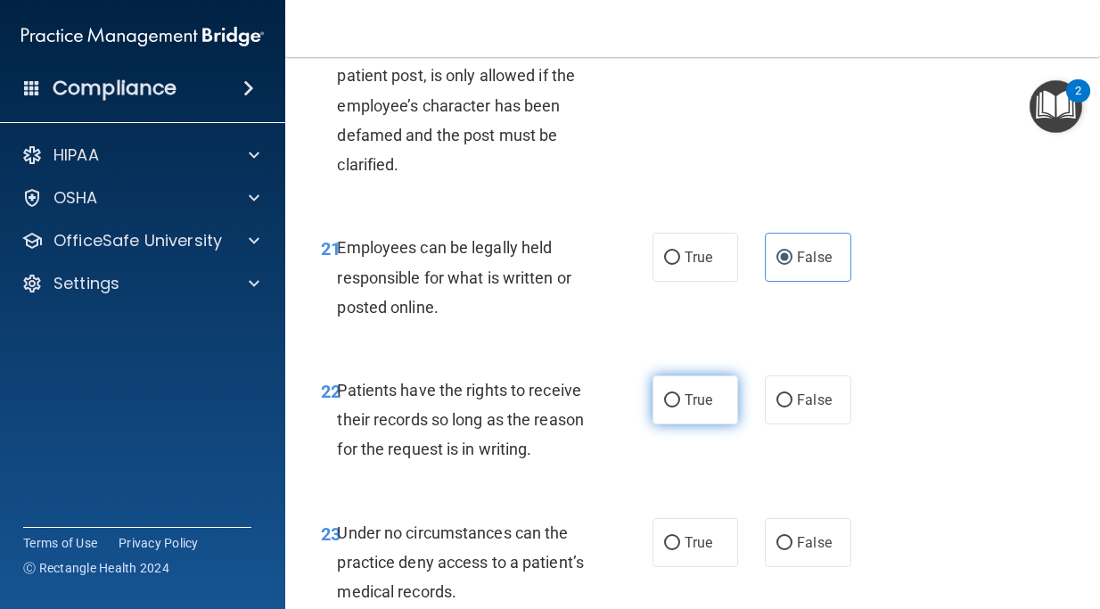
click at [691, 408] on span "True" at bounding box center [699, 399] width 28 height 17
click at [680, 407] on input "True" at bounding box center [672, 400] width 16 height 13
radio input "true"
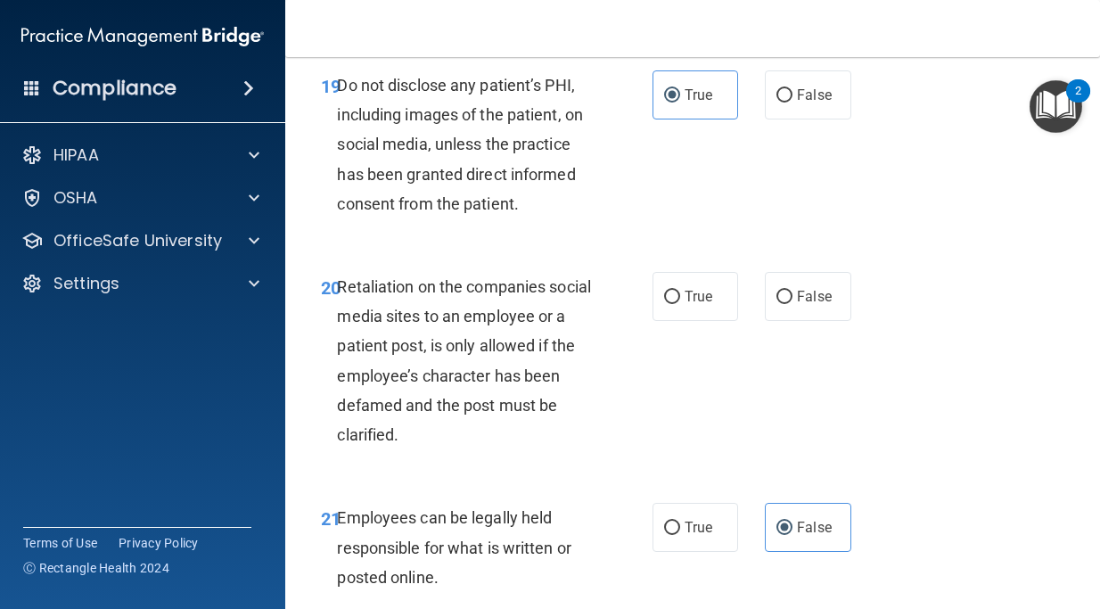
scroll to position [4087, 0]
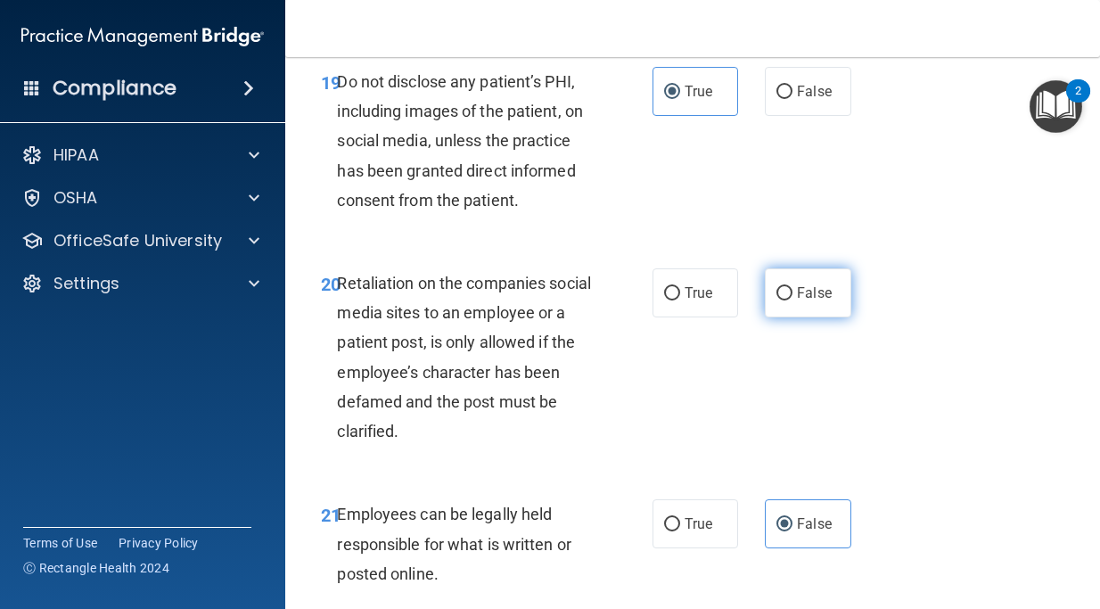
click at [798, 301] on span "False" at bounding box center [814, 292] width 35 height 17
click at [792, 300] on input "False" at bounding box center [784, 293] width 16 height 13
radio input "true"
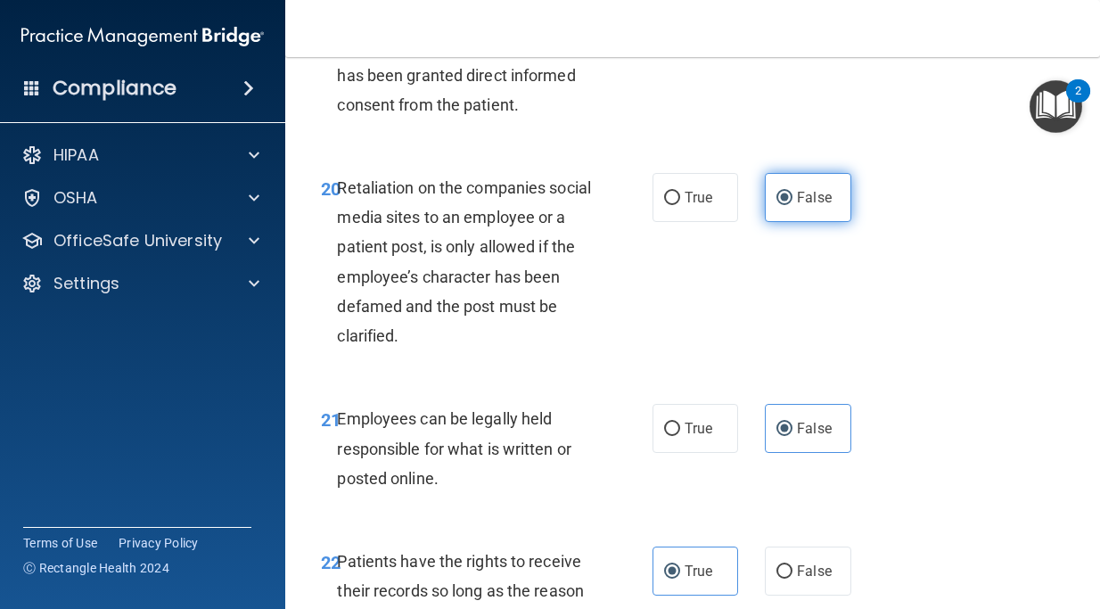
scroll to position [4200, 0]
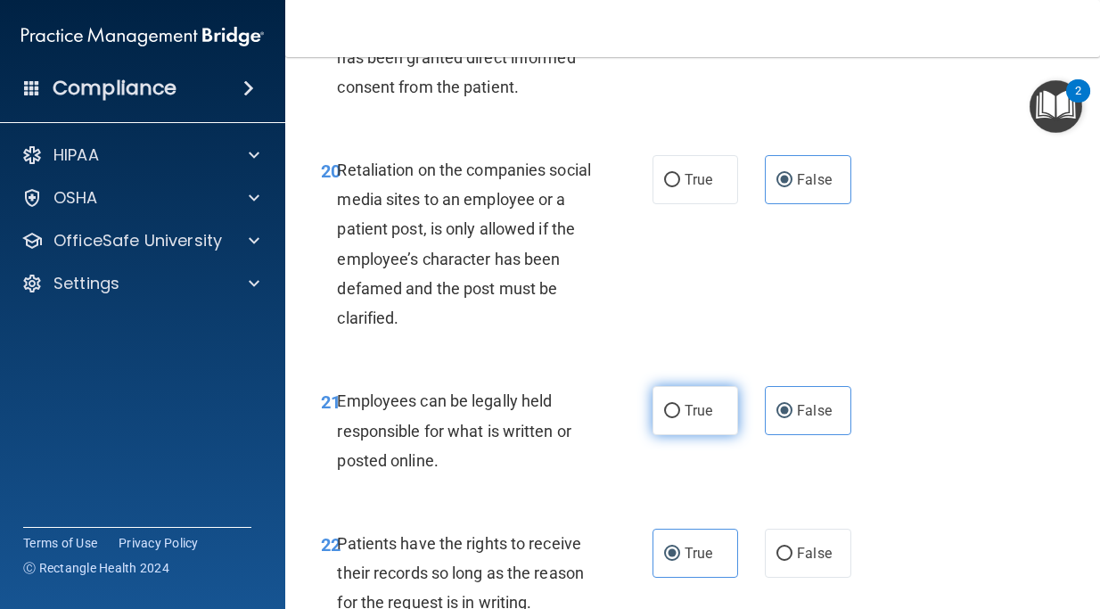
click at [681, 435] on label "True" at bounding box center [696, 410] width 86 height 49
click at [680, 418] on input "True" at bounding box center [672, 411] width 16 height 13
radio input "true"
radio input "false"
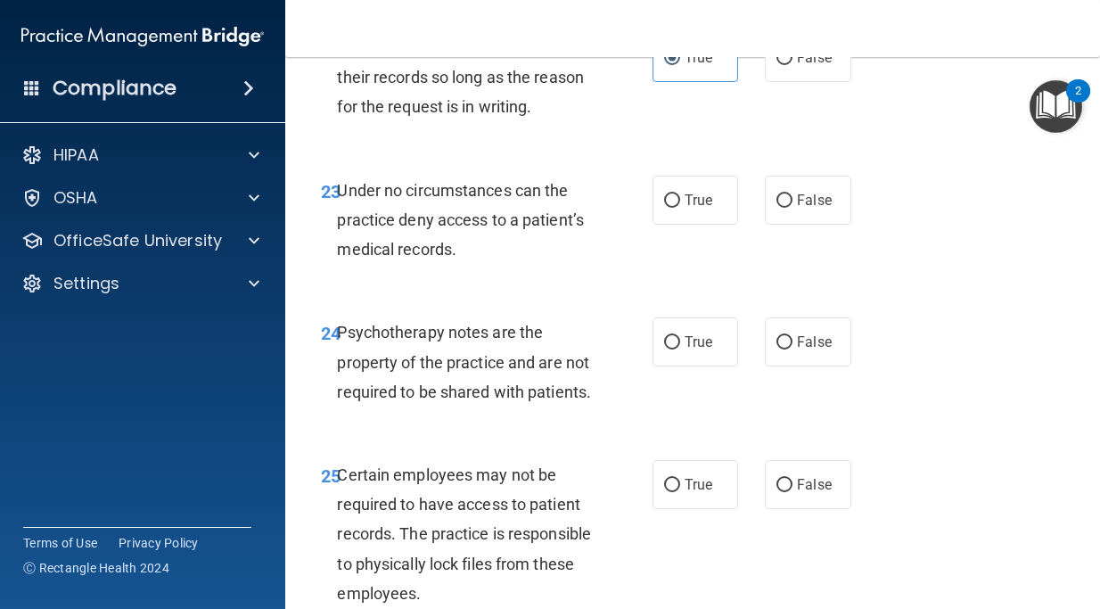
scroll to position [4690, 0]
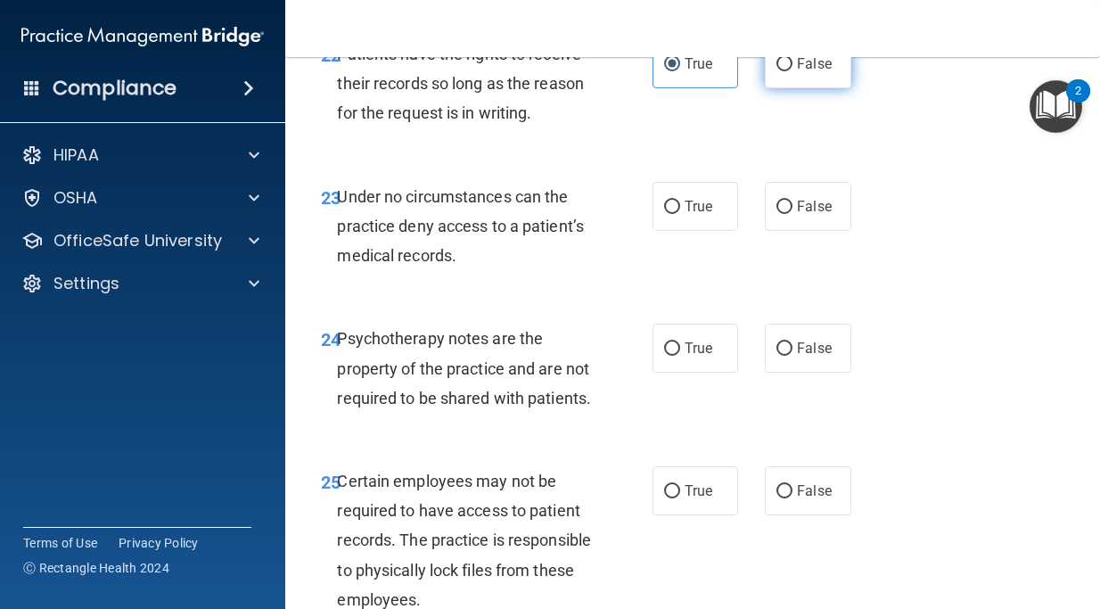
click at [786, 71] on input "False" at bounding box center [784, 64] width 16 height 13
radio input "true"
radio input "false"
click at [788, 214] on input "False" at bounding box center [784, 207] width 16 height 13
radio input "true"
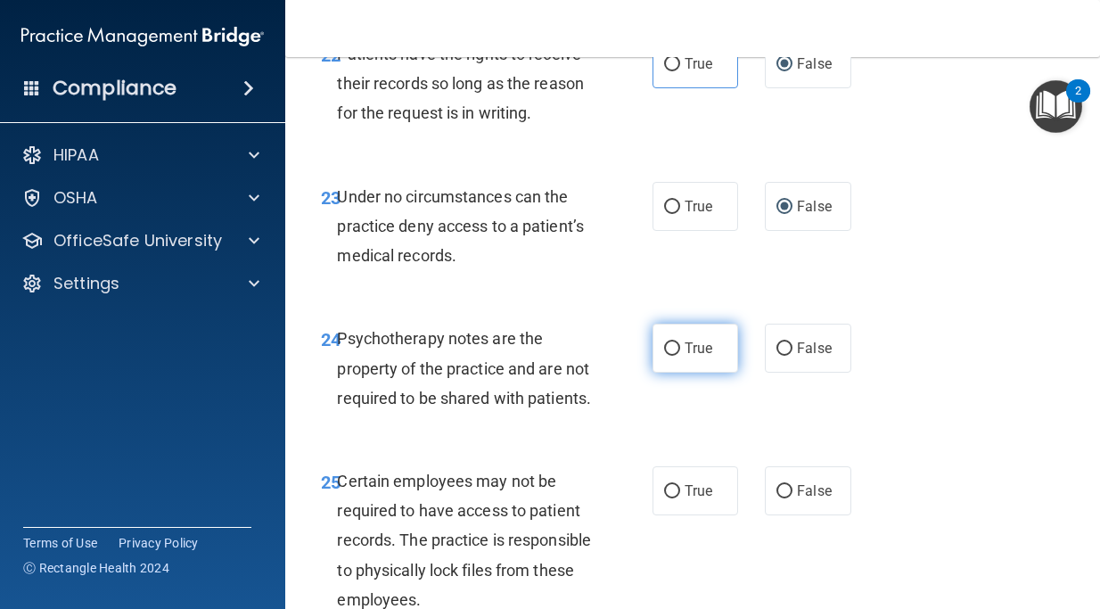
click at [689, 373] on label "True" at bounding box center [696, 348] width 86 height 49
click at [680, 356] on input "True" at bounding box center [672, 348] width 16 height 13
radio input "true"
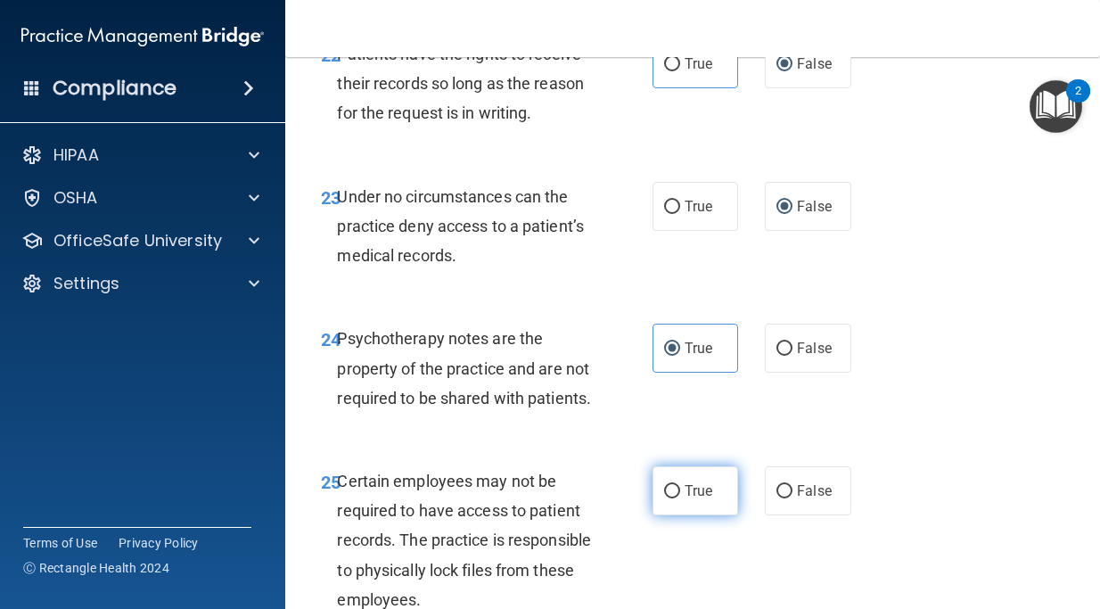
click at [681, 515] on label "True" at bounding box center [696, 490] width 86 height 49
click at [680, 498] on input "True" at bounding box center [672, 491] width 16 height 13
radio input "true"
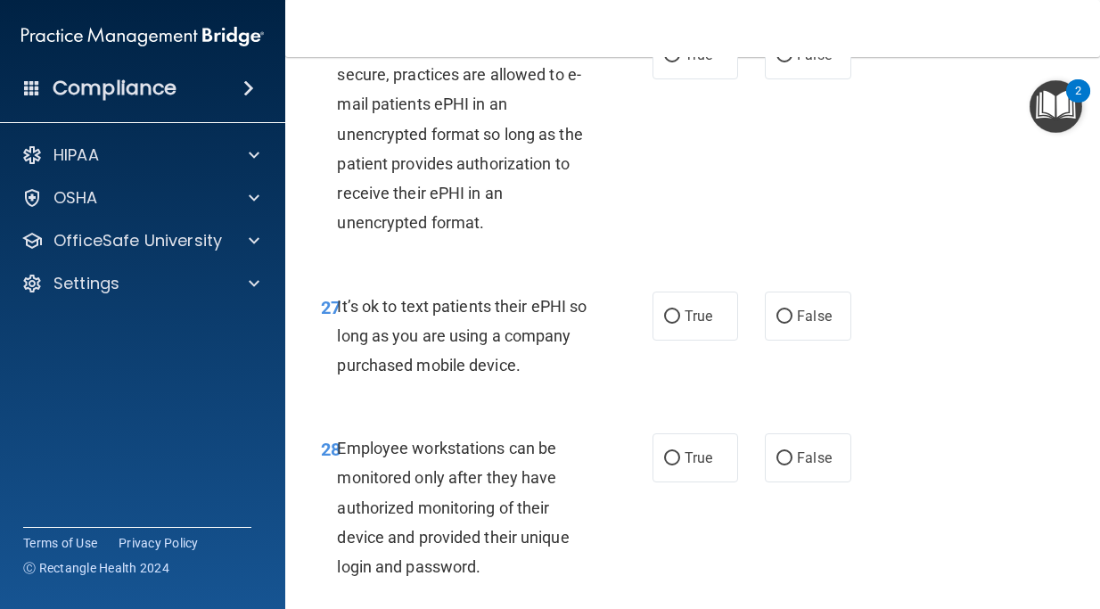
scroll to position [5319, 0]
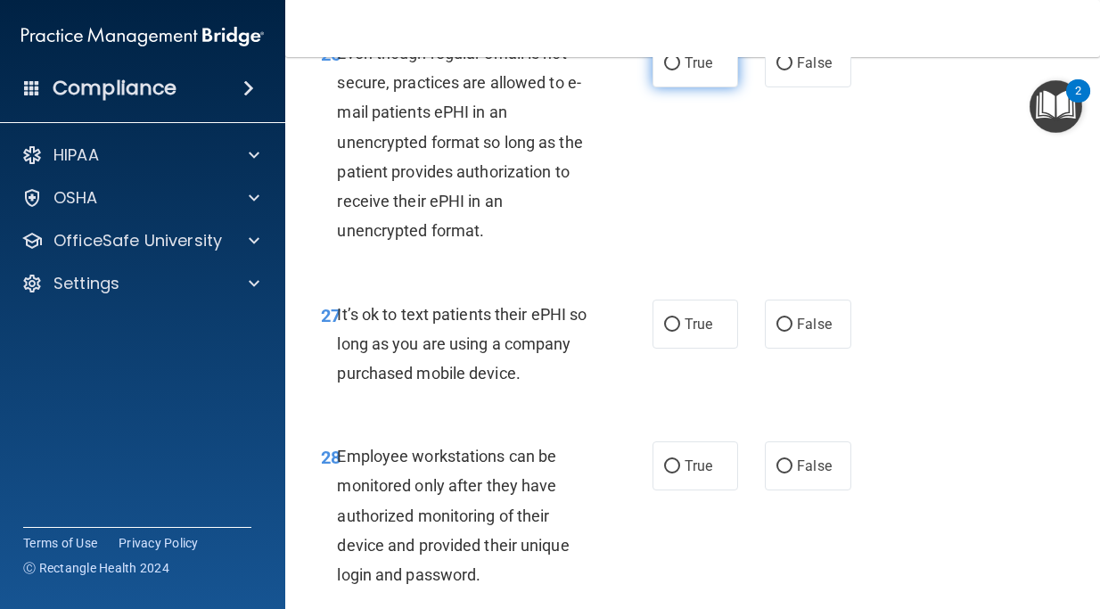
click at [709, 84] on label "True" at bounding box center [696, 62] width 86 height 49
click at [680, 70] on input "True" at bounding box center [672, 63] width 16 height 13
radio input "true"
click at [795, 349] on label "False" at bounding box center [808, 324] width 86 height 49
click at [792, 332] on input "False" at bounding box center [784, 324] width 16 height 13
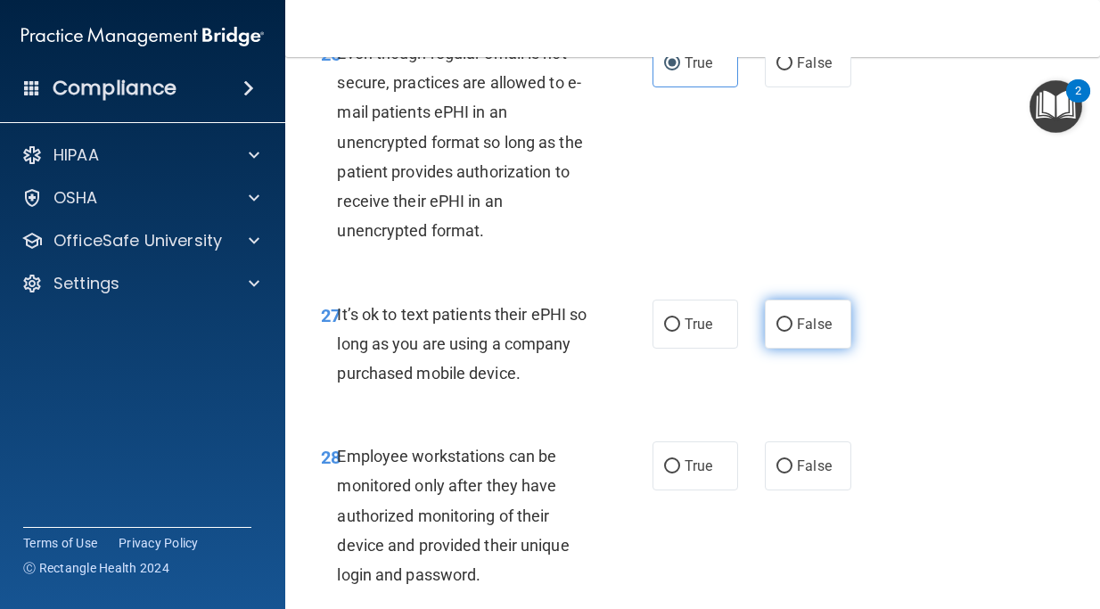
radio input "true"
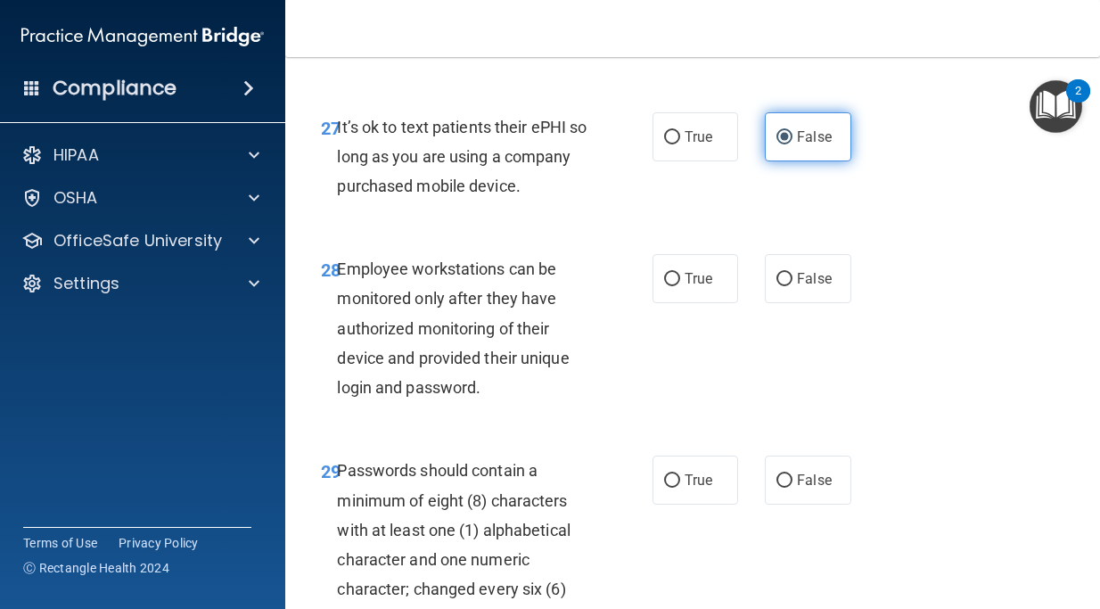
scroll to position [5516, 0]
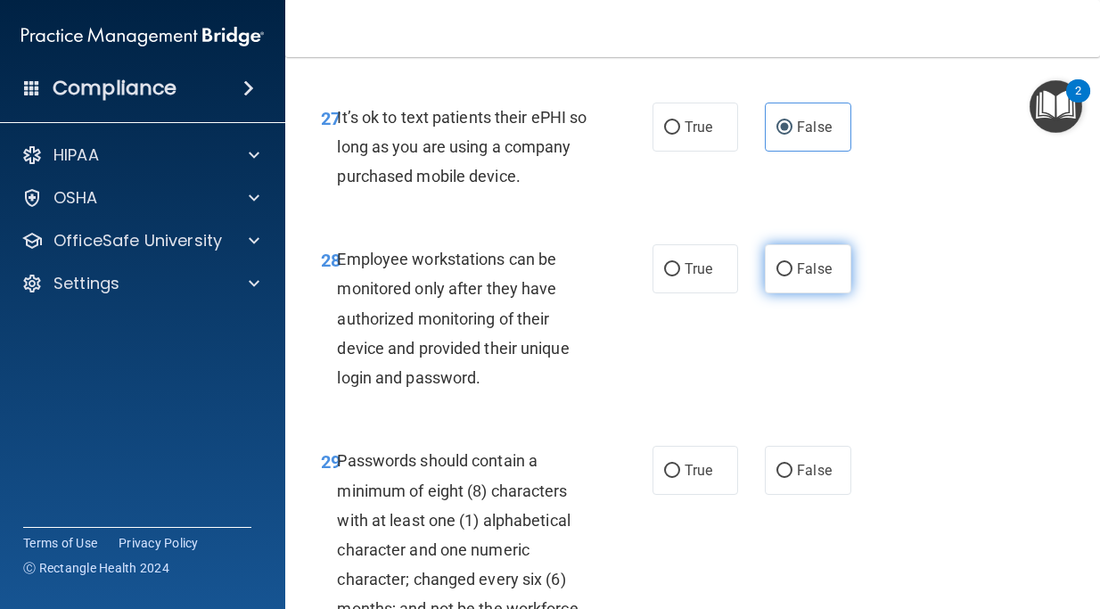
click at [808, 293] on label "False" at bounding box center [808, 268] width 86 height 49
click at [792, 276] on input "False" at bounding box center [784, 269] width 16 height 13
radio input "true"
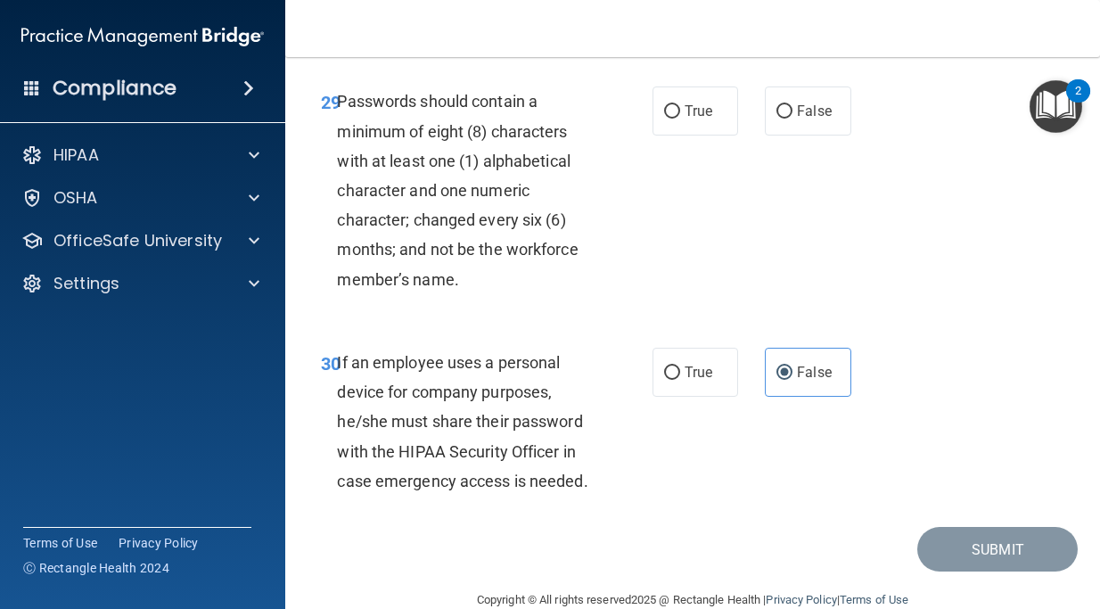
scroll to position [5870, 0]
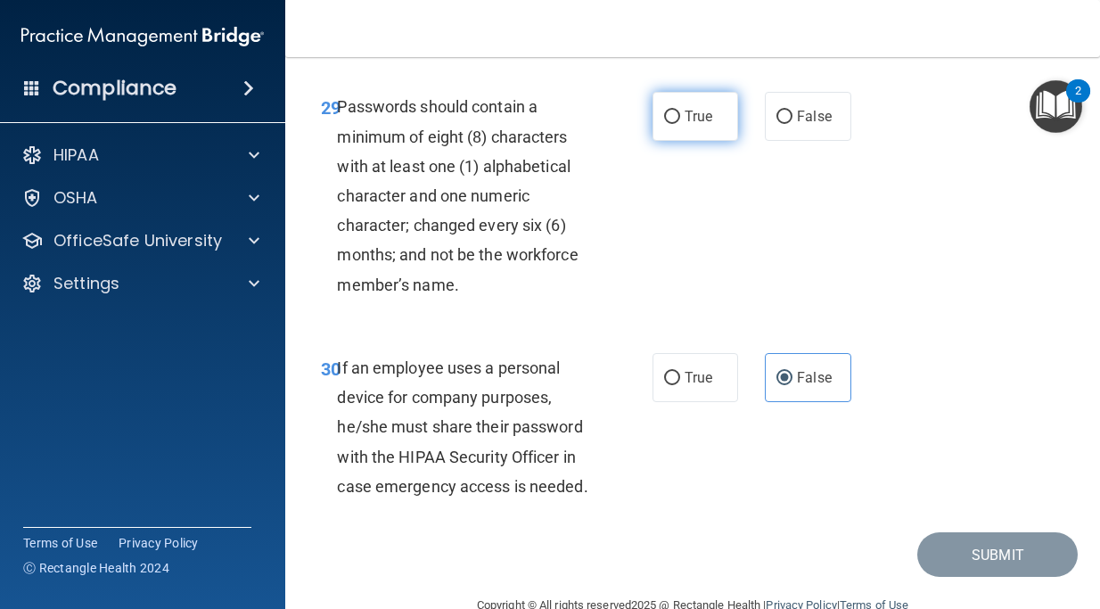
click at [705, 125] on span "True" at bounding box center [699, 116] width 28 height 17
click at [680, 124] on input "True" at bounding box center [672, 117] width 16 height 13
radio input "true"
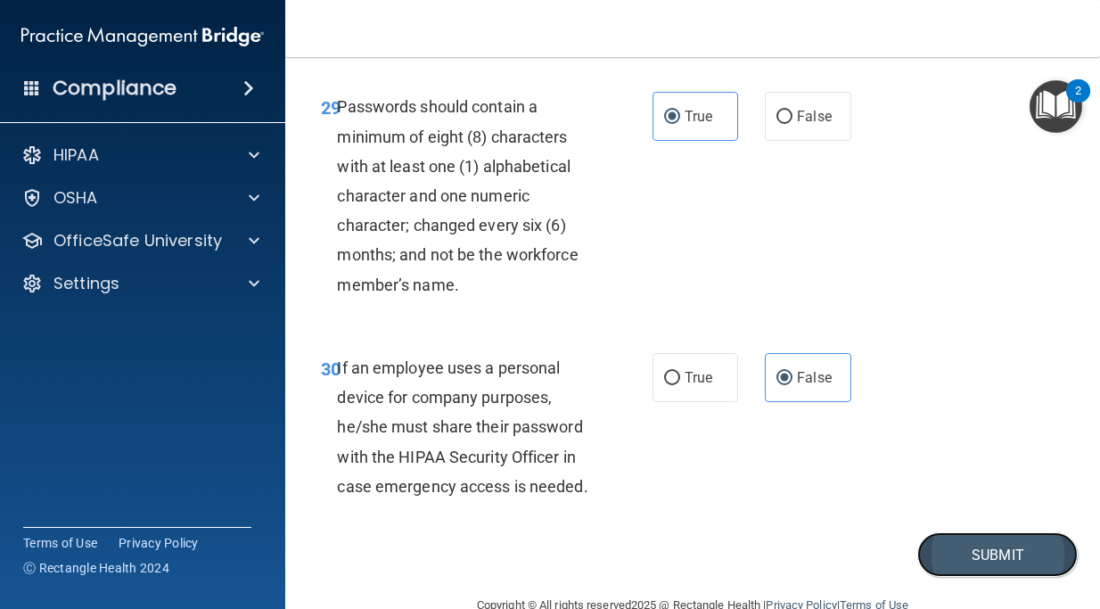
click at [955, 575] on button "Submit" at bounding box center [997, 554] width 160 height 45
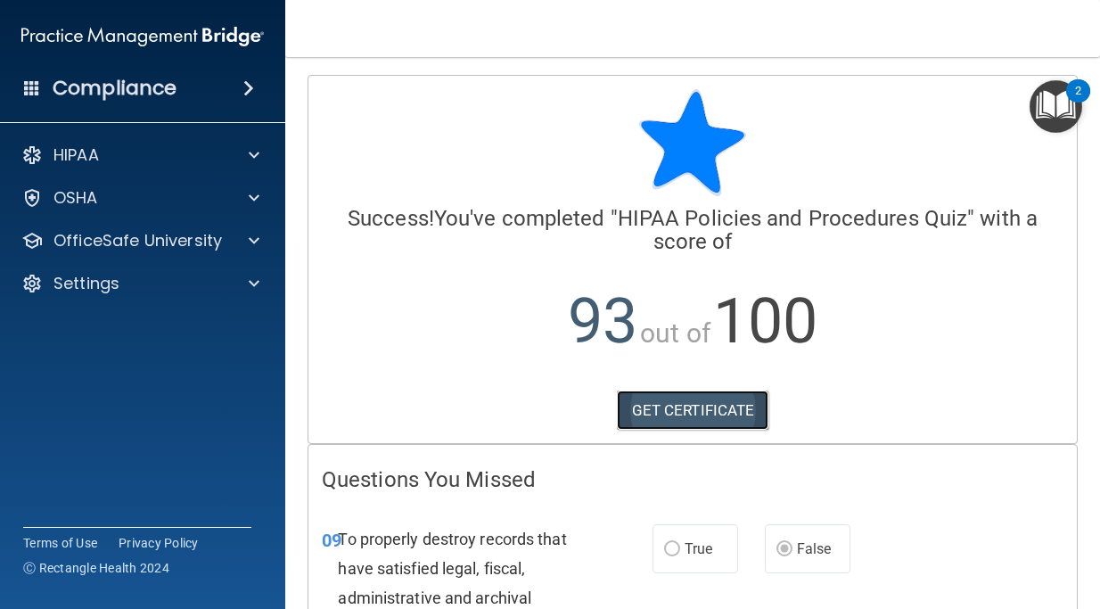
click at [732, 411] on link "GET CERTIFICATE" at bounding box center [693, 409] width 152 height 39
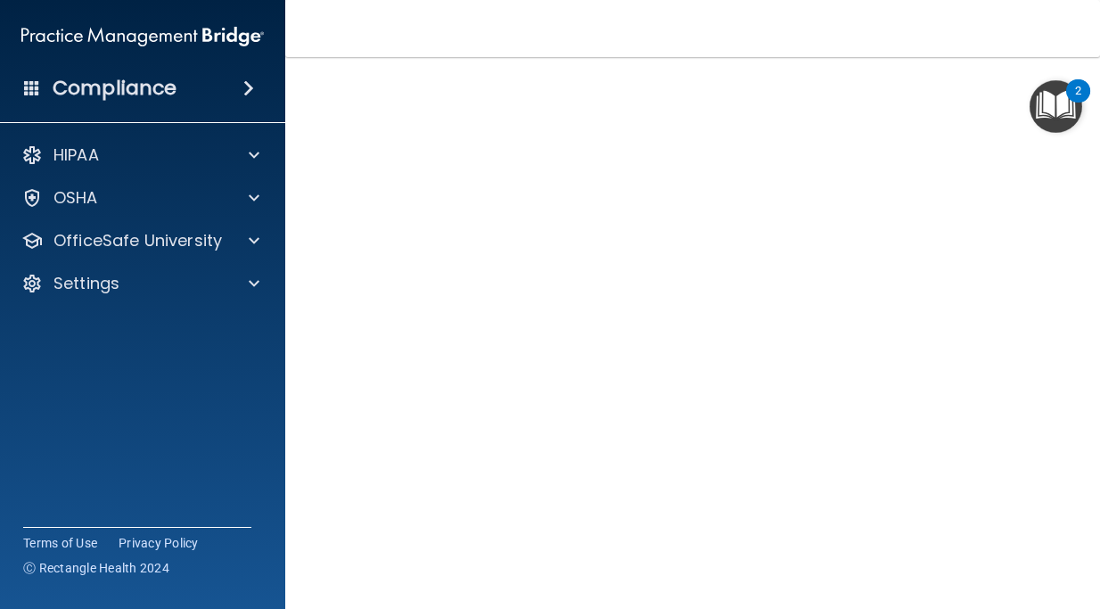
scroll to position [90, 0]
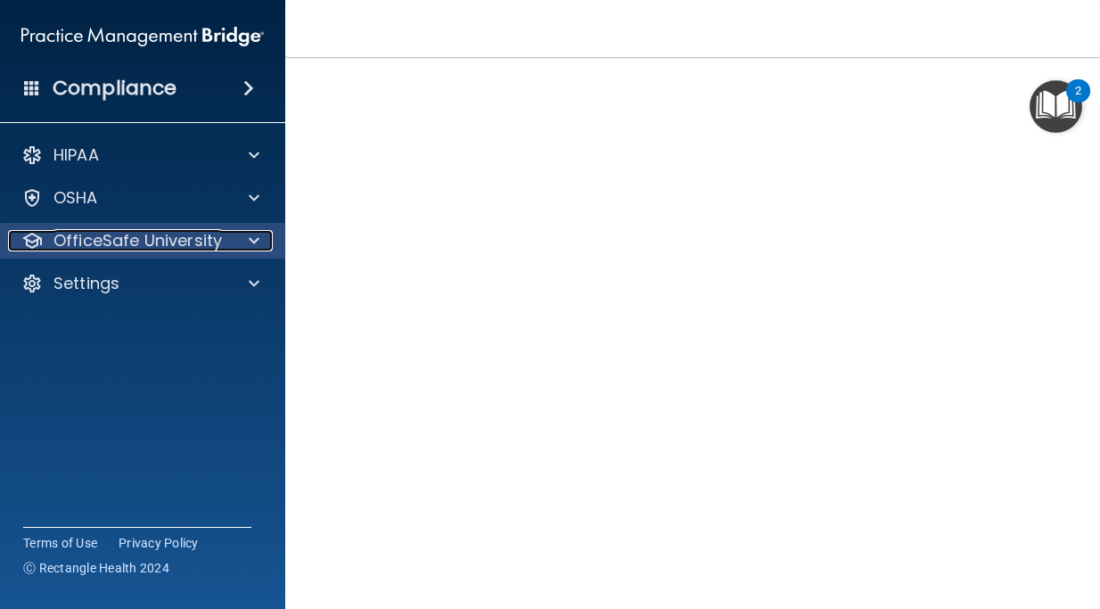
click at [130, 242] on p "OfficeSafe University" at bounding box center [137, 240] width 168 height 21
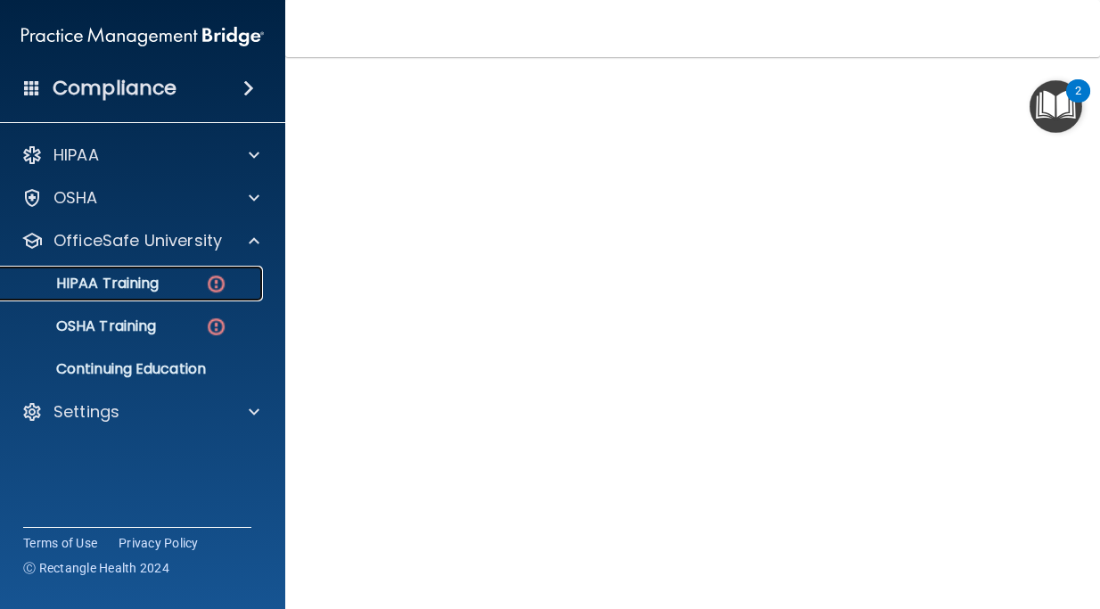
click at [127, 291] on p "HIPAA Training" at bounding box center [85, 284] width 147 height 18
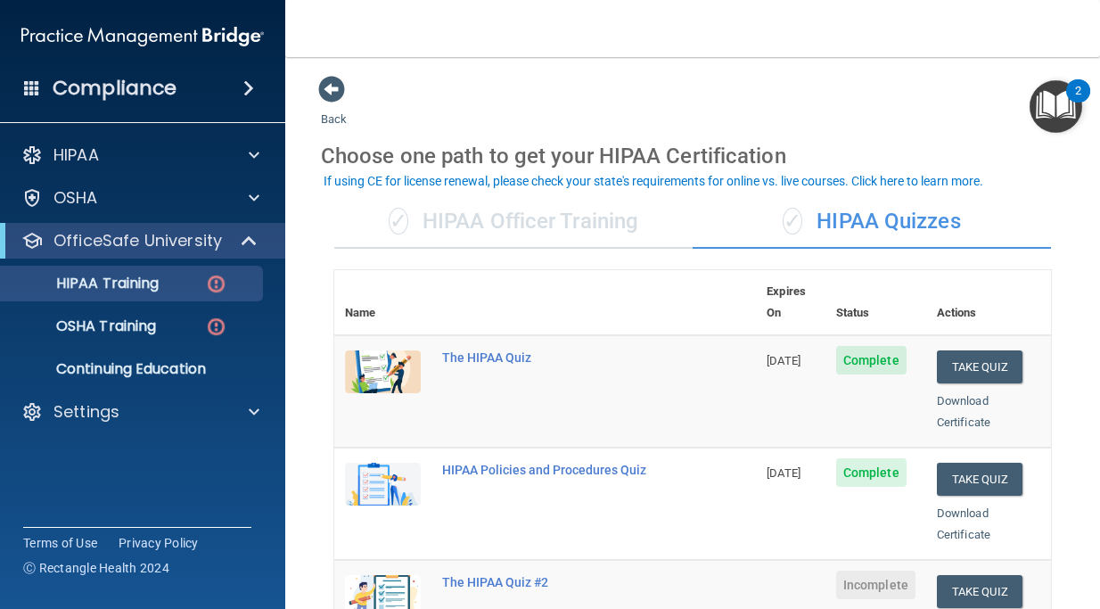
click at [516, 218] on div "✓ HIPAA Officer Training" at bounding box center [513, 221] width 358 height 53
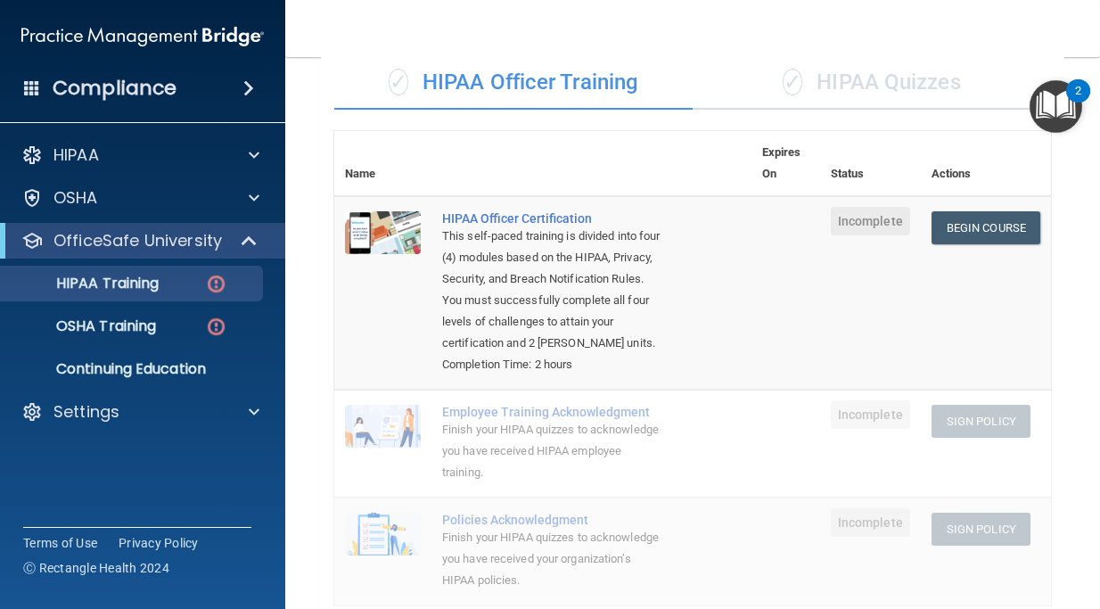
scroll to position [241, 0]
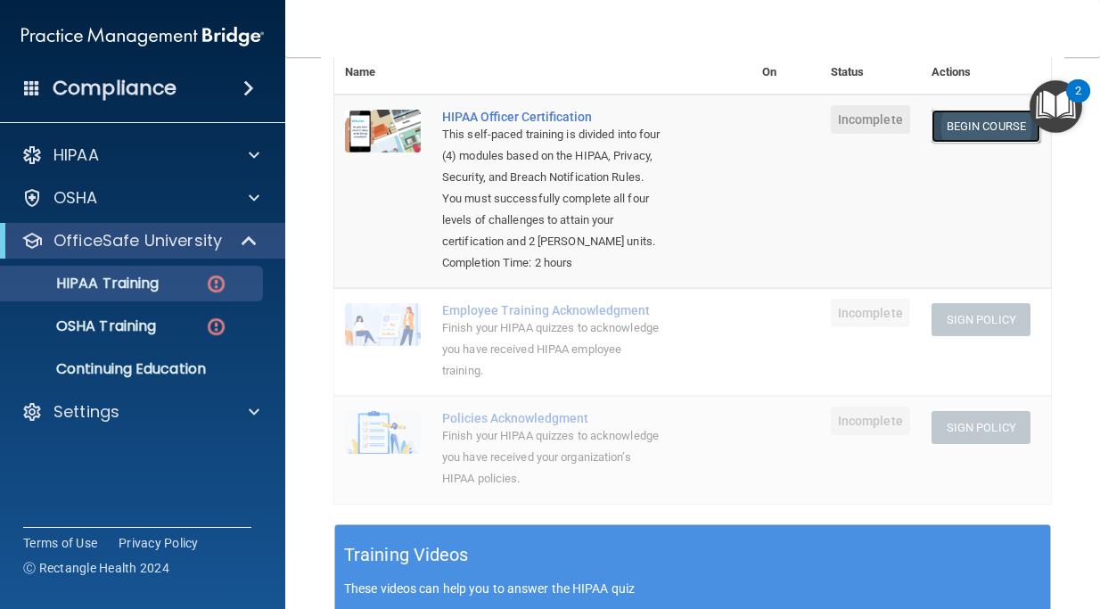
click at [975, 126] on link "Begin Course" at bounding box center [986, 126] width 109 height 33
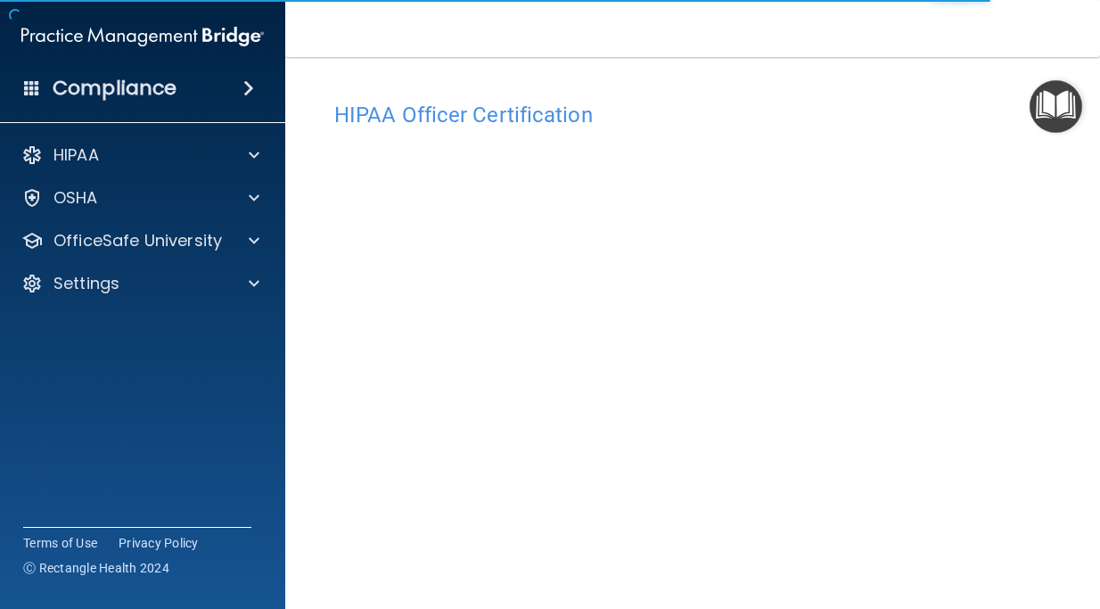
scroll to position [47, 0]
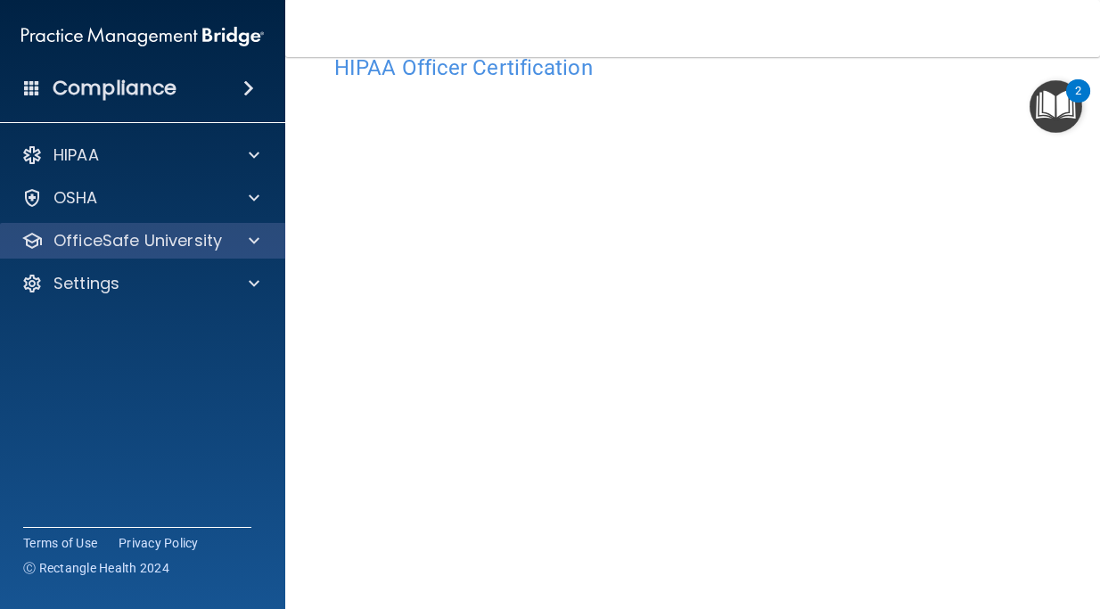
click at [255, 254] on div "OfficeSafe University" at bounding box center [143, 241] width 286 height 36
click at [245, 243] on div at bounding box center [251, 240] width 45 height 21
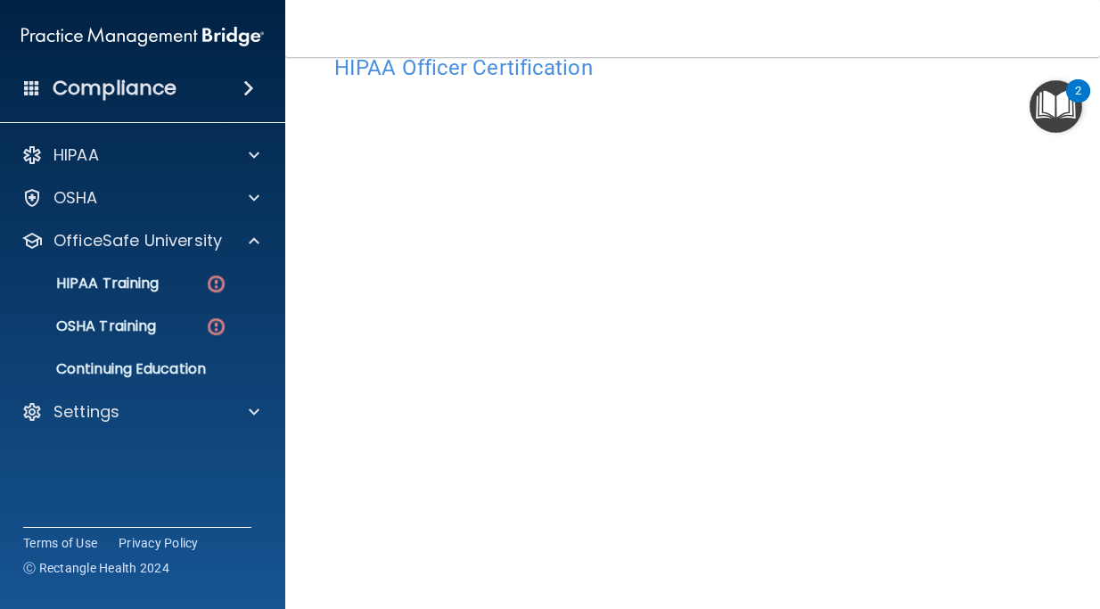
scroll to position [114, 0]
click at [1058, 101] on img "Open Resource Center, 2 new notifications" at bounding box center [1056, 106] width 53 height 53
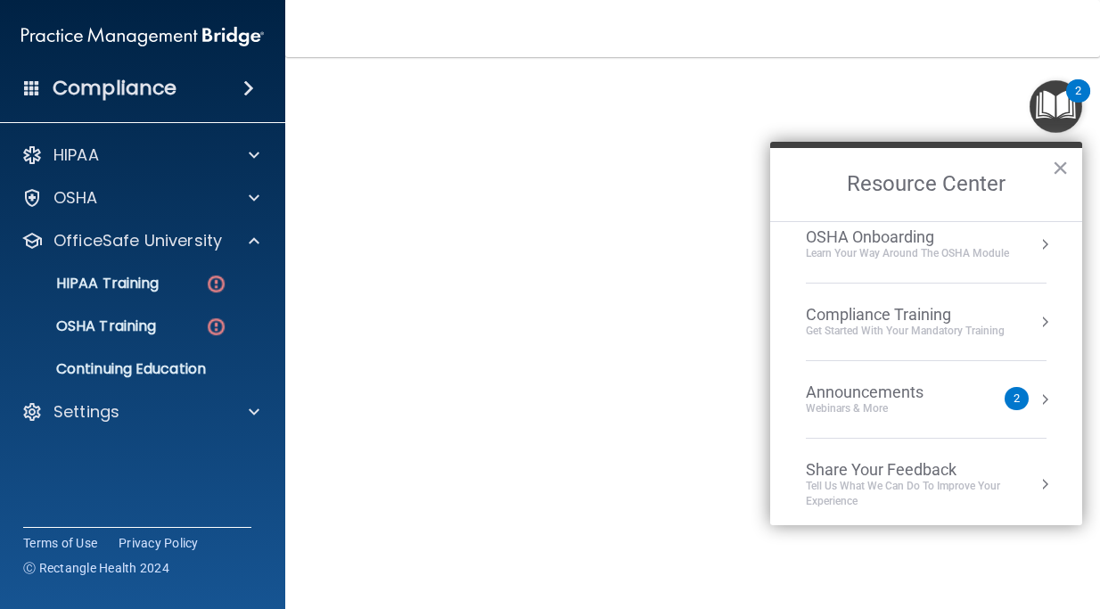
scroll to position [100, 0]
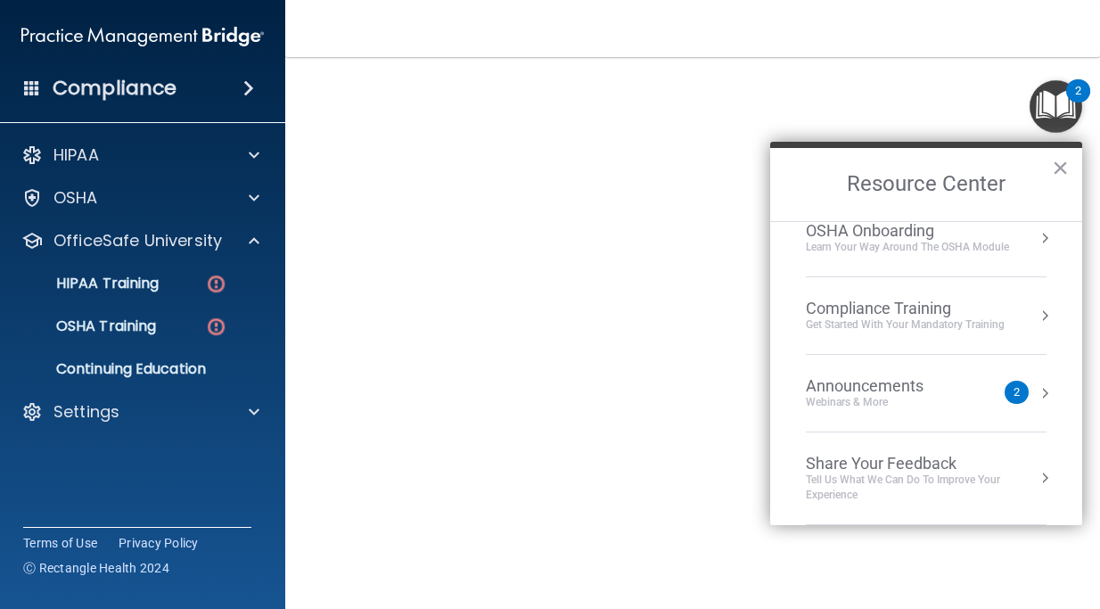
click at [986, 406] on div "Announcements Webinars & More" at bounding box center [900, 393] width 189 height 34
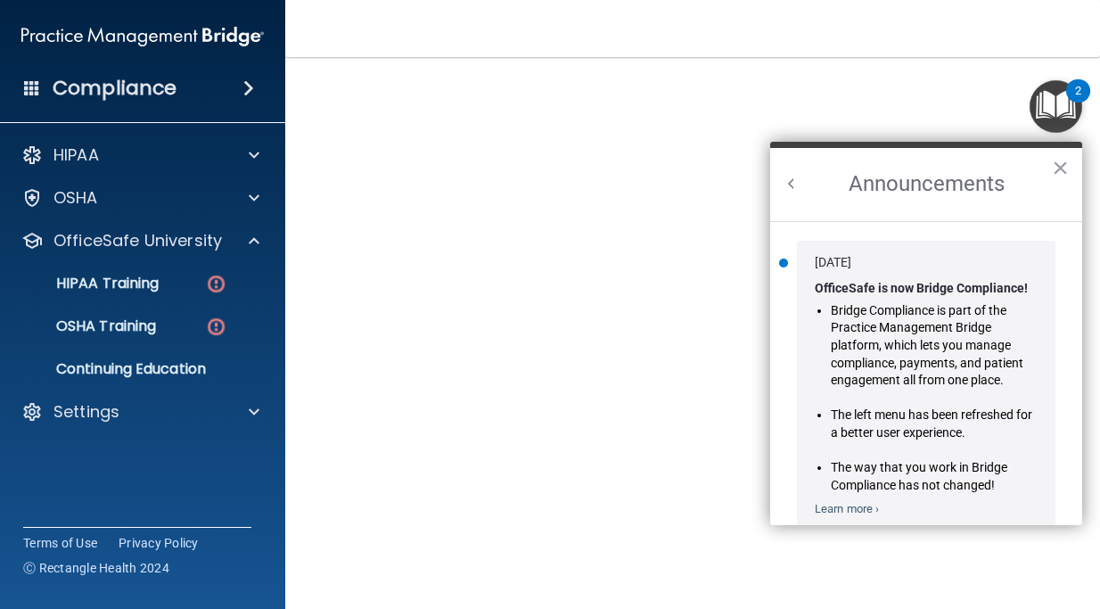
scroll to position [0, 0]
click at [1052, 173] on button "×" at bounding box center [1060, 167] width 17 height 29
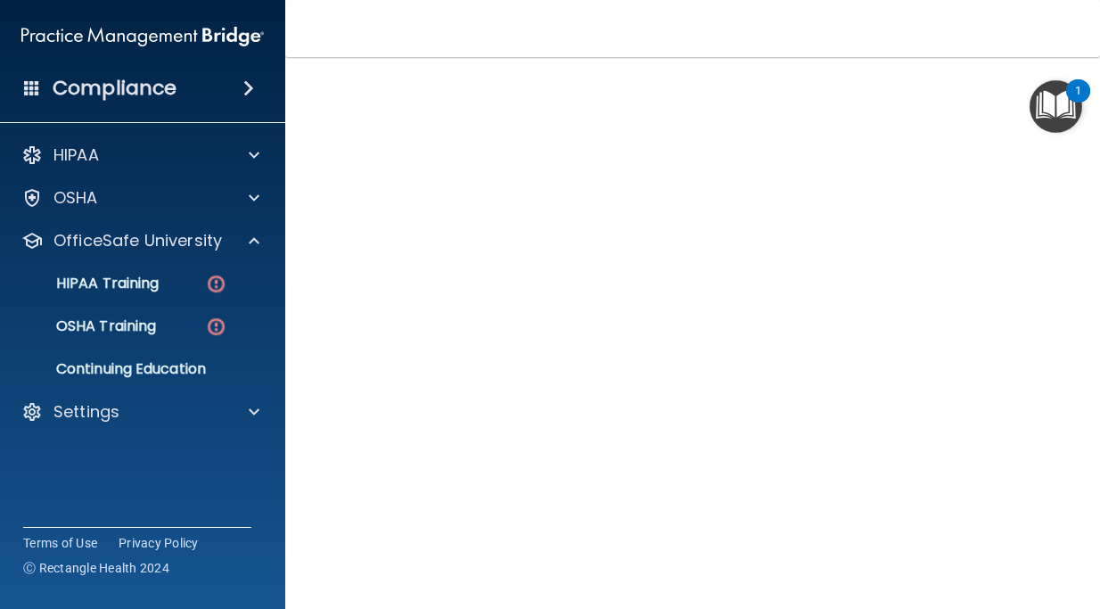
click at [1063, 98] on img "Open Resource Center, 1 new notification" at bounding box center [1056, 106] width 53 height 53
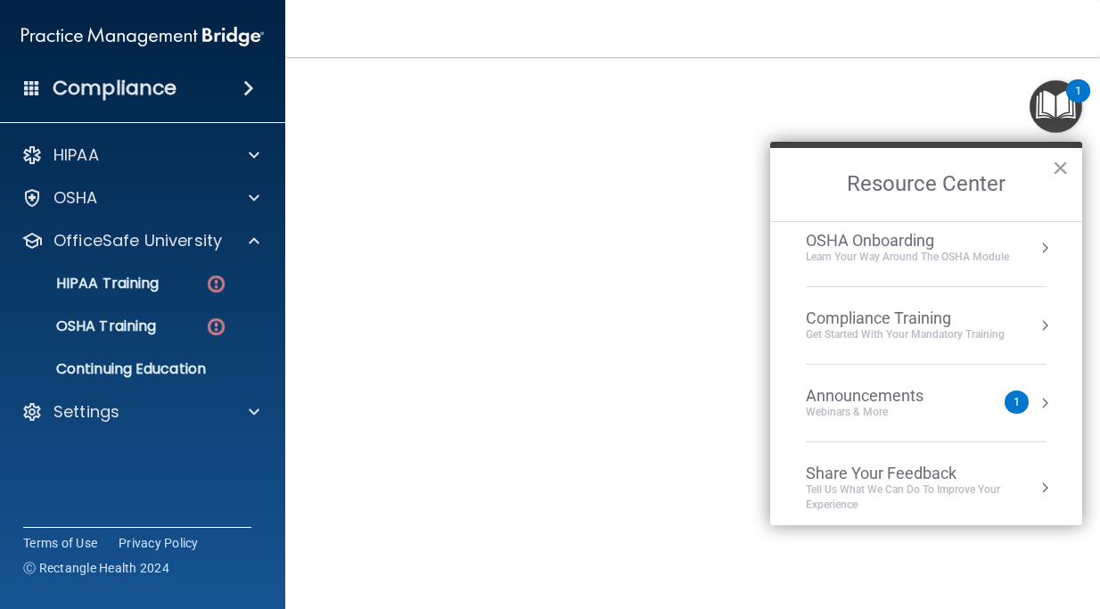
scroll to position [100, 0]
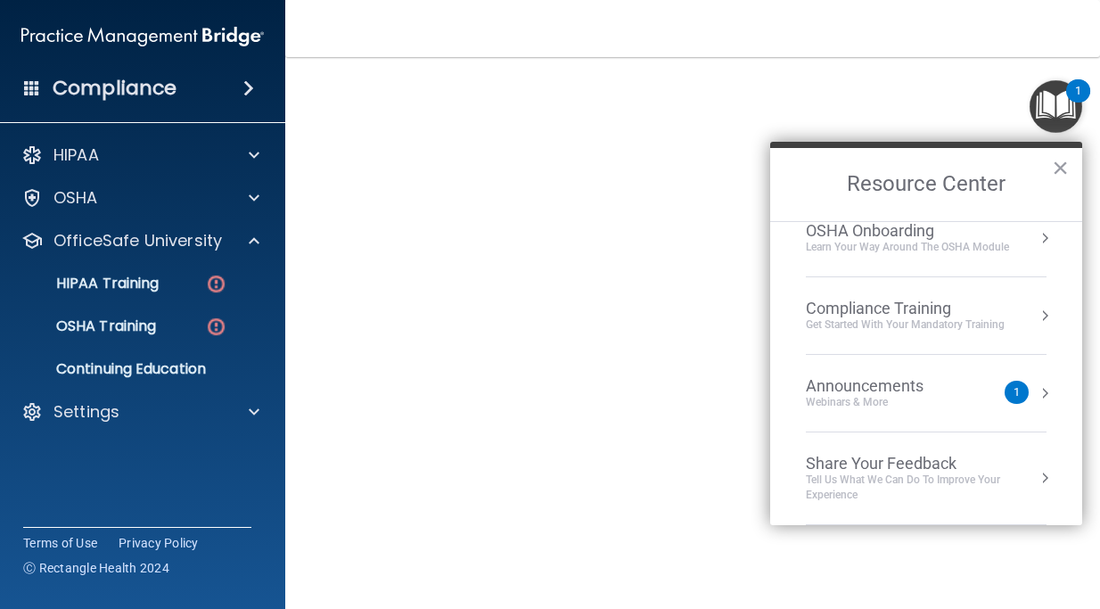
click at [948, 404] on div "Webinars & More" at bounding box center [882, 402] width 153 height 15
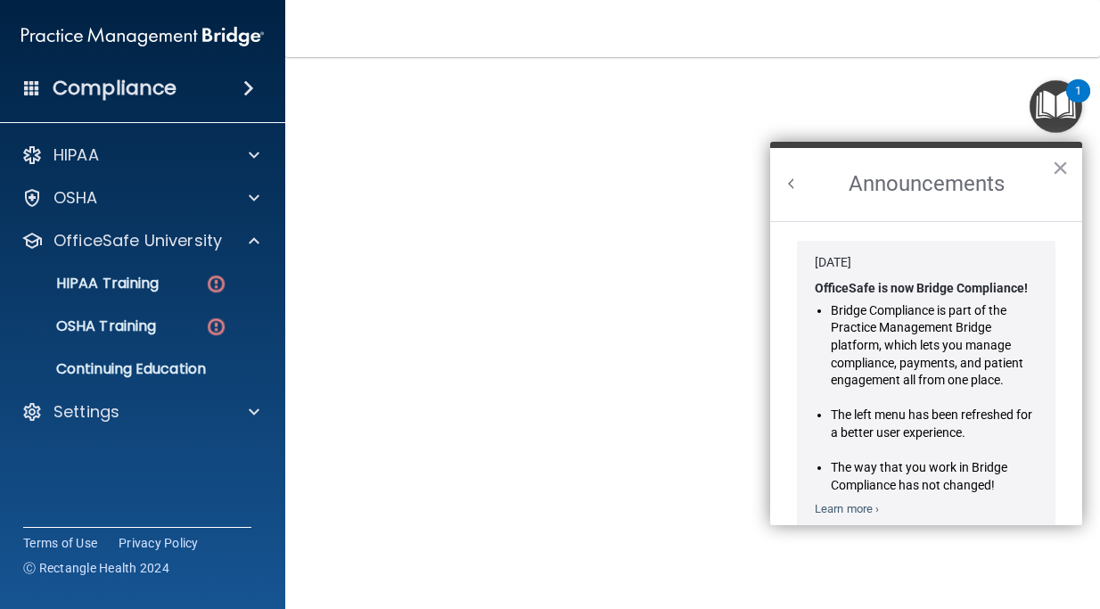
scroll to position [0, 0]
click at [1060, 172] on button "×" at bounding box center [1060, 167] width 17 height 29
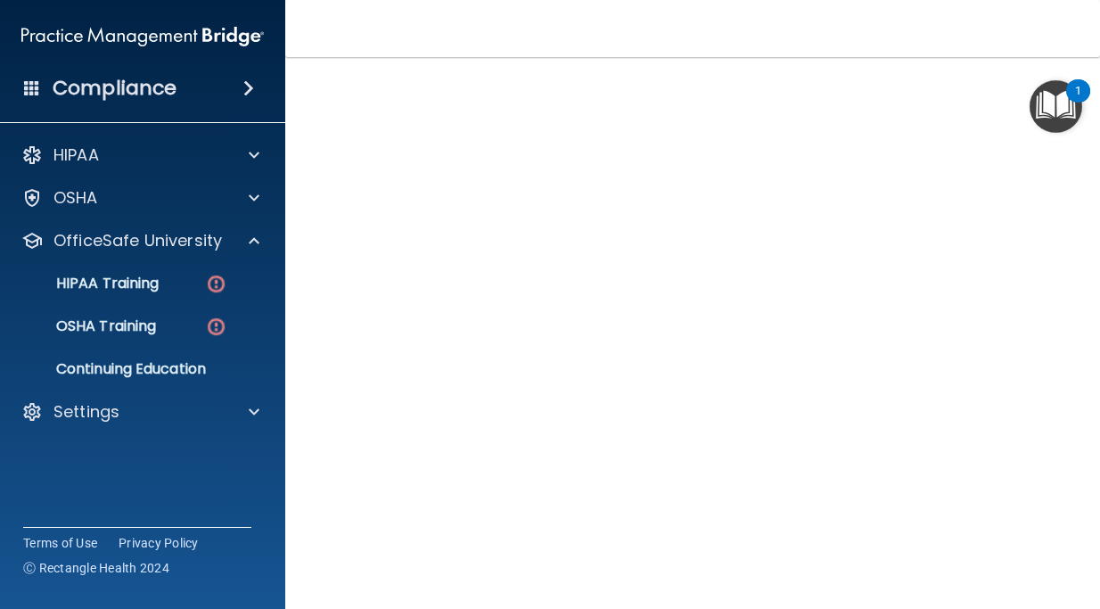
click at [1067, 82] on img "Open Resource Center, 1 new notification" at bounding box center [1056, 106] width 53 height 53
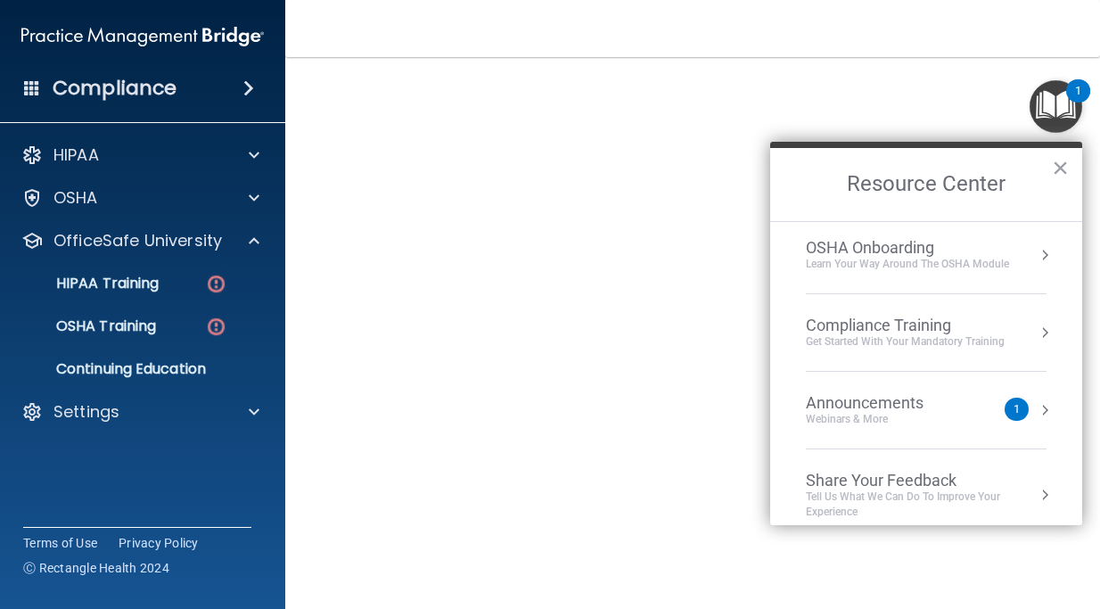
scroll to position [100, 0]
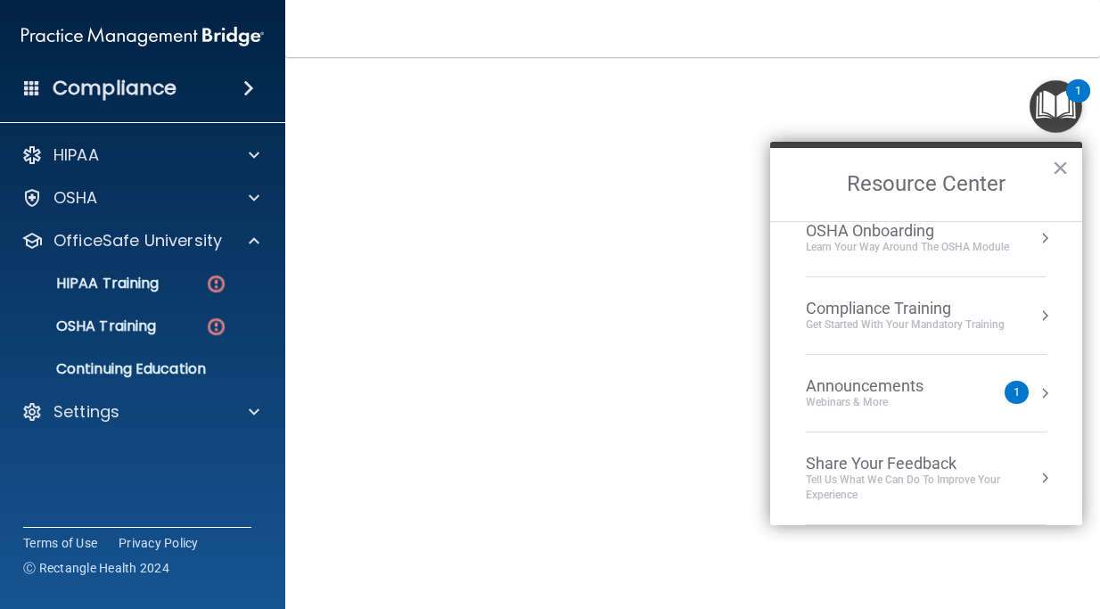
click at [924, 402] on div "Webinars & More" at bounding box center [882, 402] width 153 height 15
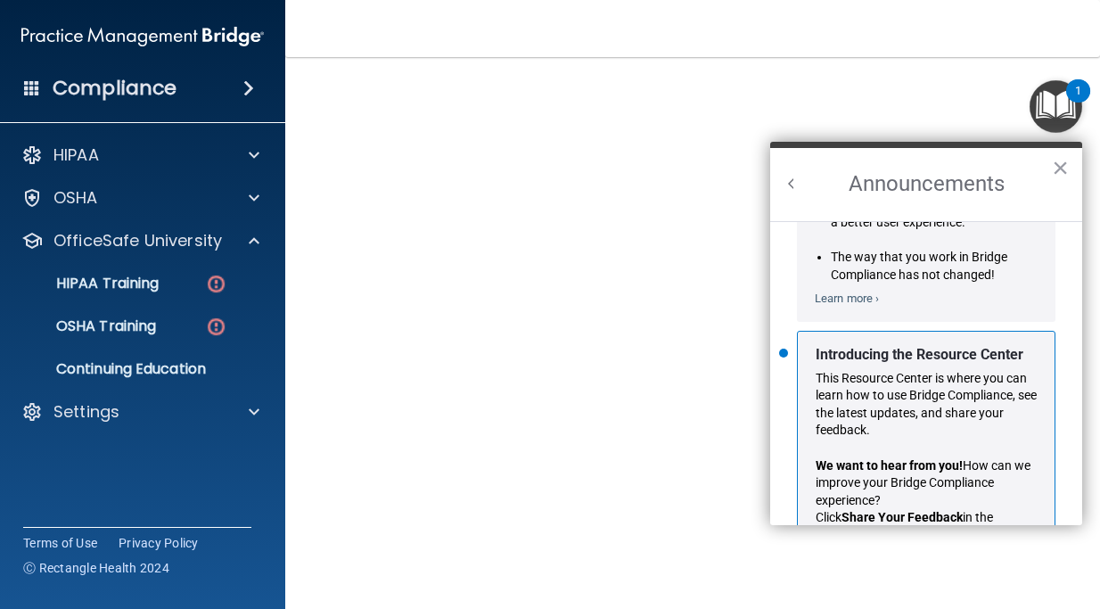
scroll to position [275, 0]
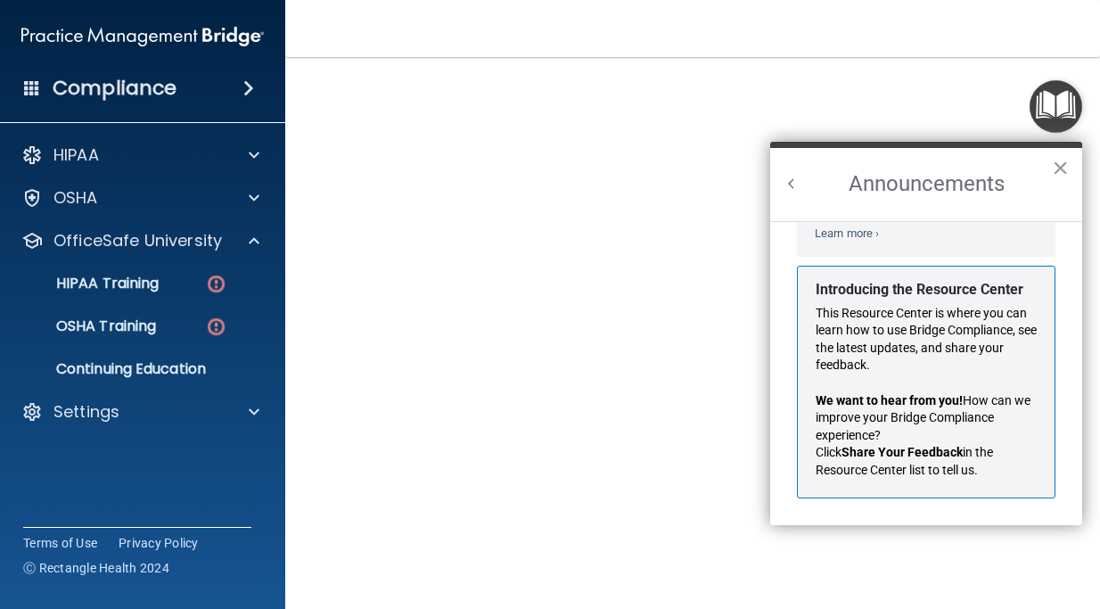
click at [1061, 176] on button "×" at bounding box center [1060, 167] width 17 height 29
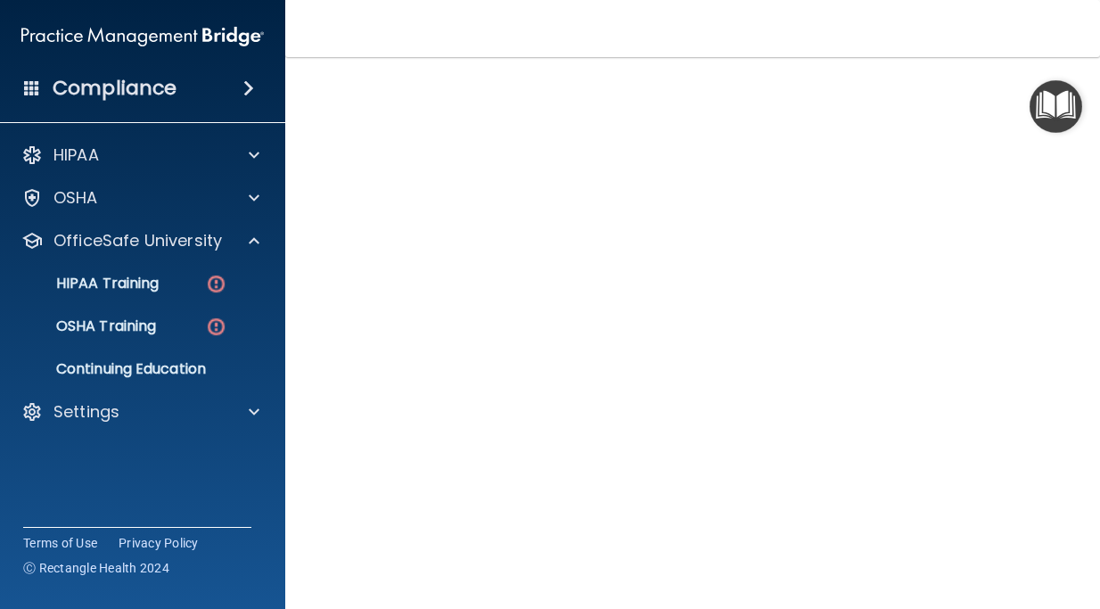
scroll to position [88, 0]
